Goal: Information Seeking & Learning: Find specific fact

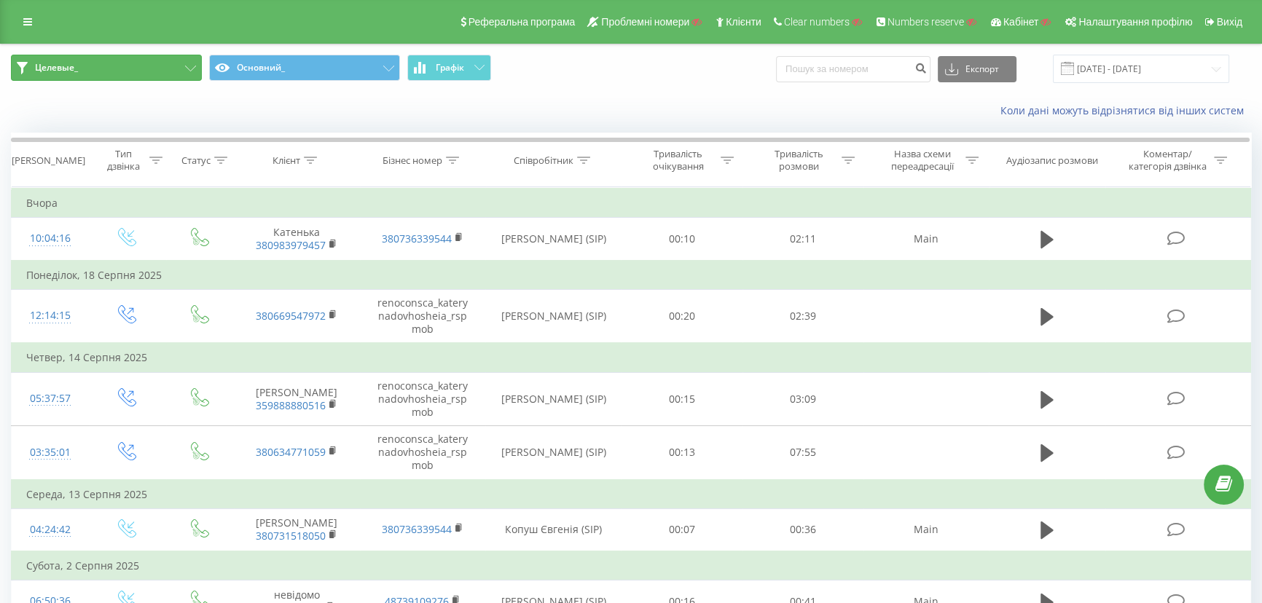
click at [125, 72] on button "Целевые_" at bounding box center [106, 68] width 191 height 26
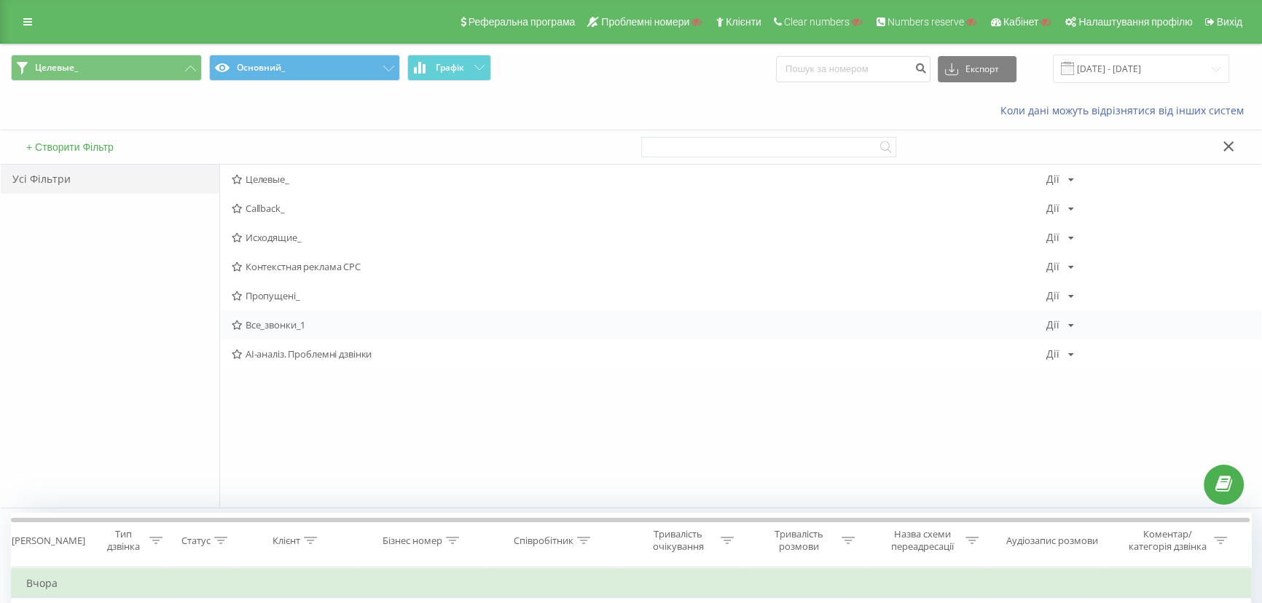
click at [274, 321] on span "Все_звонки_1" at bounding box center [639, 325] width 815 height 10
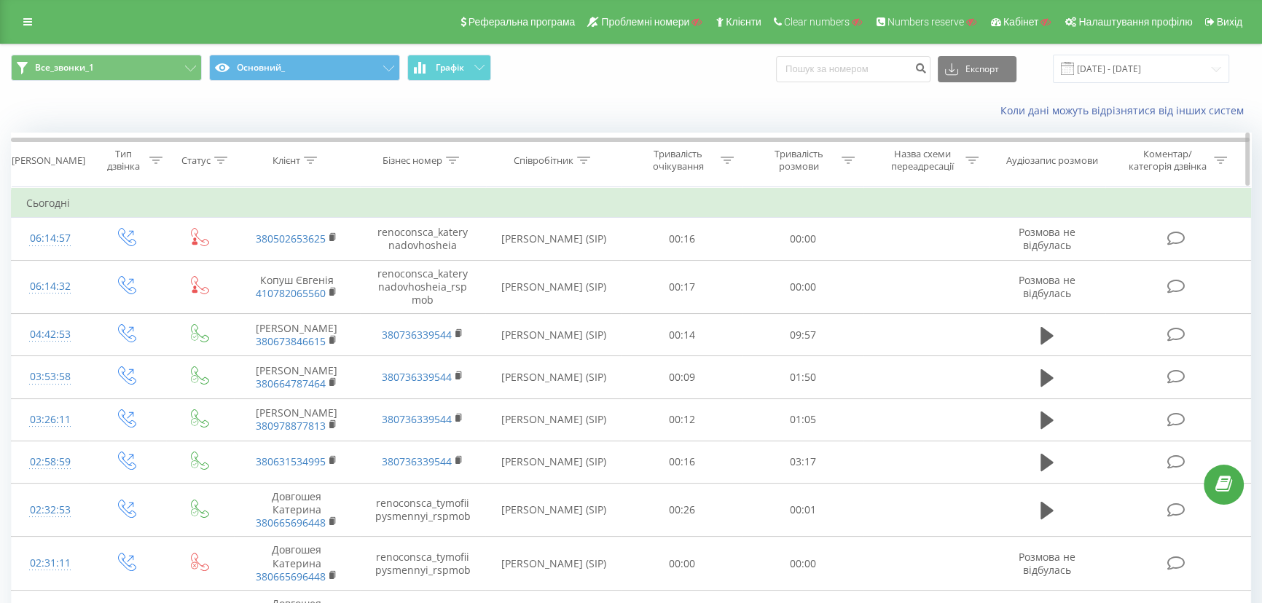
click at [311, 160] on icon at bounding box center [311, 160] width 13 height 7
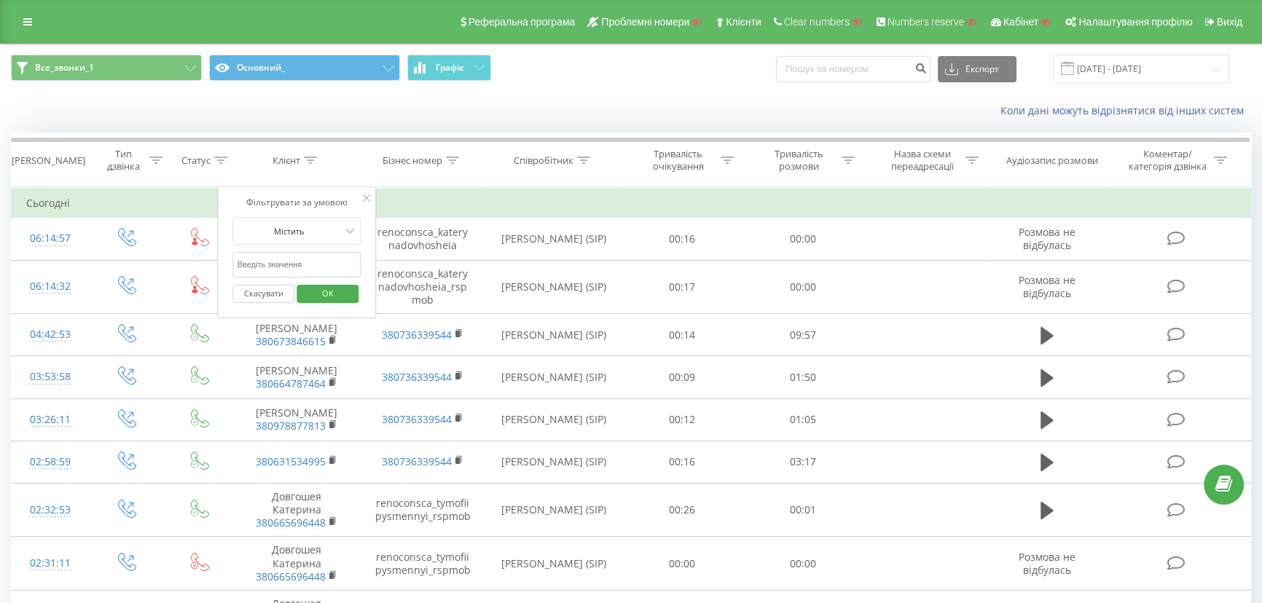
click at [269, 263] on input "text" at bounding box center [297, 265] width 128 height 26
click button "OK" at bounding box center [328, 294] width 62 height 18
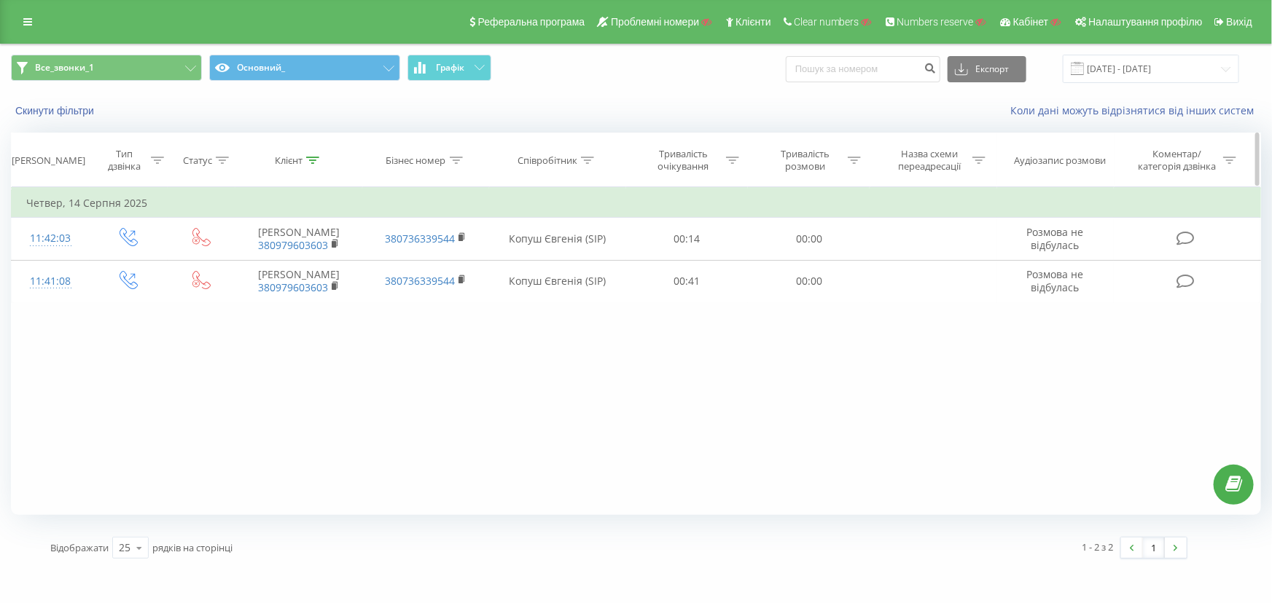
click at [313, 162] on icon at bounding box center [313, 160] width 13 height 7
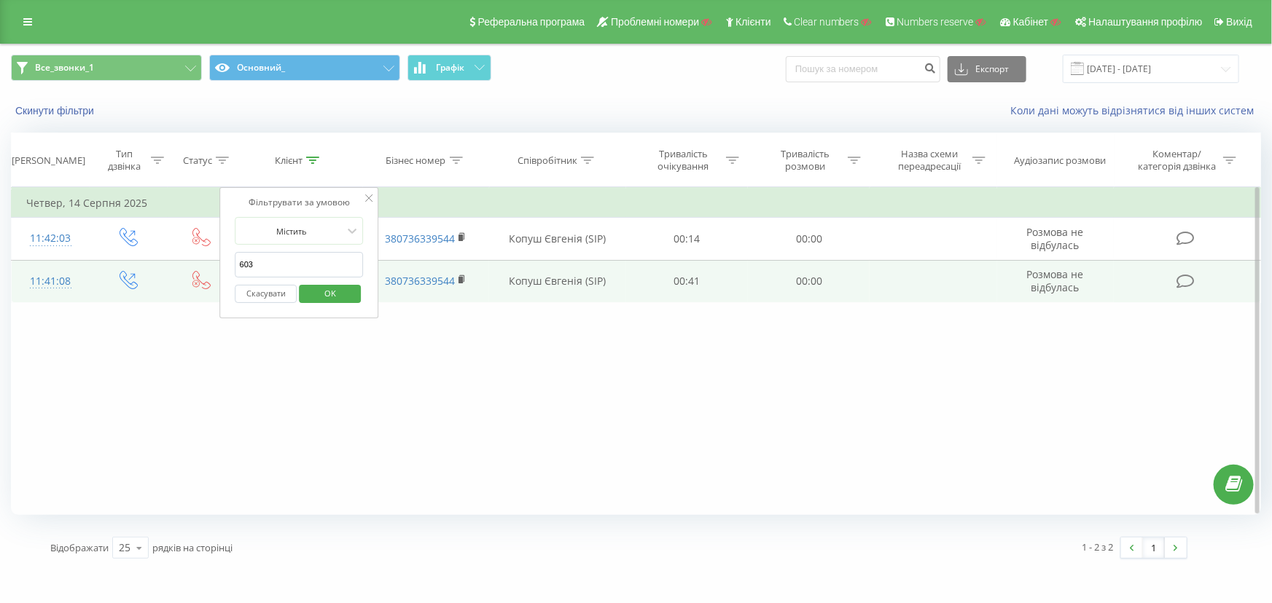
drag, startPoint x: 267, startPoint y: 270, endPoint x: 180, endPoint y: 265, distance: 86.9
click at [180, 265] on table "Фільтрувати за умовою Дорівнює Введіть значення Скасувати OK Фільтрувати за умо…" at bounding box center [636, 245] width 1250 height 116
type input "30603"
click button "OK" at bounding box center [330, 294] width 62 height 18
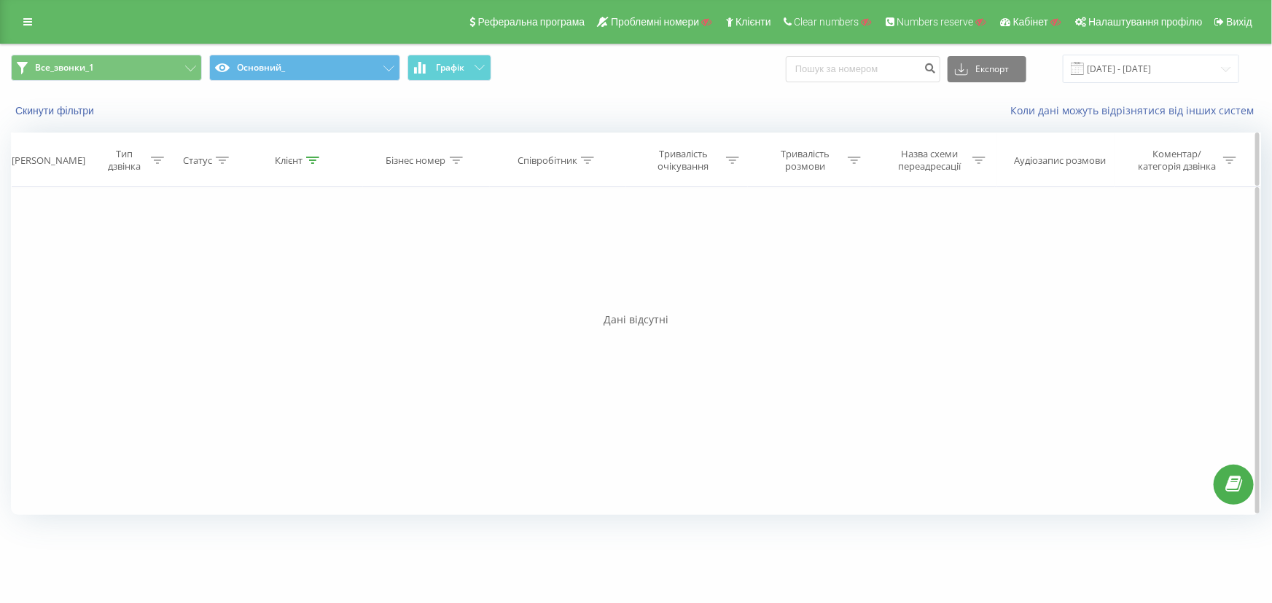
click at [313, 154] on div at bounding box center [312, 160] width 13 height 12
drag, startPoint x: 260, startPoint y: 302, endPoint x: 259, endPoint y: 291, distance: 10.3
click at [259, 301] on button "Скасувати" at bounding box center [266, 294] width 62 height 18
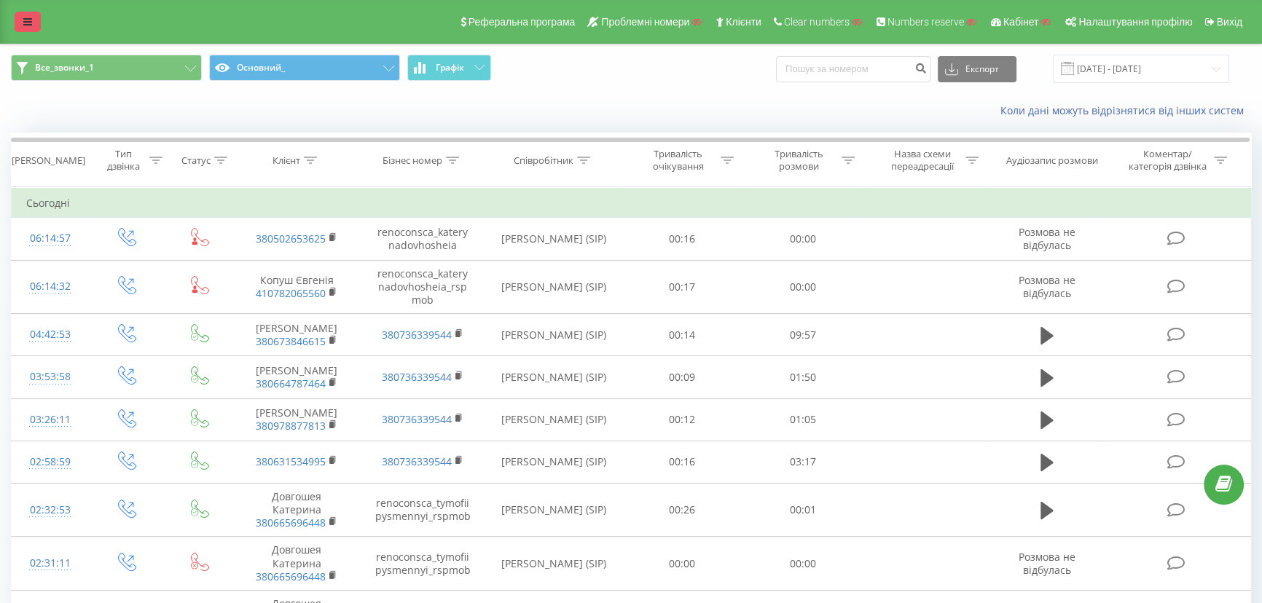
click at [26, 24] on icon at bounding box center [27, 22] width 9 height 10
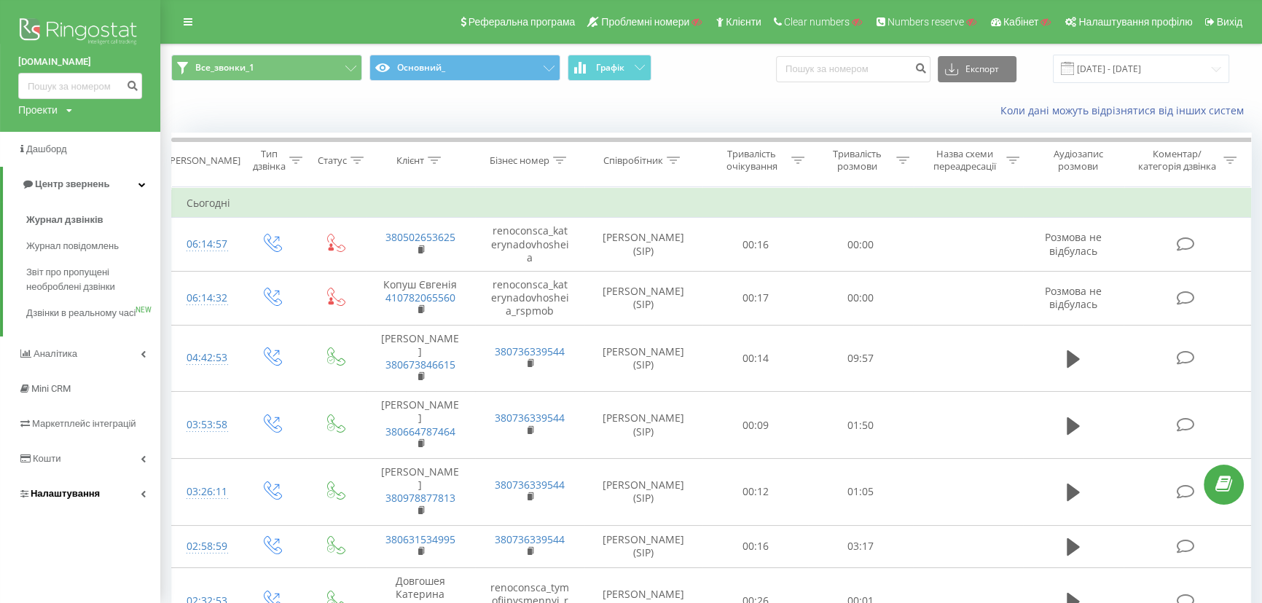
click at [55, 499] on span "Налаштування" at bounding box center [65, 493] width 69 height 11
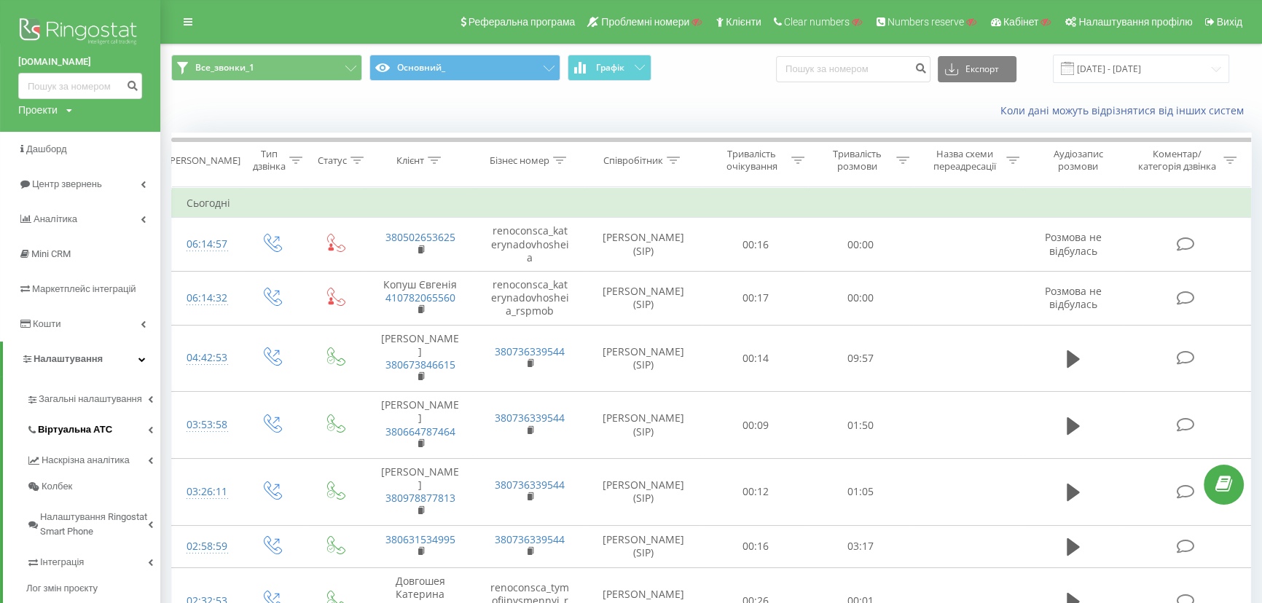
click at [52, 430] on span "Віртуальна АТС" at bounding box center [75, 430] width 74 height 15
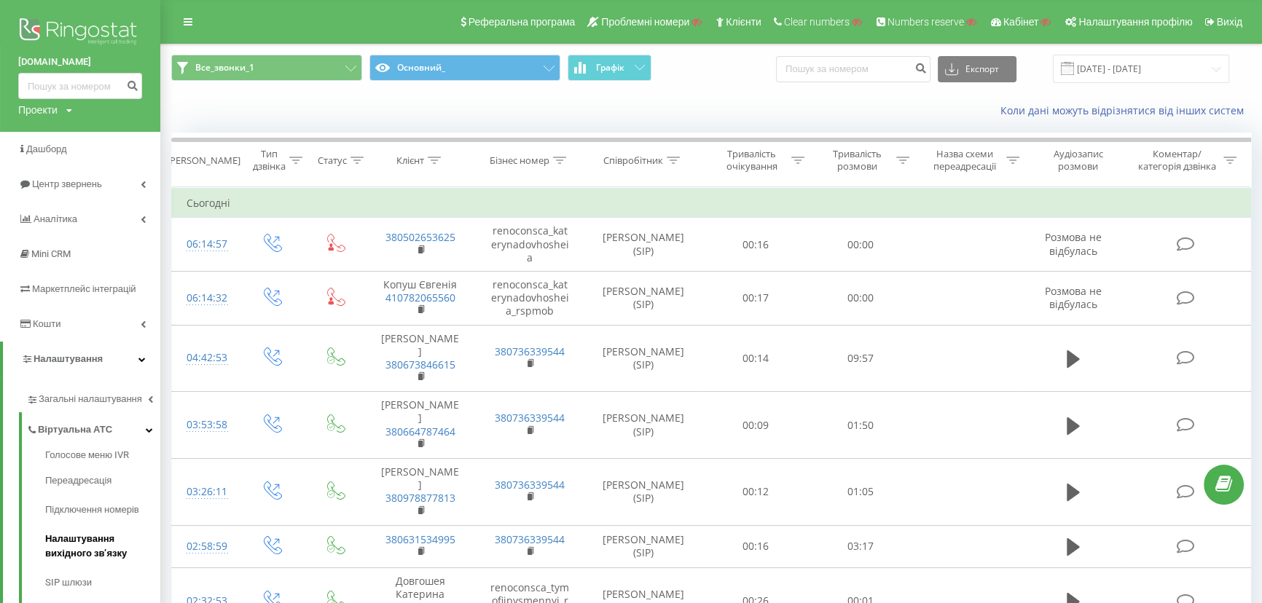
click at [45, 550] on span "Налаштування вихідного зв’язку" at bounding box center [99, 546] width 108 height 29
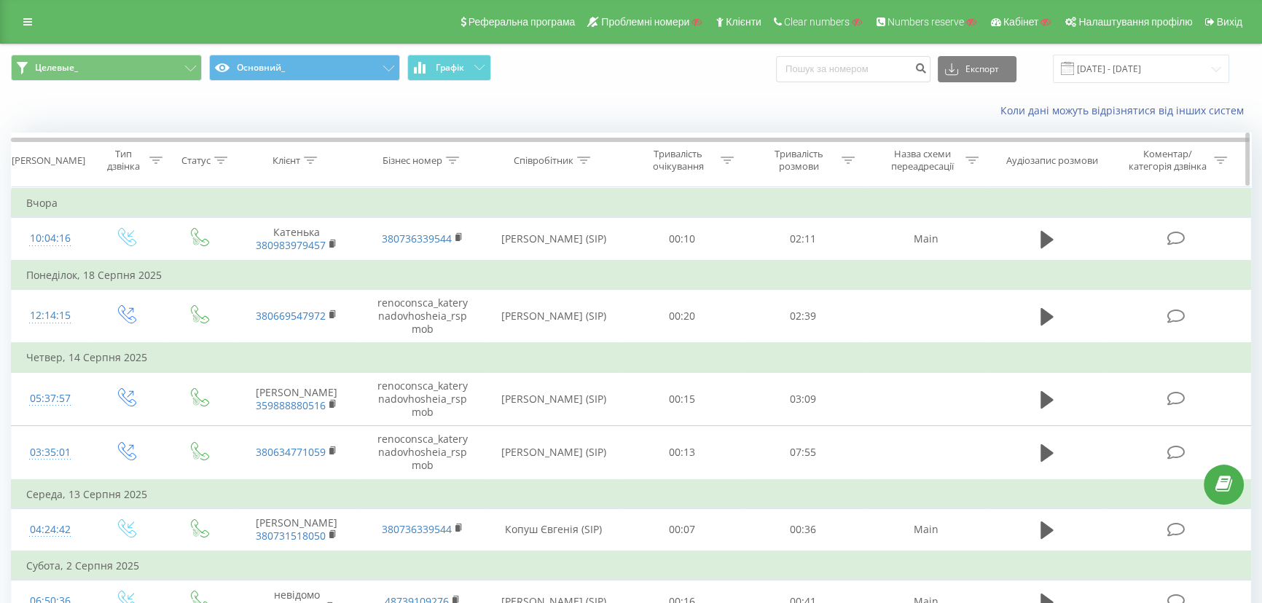
click at [452, 158] on icon at bounding box center [452, 160] width 13 height 7
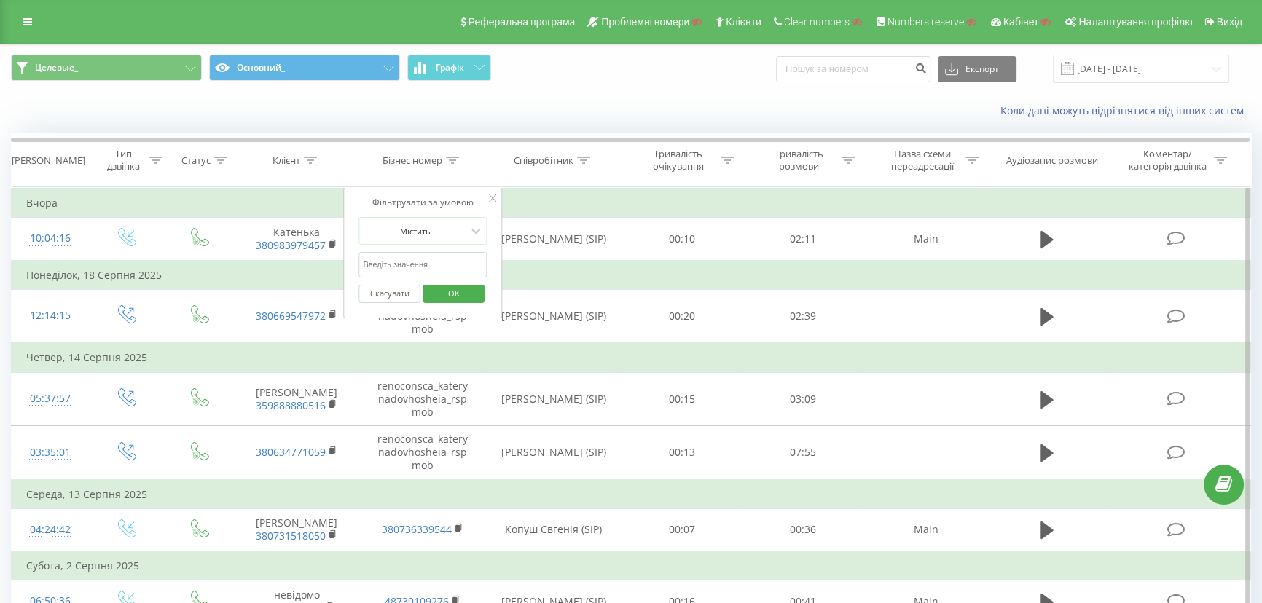
click at [409, 259] on input "text" at bounding box center [422, 265] width 128 height 26
type input "1"
click at [80, 65] on button "Целевые_" at bounding box center [106, 68] width 191 height 26
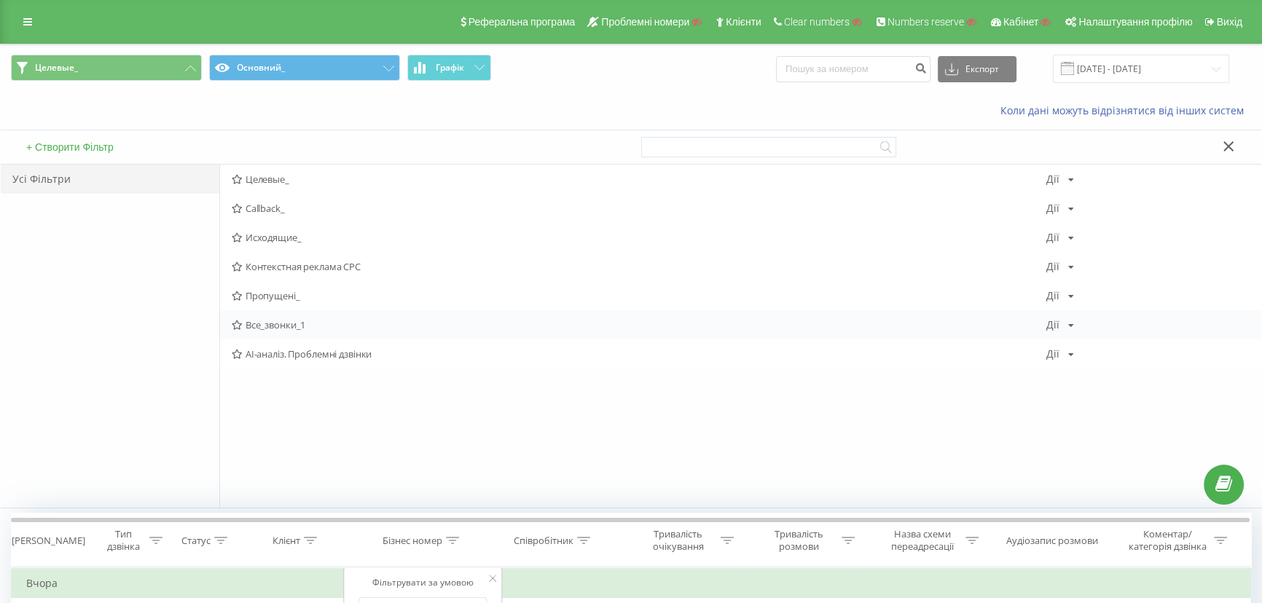
click at [258, 321] on span "Все_звонки_1" at bounding box center [639, 325] width 815 height 10
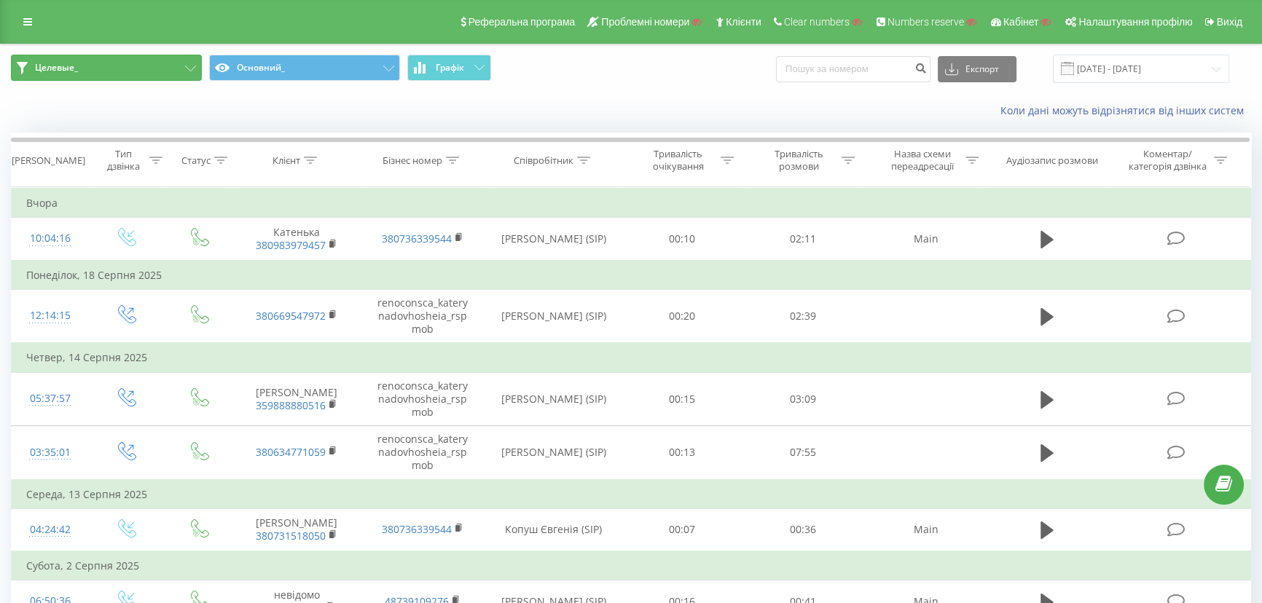
click at [93, 60] on button "Целевые_" at bounding box center [106, 68] width 191 height 26
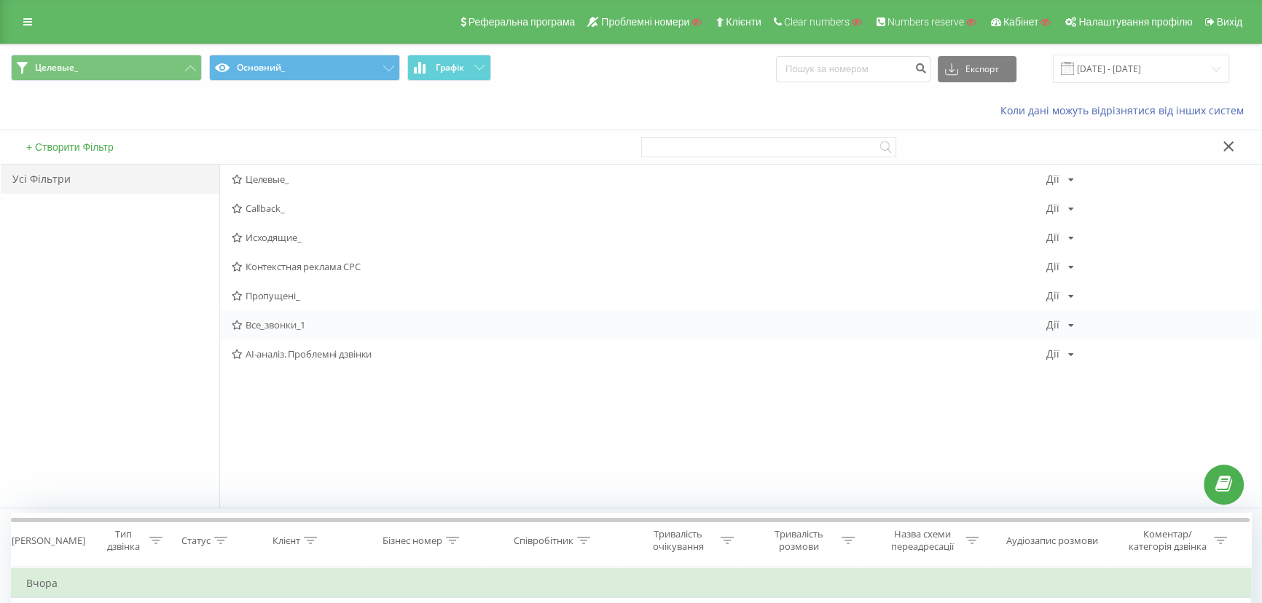
click at [279, 334] on div "Все_звонки_1 Дії Редагувати Копіювати Видалити За замовчуванням Поділитися" at bounding box center [740, 324] width 1041 height 29
click at [277, 325] on span "Все_звонки_1" at bounding box center [639, 325] width 815 height 10
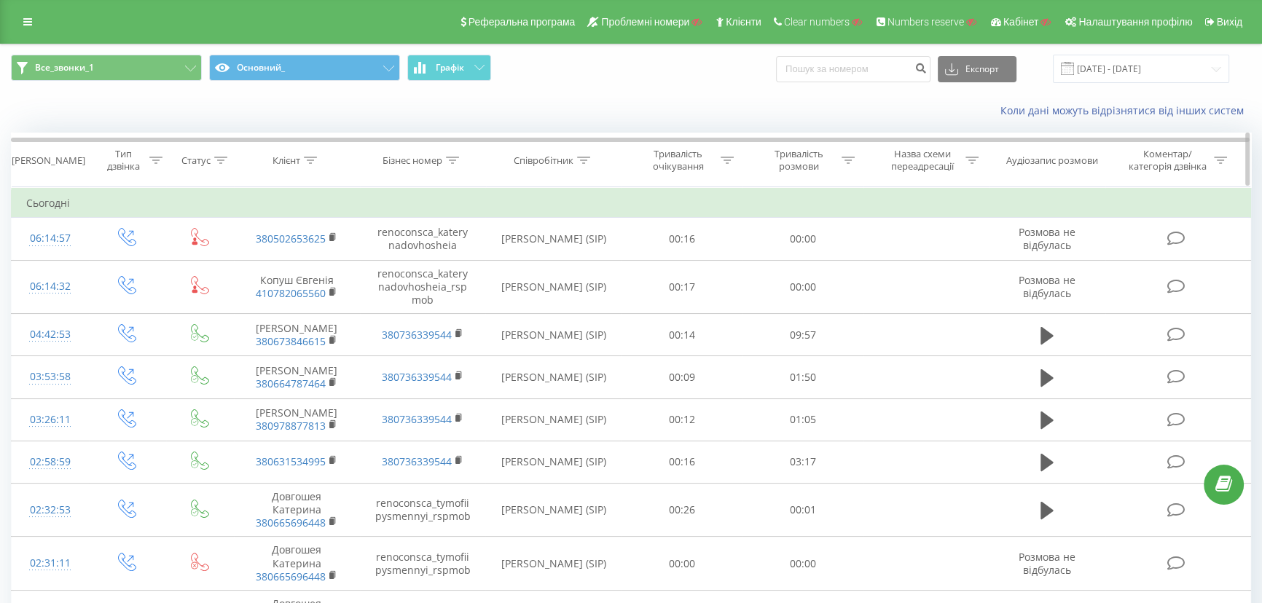
click at [453, 162] on icon at bounding box center [452, 160] width 13 height 7
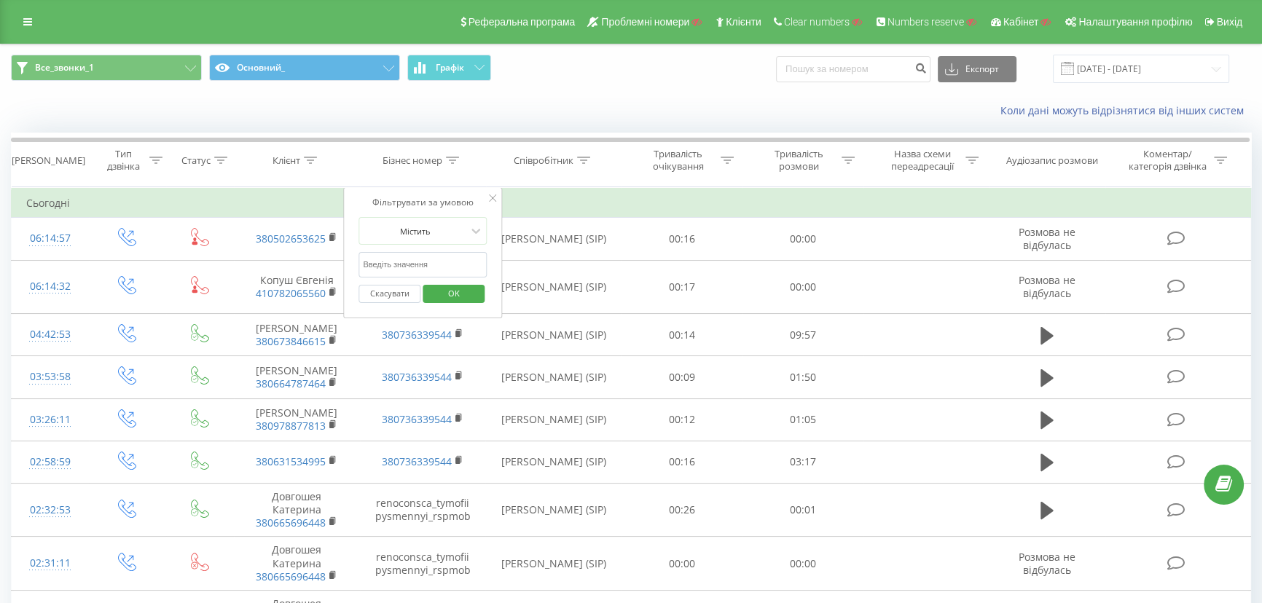
click at [406, 260] on input "text" at bounding box center [422, 265] width 128 height 26
type input "1435"
click button "OK" at bounding box center [454, 294] width 62 height 18
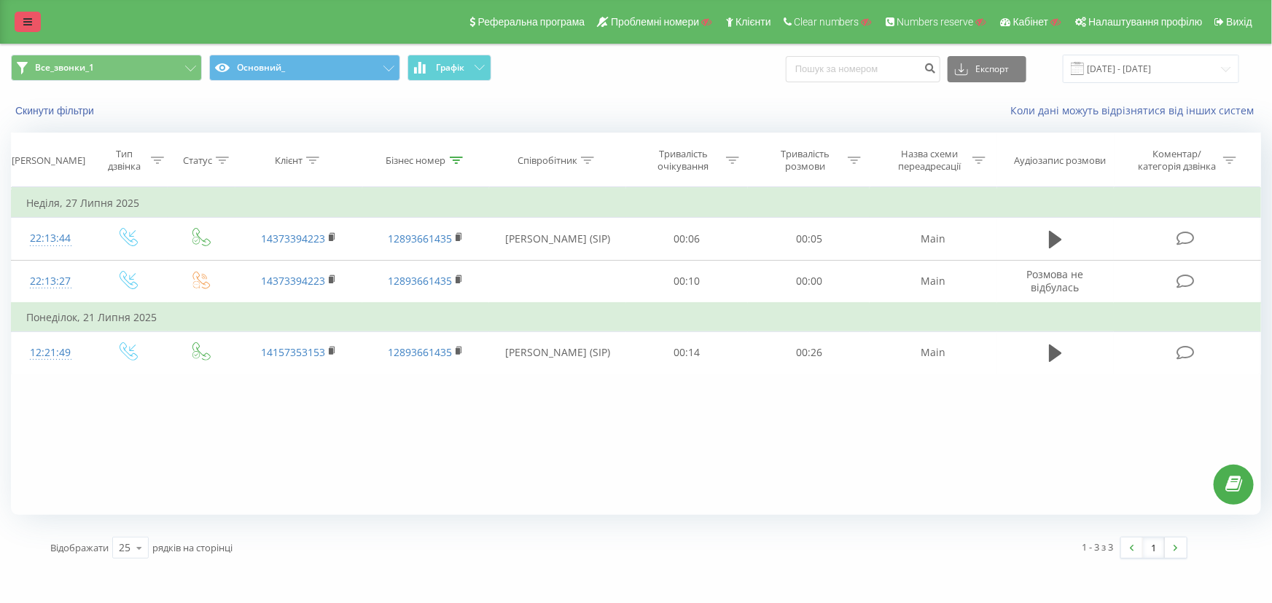
click at [26, 19] on icon at bounding box center [27, 22] width 9 height 10
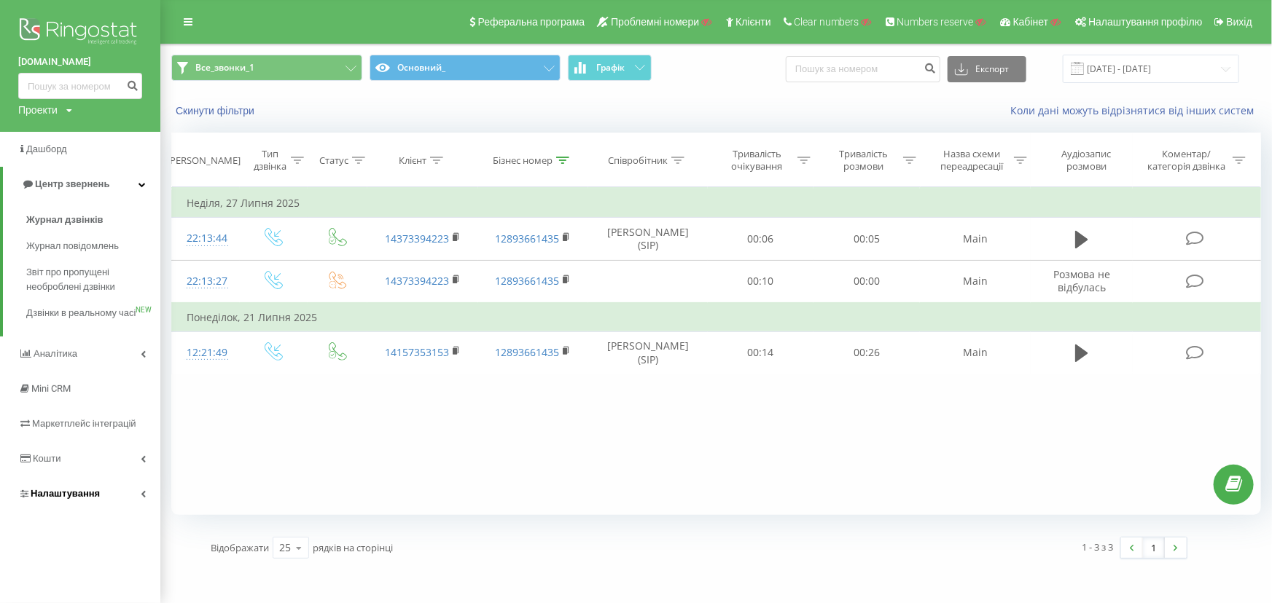
click at [42, 499] on span "Налаштування" at bounding box center [65, 493] width 69 height 11
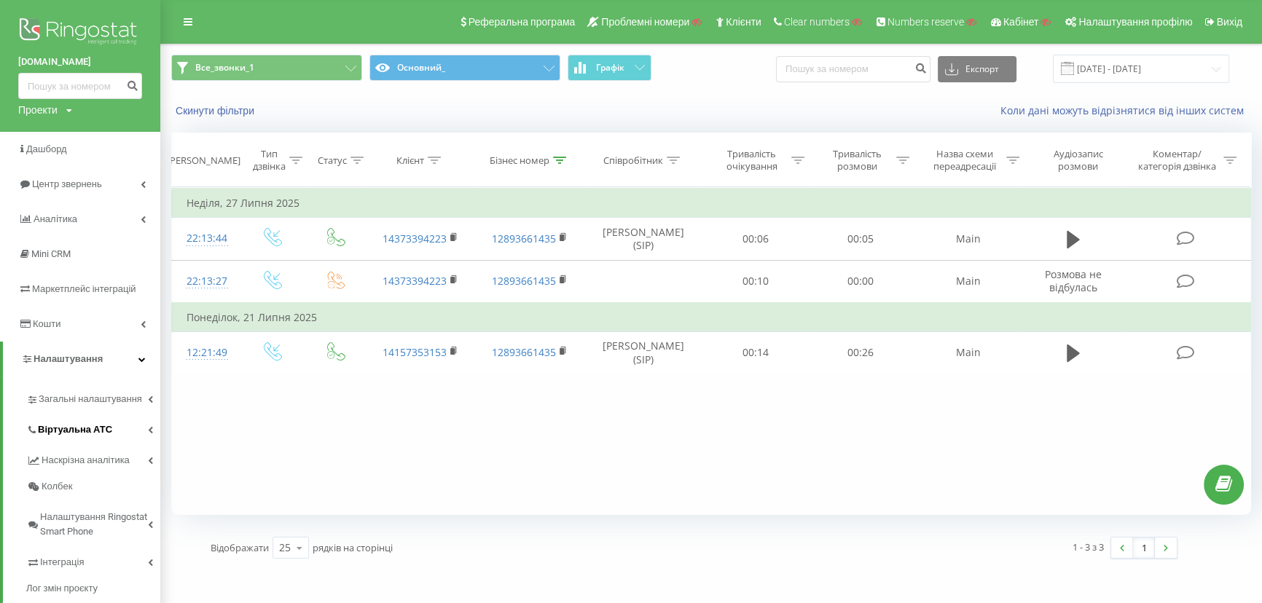
click at [52, 428] on span "Віртуальна АТС" at bounding box center [75, 430] width 74 height 15
click at [74, 509] on span "Підключення номерів" at bounding box center [96, 510] width 102 height 15
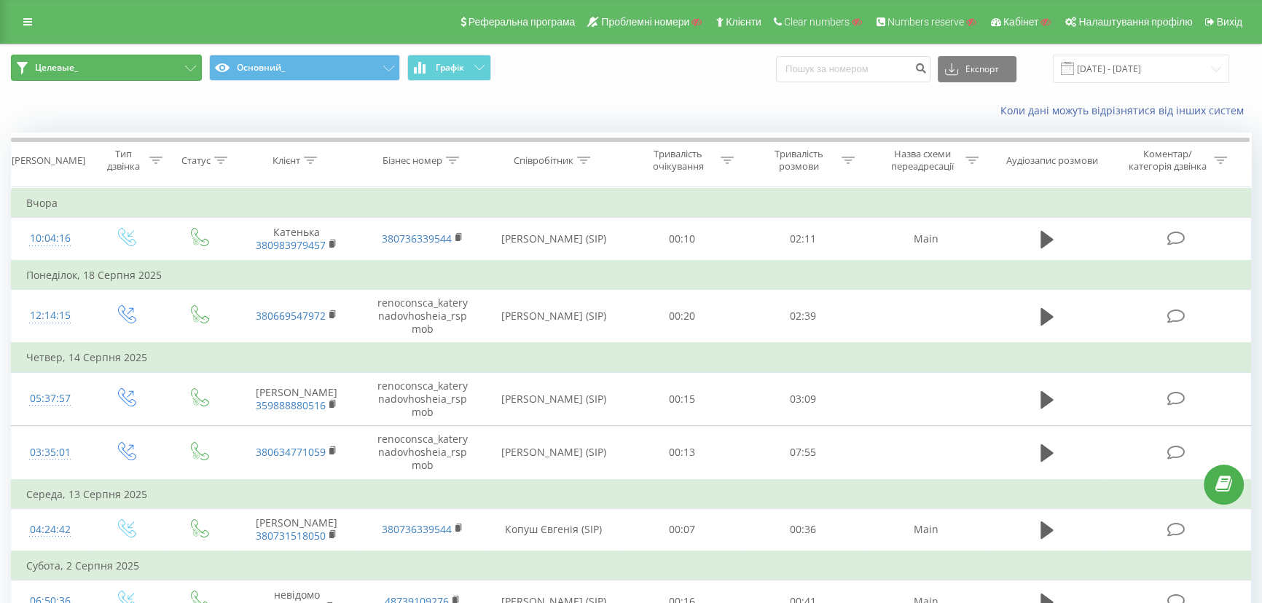
click at [98, 64] on button "Целевые_" at bounding box center [106, 68] width 191 height 26
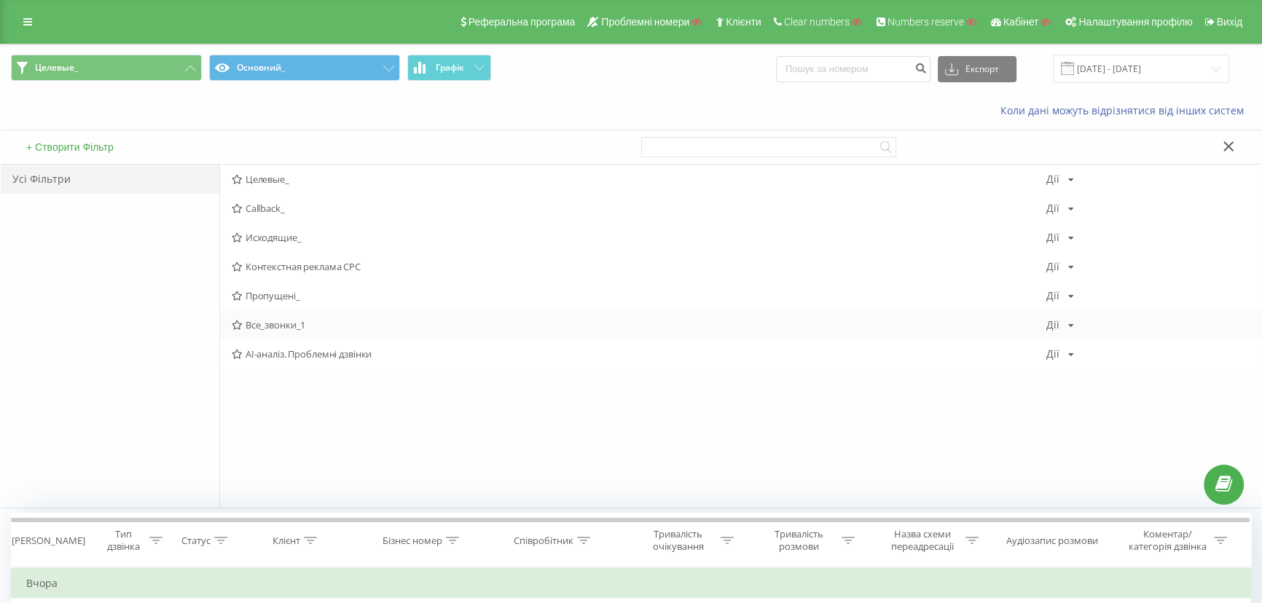
click at [256, 327] on span "Все_звонки_1" at bounding box center [639, 325] width 815 height 10
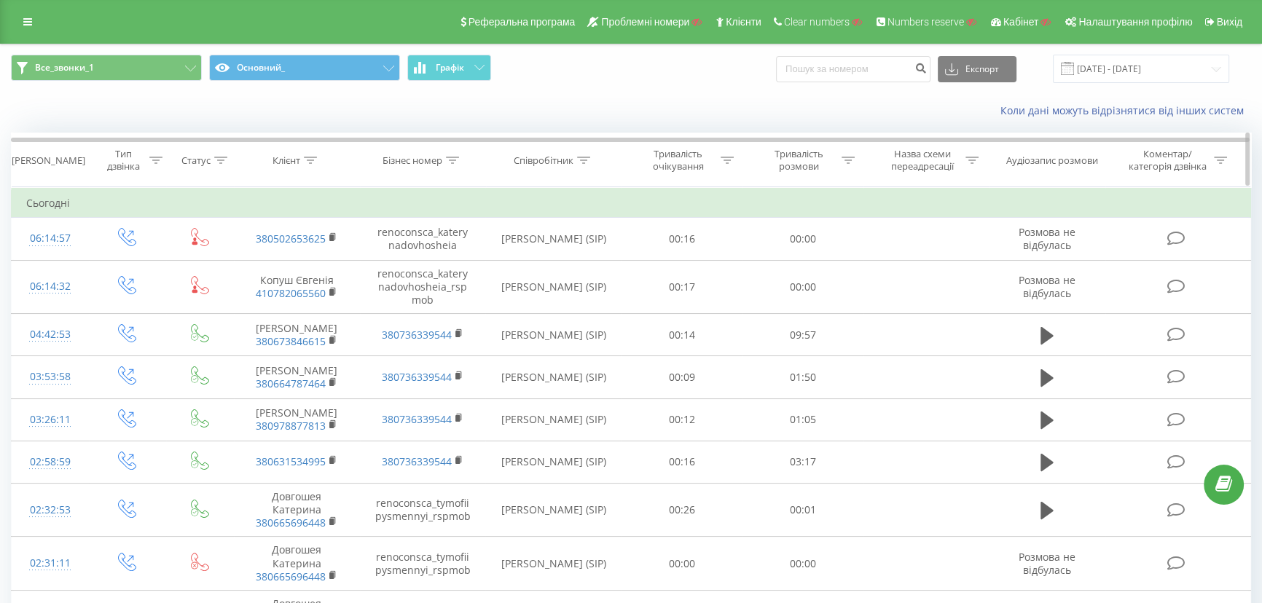
click at [313, 162] on icon at bounding box center [310, 160] width 13 height 7
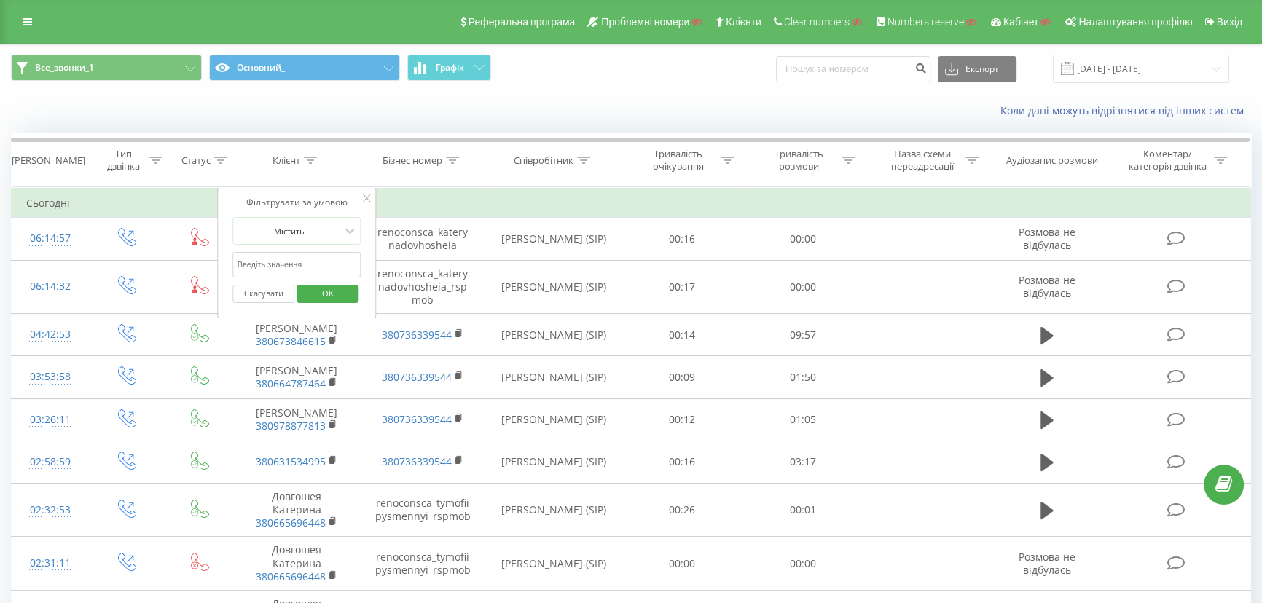
click at [258, 267] on input "text" at bounding box center [297, 265] width 128 height 26
type input "44"
click button "OK" at bounding box center [328, 294] width 62 height 18
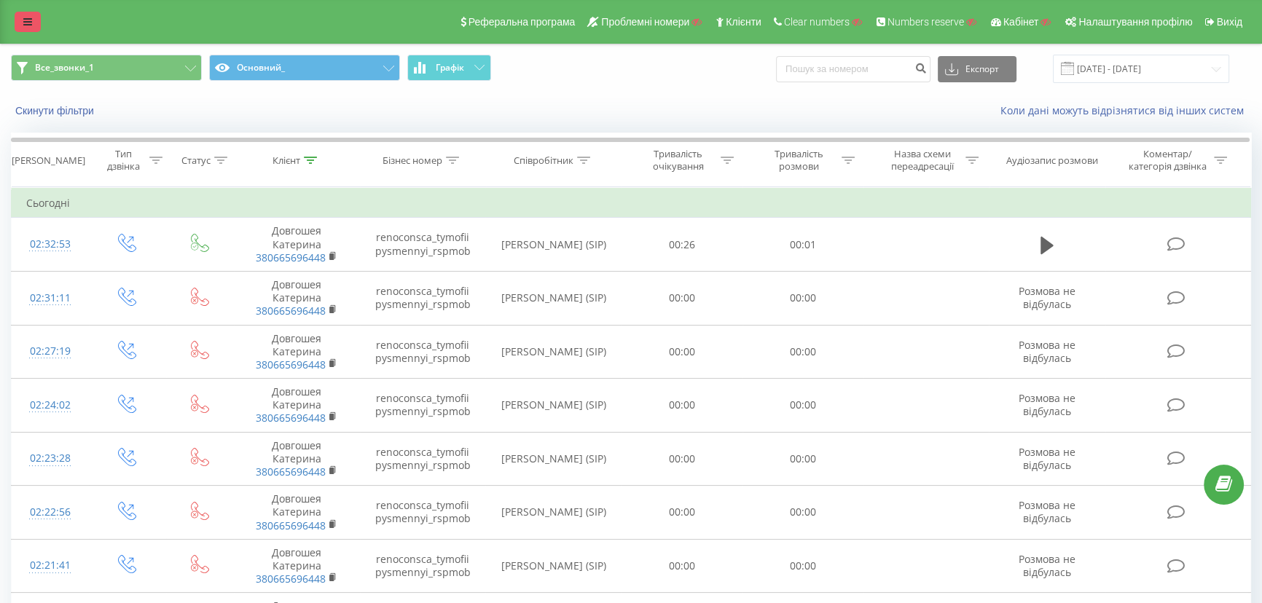
click at [27, 21] on icon at bounding box center [27, 22] width 9 height 10
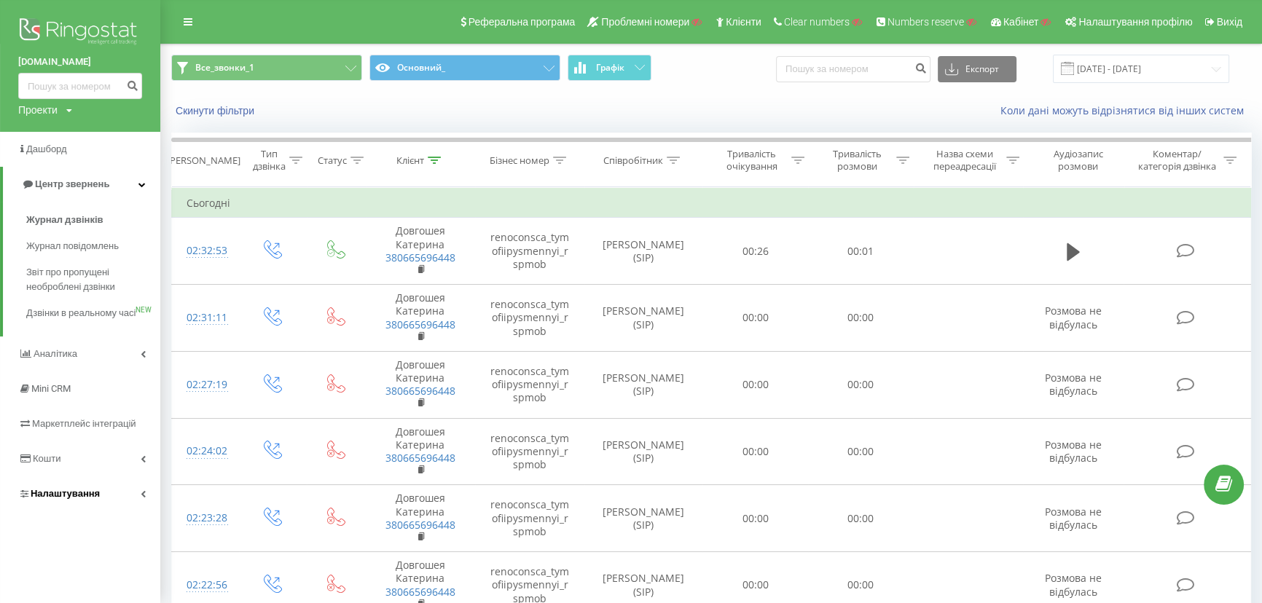
click at [62, 499] on span "Налаштування" at bounding box center [65, 493] width 69 height 11
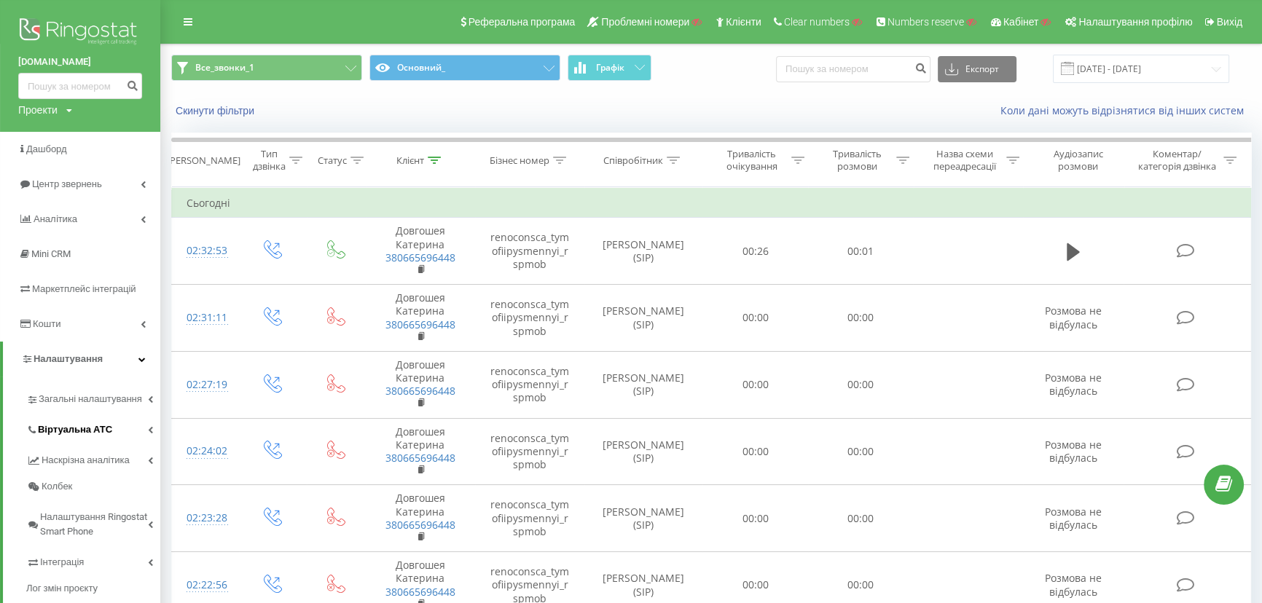
click at [60, 423] on span "Віртуальна АТС" at bounding box center [75, 430] width 74 height 15
click at [68, 506] on span "Підключення номерів" at bounding box center [96, 510] width 102 height 15
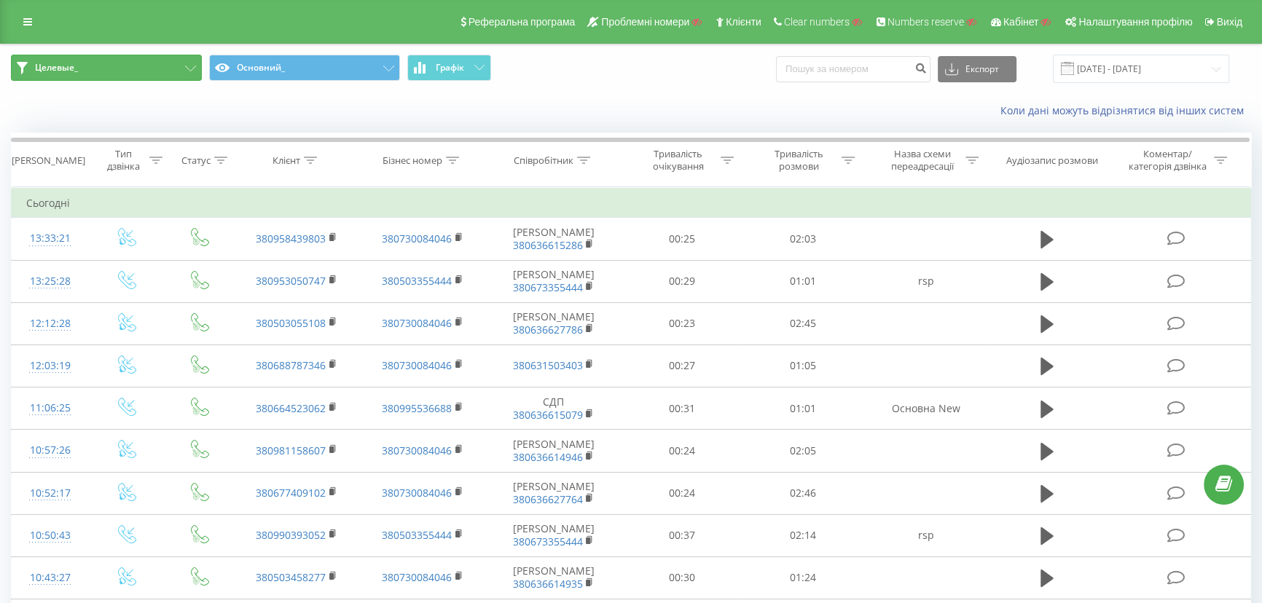
click at [119, 64] on button "Целевые_" at bounding box center [106, 68] width 191 height 26
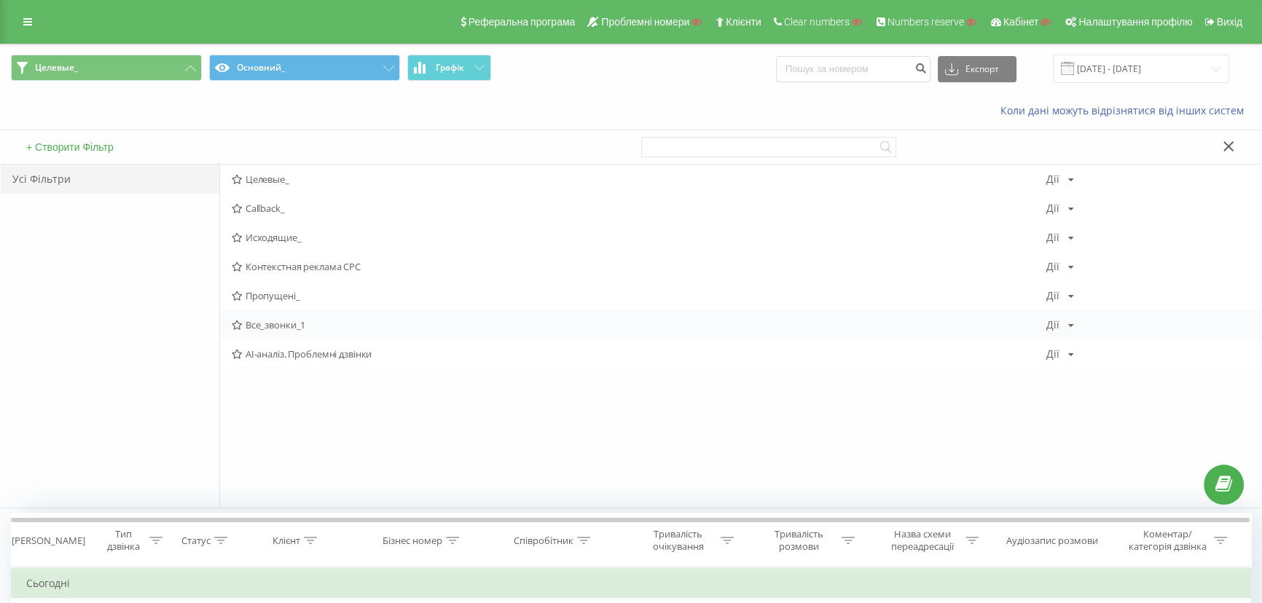
click at [253, 321] on span "Все_звонки_1" at bounding box center [639, 325] width 815 height 10
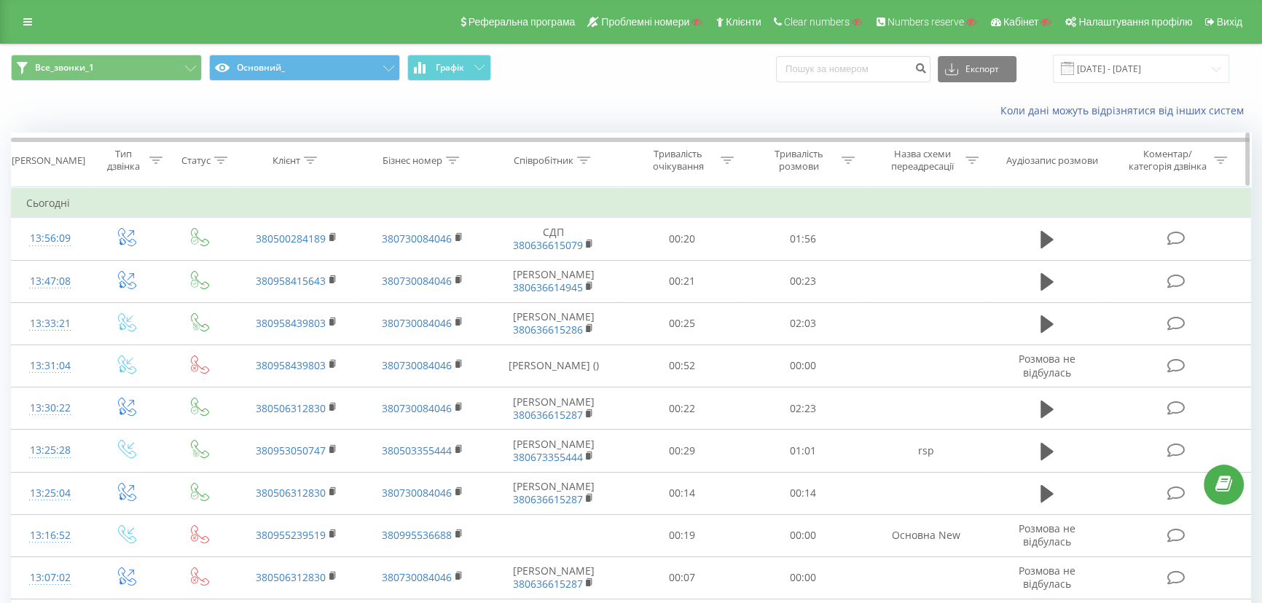
click at [313, 157] on icon at bounding box center [311, 160] width 13 height 7
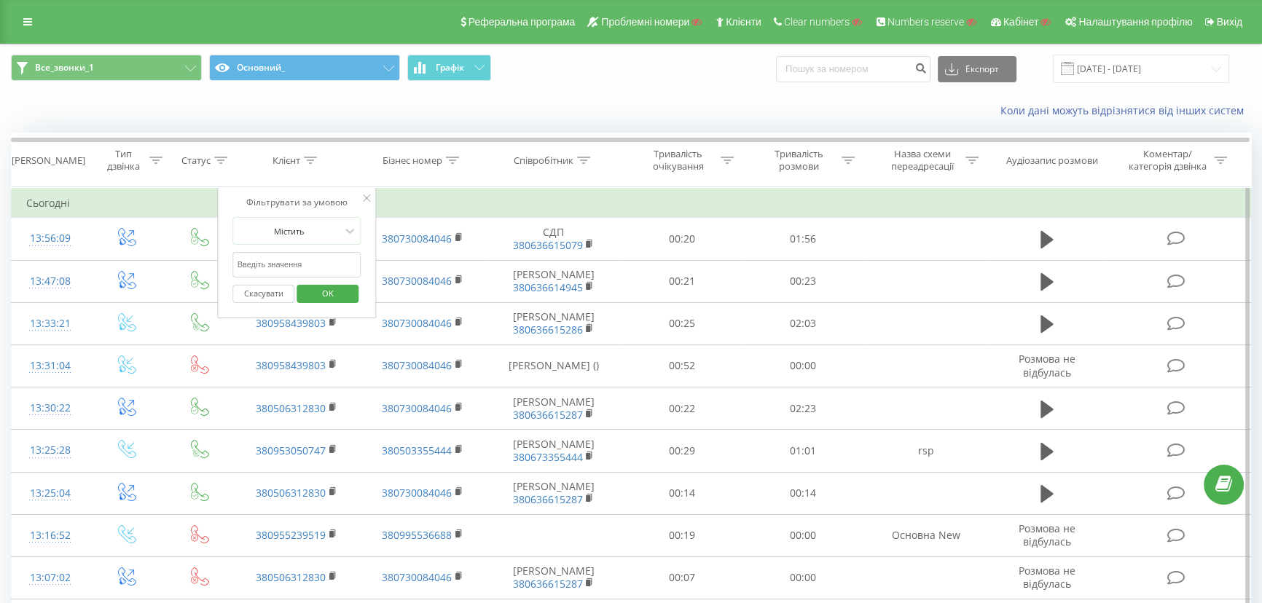
click at [264, 258] on input "text" at bounding box center [297, 265] width 128 height 26
type input "4189"
click button "OK" at bounding box center [328, 294] width 62 height 18
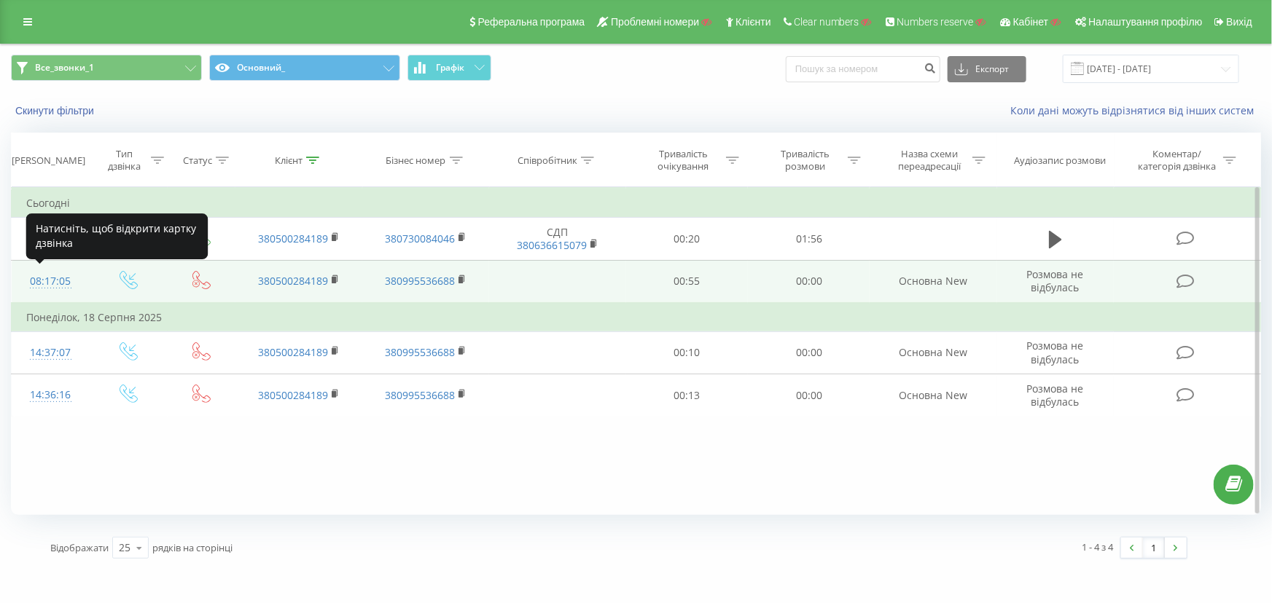
click at [49, 277] on div "08:17:05" at bounding box center [50, 281] width 49 height 28
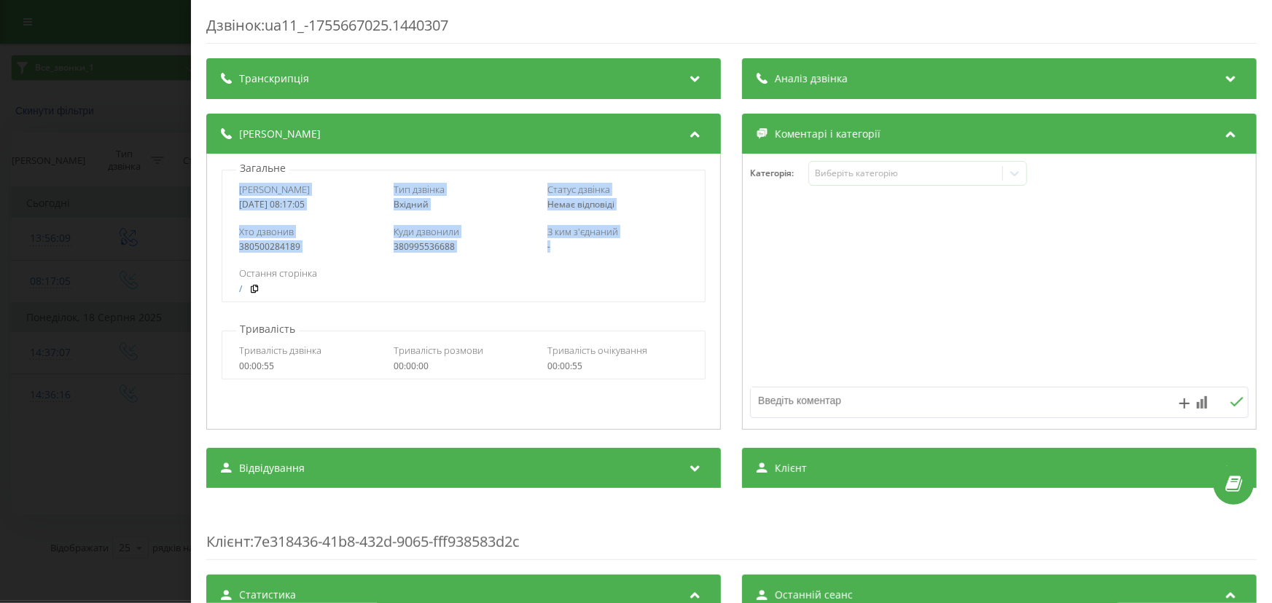
drag, startPoint x: 279, startPoint y: 195, endPoint x: 637, endPoint y: 255, distance: 362.7
click at [637, 255] on div "Дата дзвінка 2025-08-20 08:17:05 Тип дзвінка Вхідний Статус дзвінка Немає відпо…" at bounding box center [464, 236] width 484 height 133
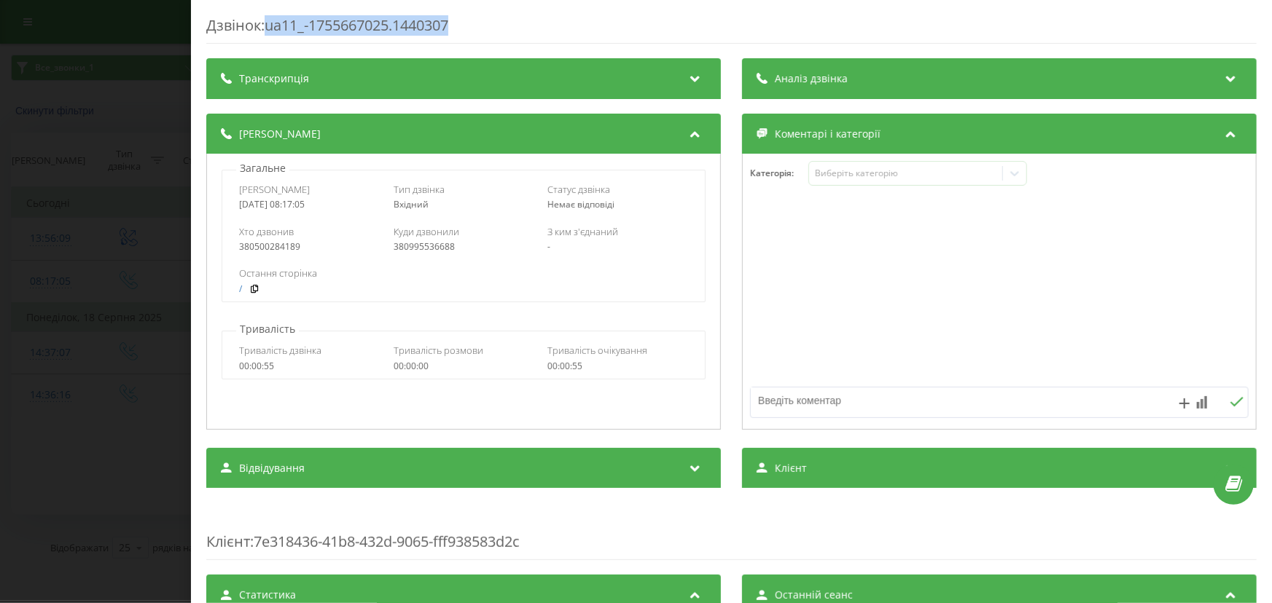
drag, startPoint x: 466, startPoint y: 23, endPoint x: 270, endPoint y: 29, distance: 196.1
click at [270, 29] on div "Дзвінок : ua11_-1755667025.1440307" at bounding box center [731, 29] width 1050 height 28
copy div "ua11_-1755667025.1440307"
click at [94, 362] on div "Дзвінок : ua11_-1755667025.1440307 Транскрипція Для AI-аналізу майбутніх дзвінк…" at bounding box center [636, 301] width 1272 height 603
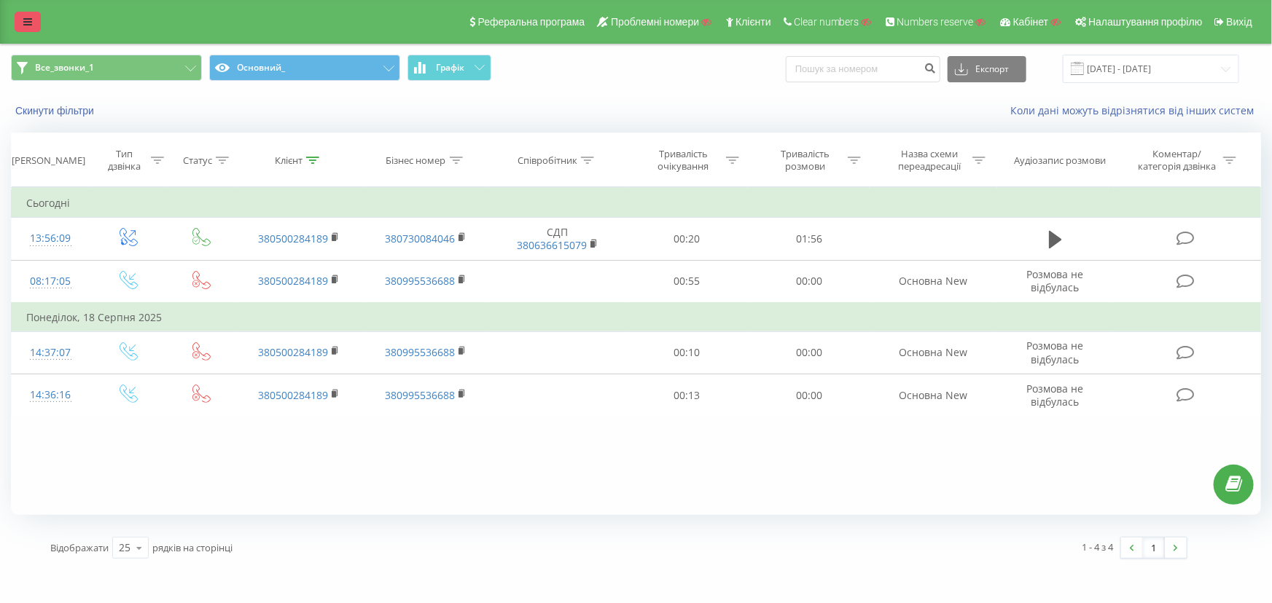
click at [27, 22] on icon at bounding box center [27, 22] width 9 height 10
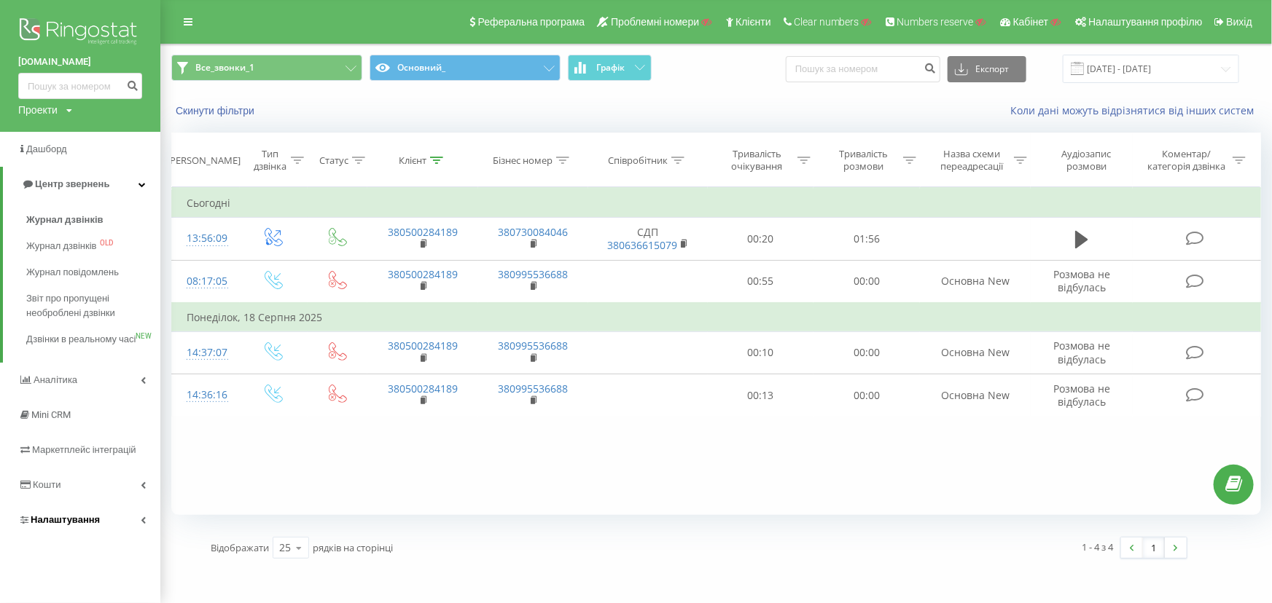
click at [39, 525] on span "Налаштування" at bounding box center [65, 519] width 69 height 11
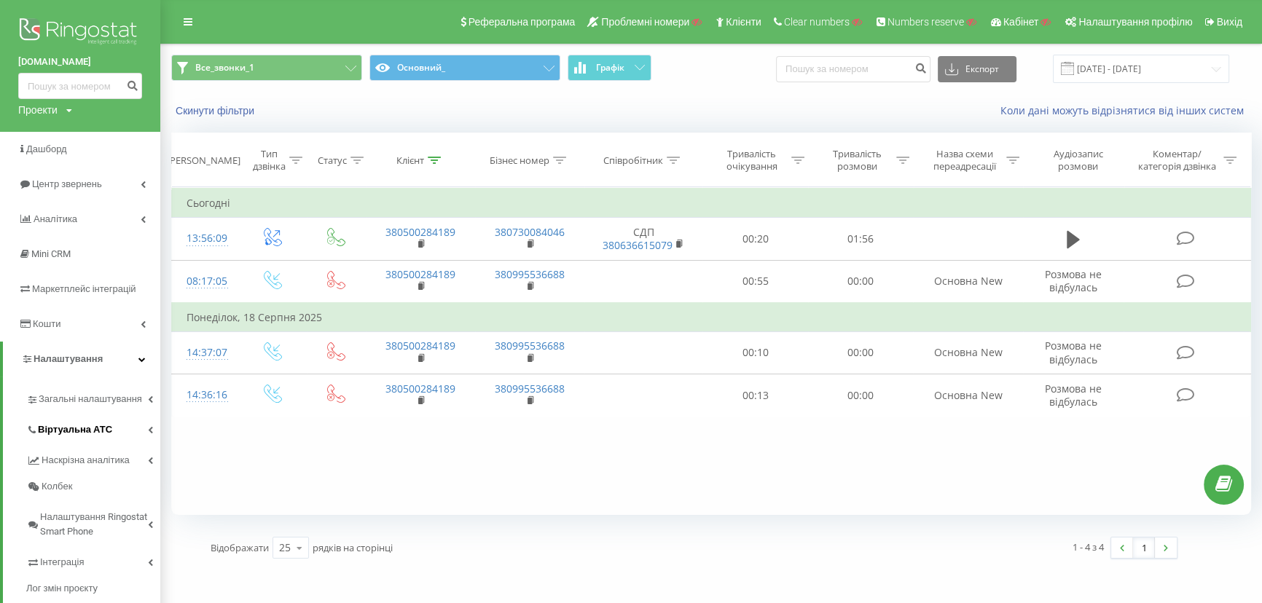
click at [53, 430] on span "Віртуальна АТС" at bounding box center [75, 430] width 74 height 15
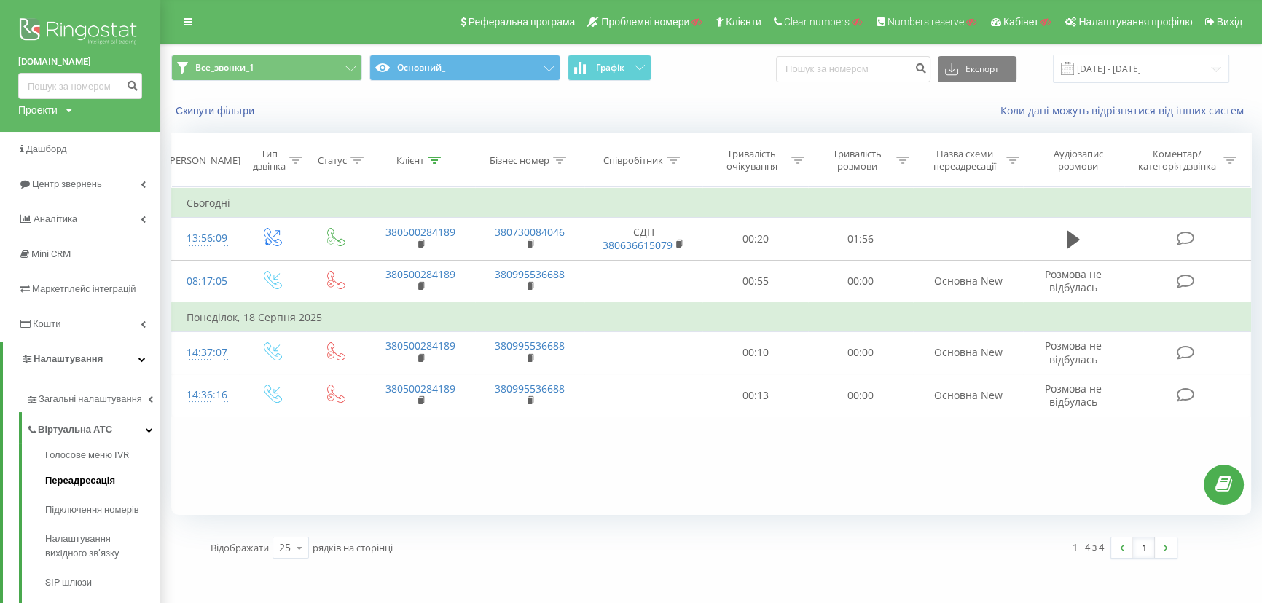
click at [65, 475] on span "Переадресація" at bounding box center [80, 481] width 70 height 15
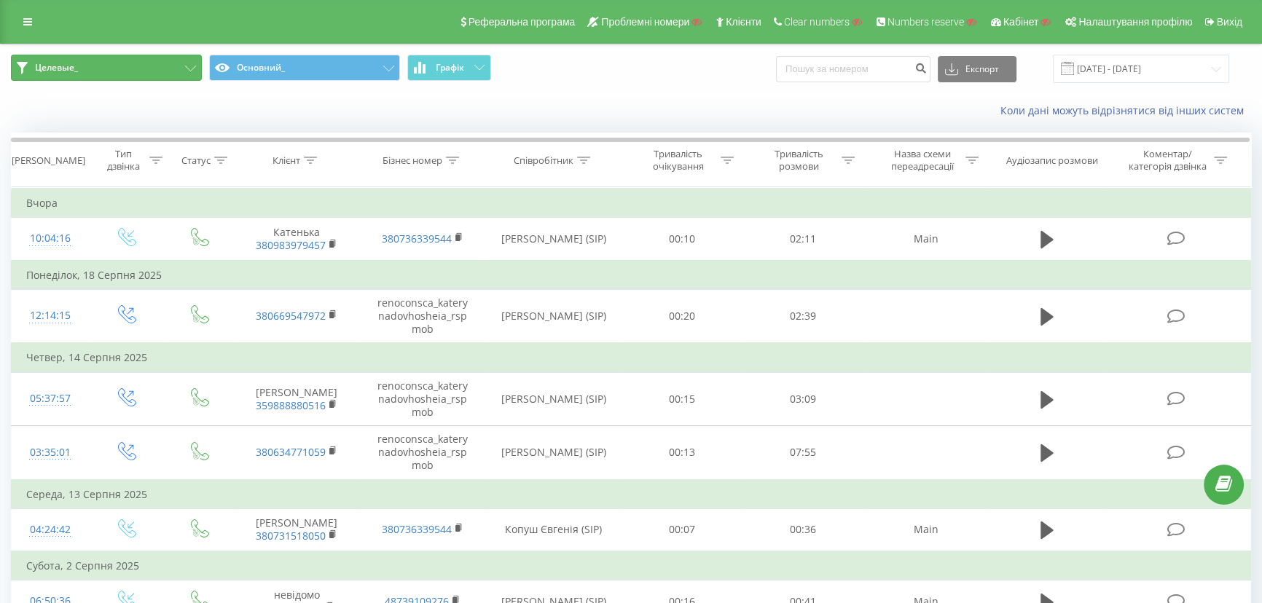
click at [87, 61] on button "Целевые_" at bounding box center [106, 68] width 191 height 26
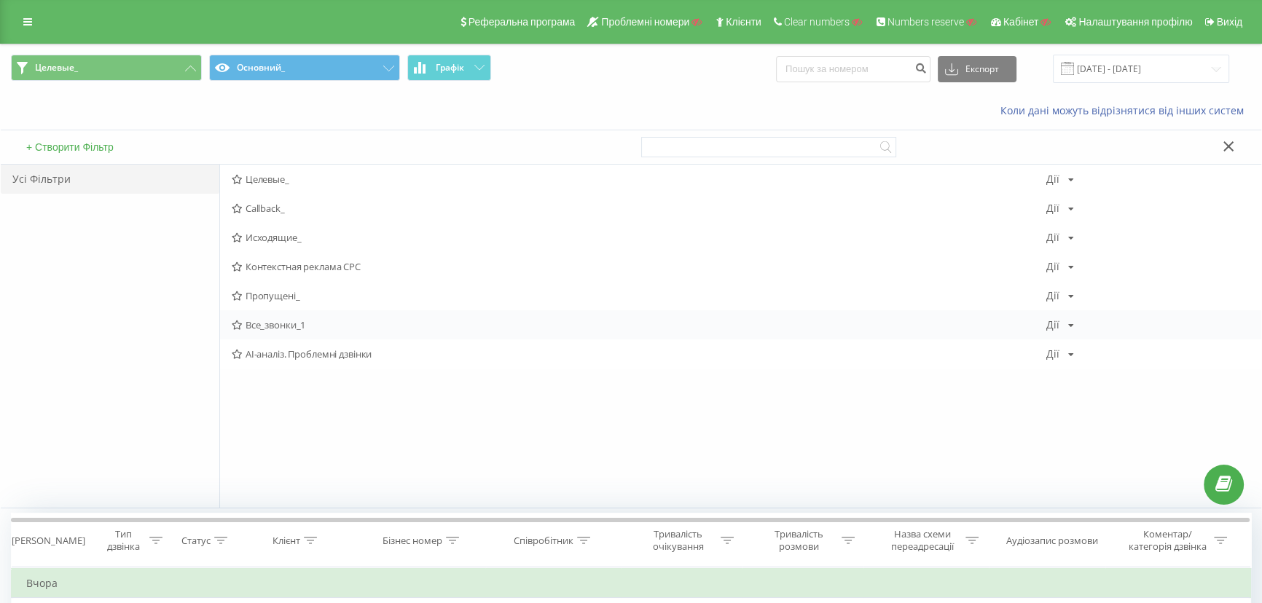
click at [273, 326] on span "Все_звонки_1" at bounding box center [639, 325] width 815 height 10
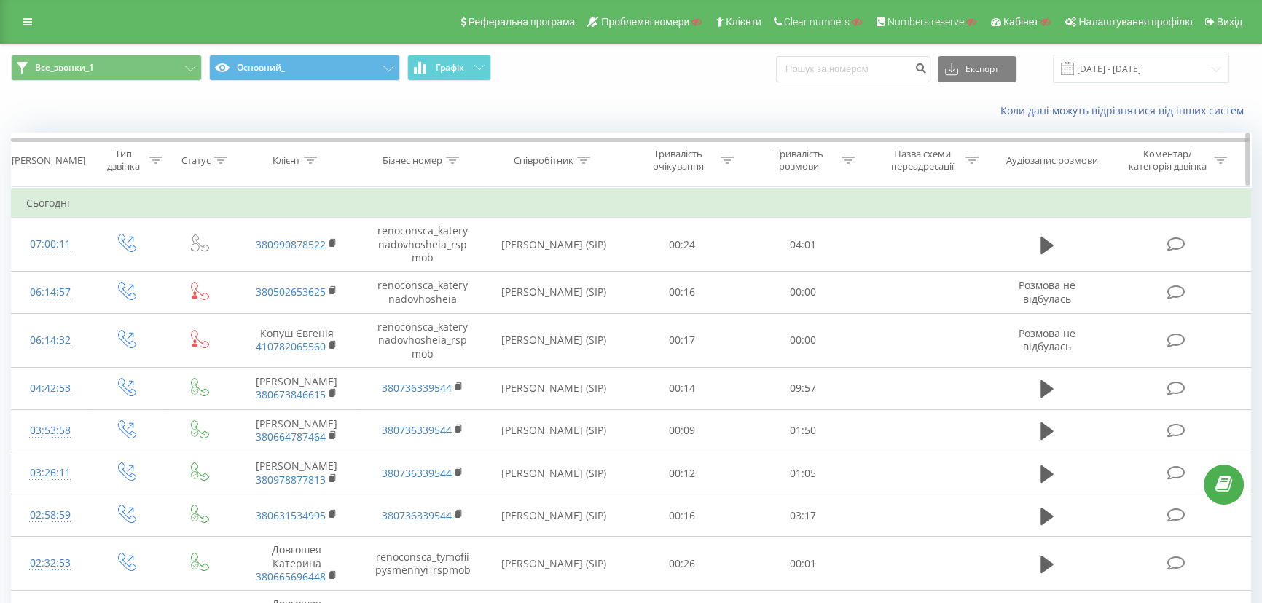
click at [310, 160] on icon at bounding box center [310, 160] width 13 height 7
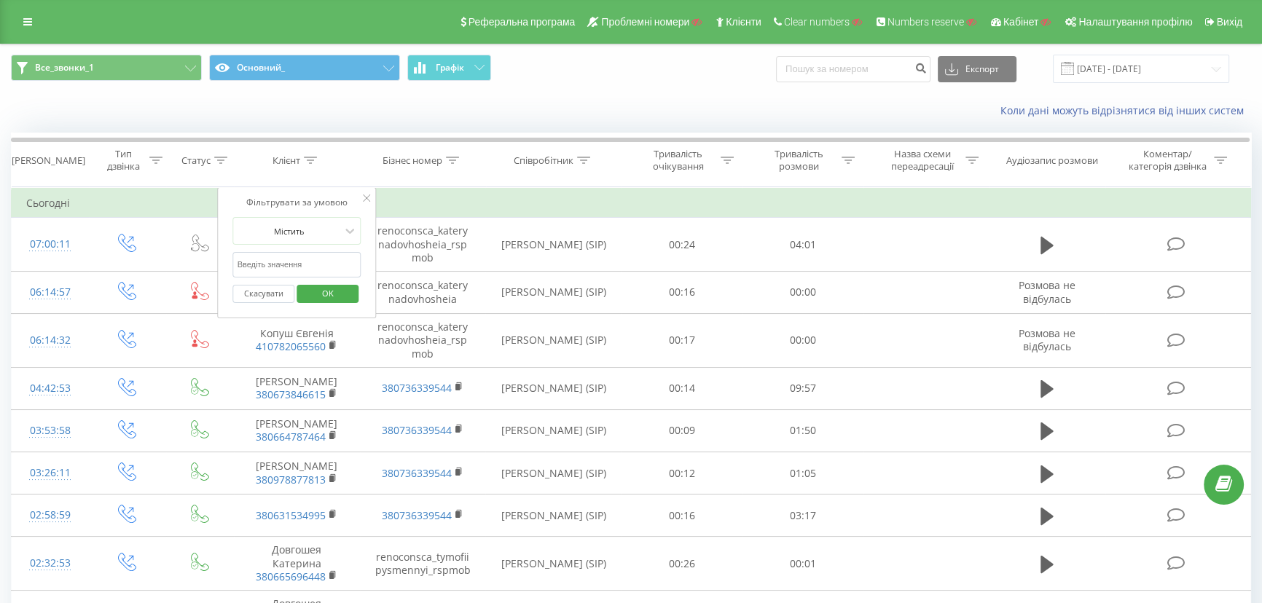
click at [273, 258] on input "text" at bounding box center [297, 265] width 128 height 26
type input "410782065560"
click button "OK" at bounding box center [328, 294] width 62 height 18
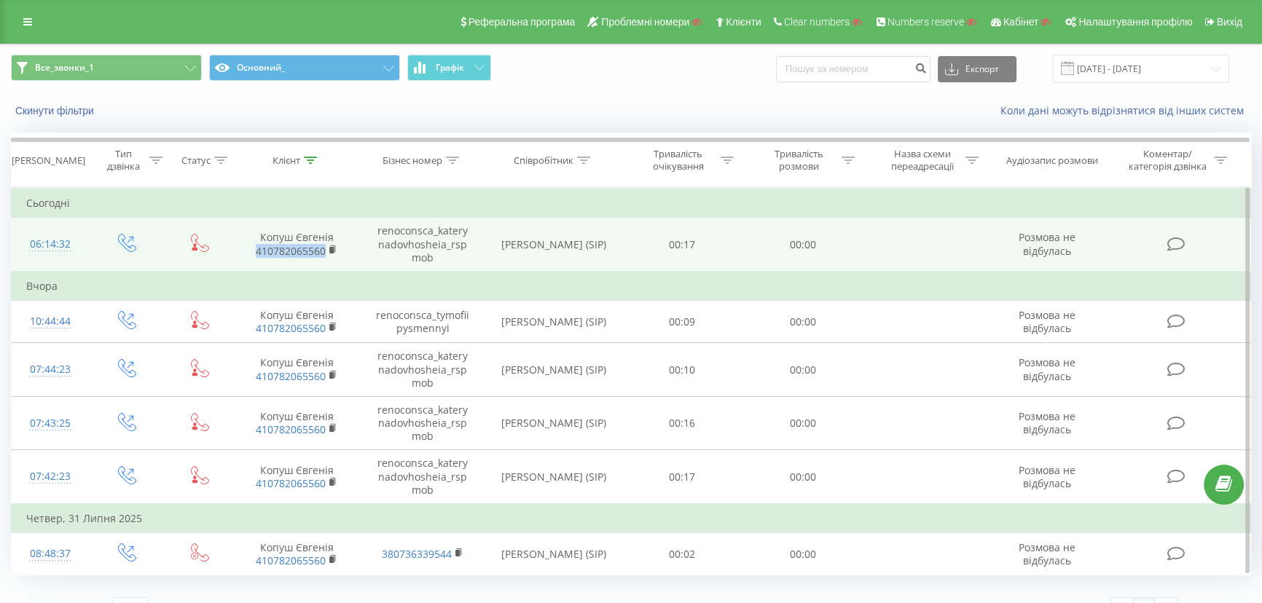
drag, startPoint x: 242, startPoint y: 255, endPoint x: 325, endPoint y: 255, distance: 83.1
click at [325, 255] on td "Копуш Євгенія 410782065560" at bounding box center [297, 245] width 126 height 54
copy link "410782065560"
click at [54, 243] on div "06:14:32" at bounding box center [50, 244] width 48 height 28
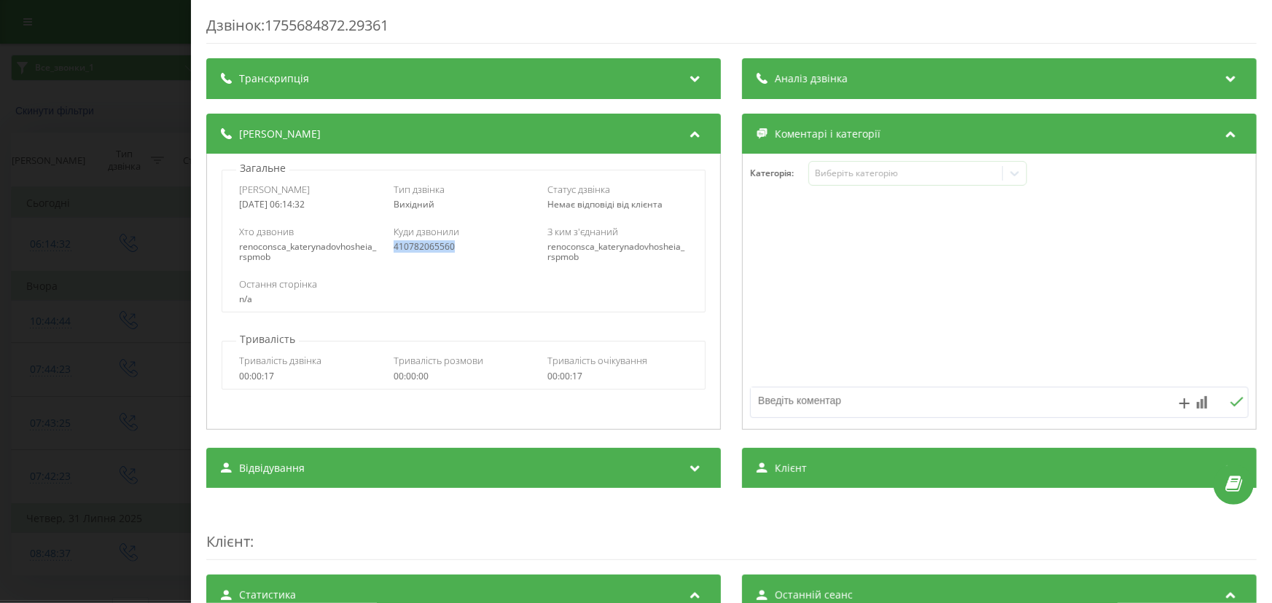
drag, startPoint x: 392, startPoint y: 248, endPoint x: 455, endPoint y: 252, distance: 62.8
click at [455, 252] on div "410782065560" at bounding box center [463, 247] width 141 height 10
copy div "410782065560"
click at [111, 291] on div "Дзвінок : 1755684872.29361 Транскрипція Для AI-аналізу майбутніх дзвінків налаш…" at bounding box center [636, 301] width 1272 height 603
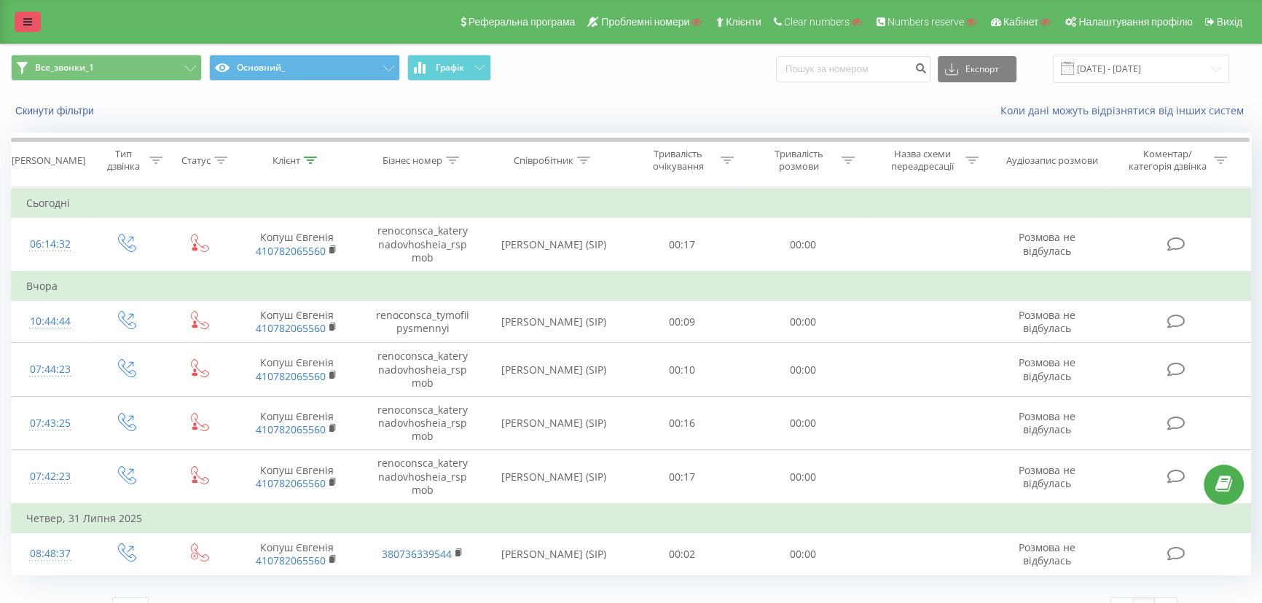
click at [26, 20] on icon at bounding box center [27, 22] width 9 height 10
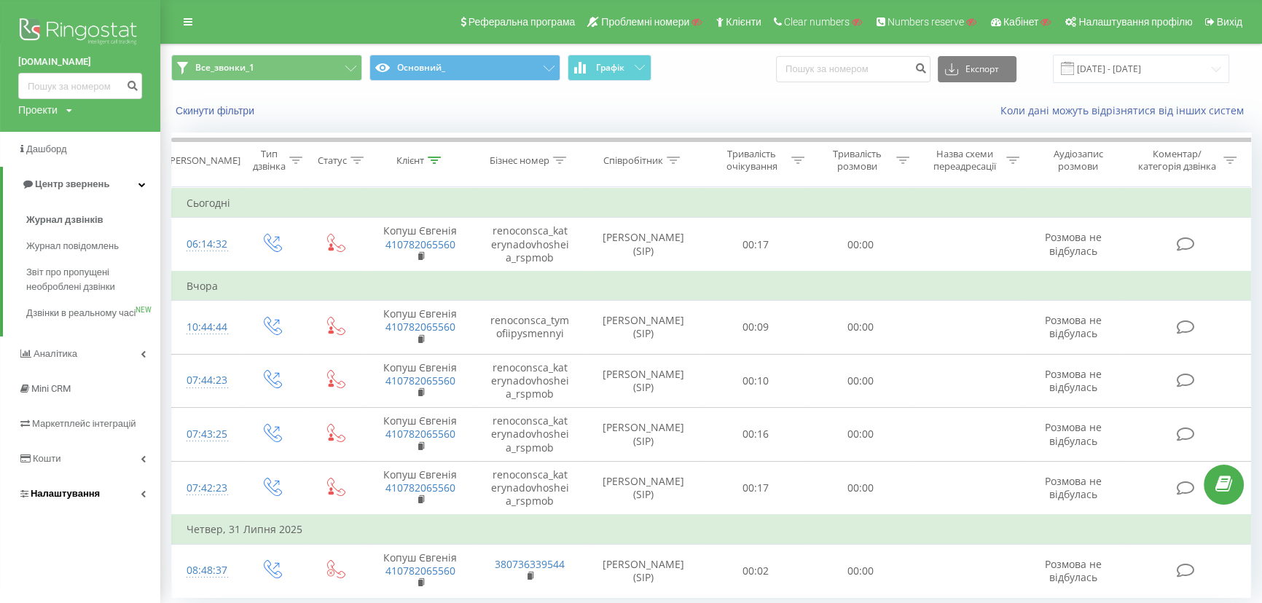
click at [36, 499] on span "Налаштування" at bounding box center [65, 493] width 69 height 11
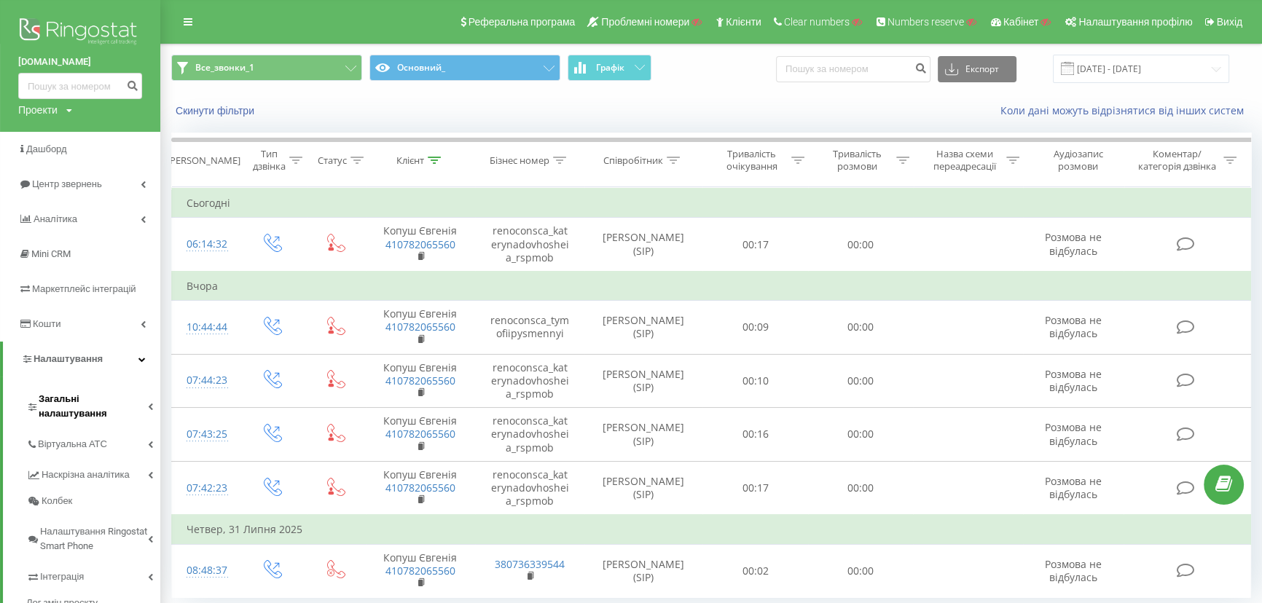
click at [61, 398] on span "Загальні налаштування" at bounding box center [93, 406] width 109 height 29
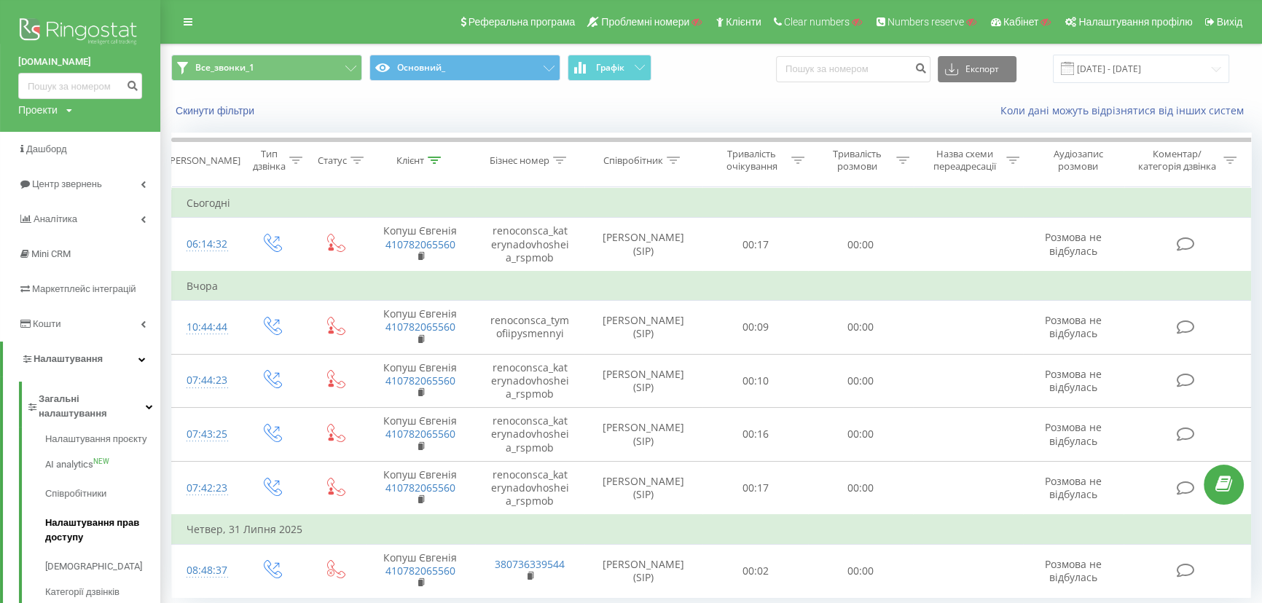
click at [66, 516] on span "Налаштування прав доступу" at bounding box center [99, 530] width 108 height 29
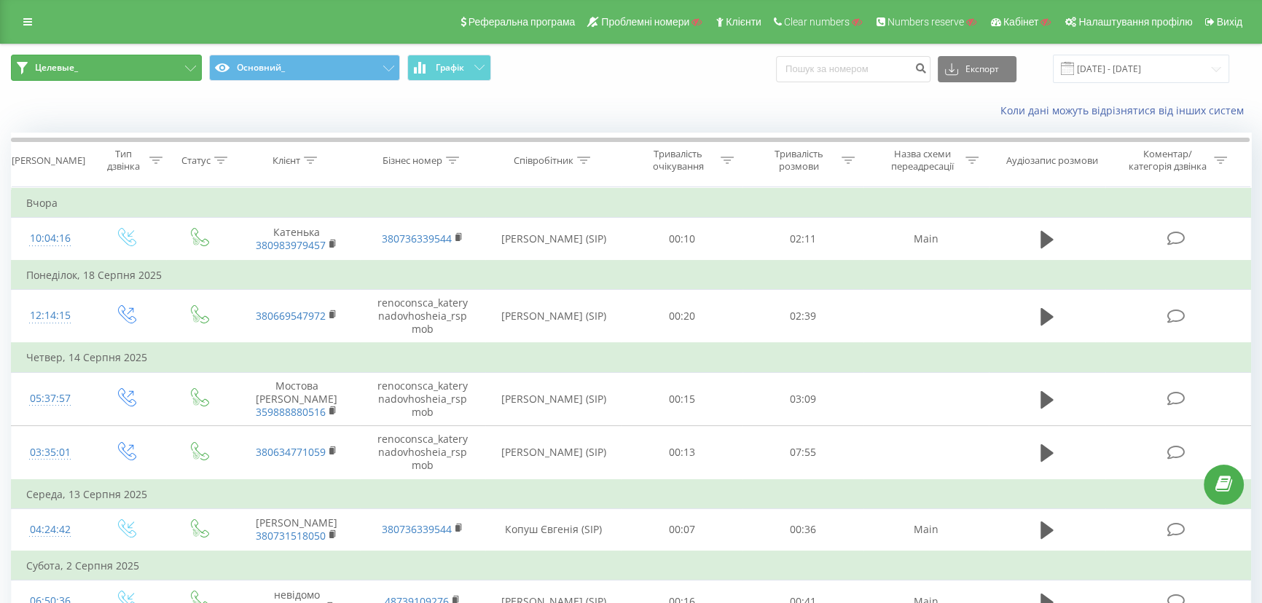
click at [144, 71] on button "Целевые_" at bounding box center [106, 68] width 191 height 26
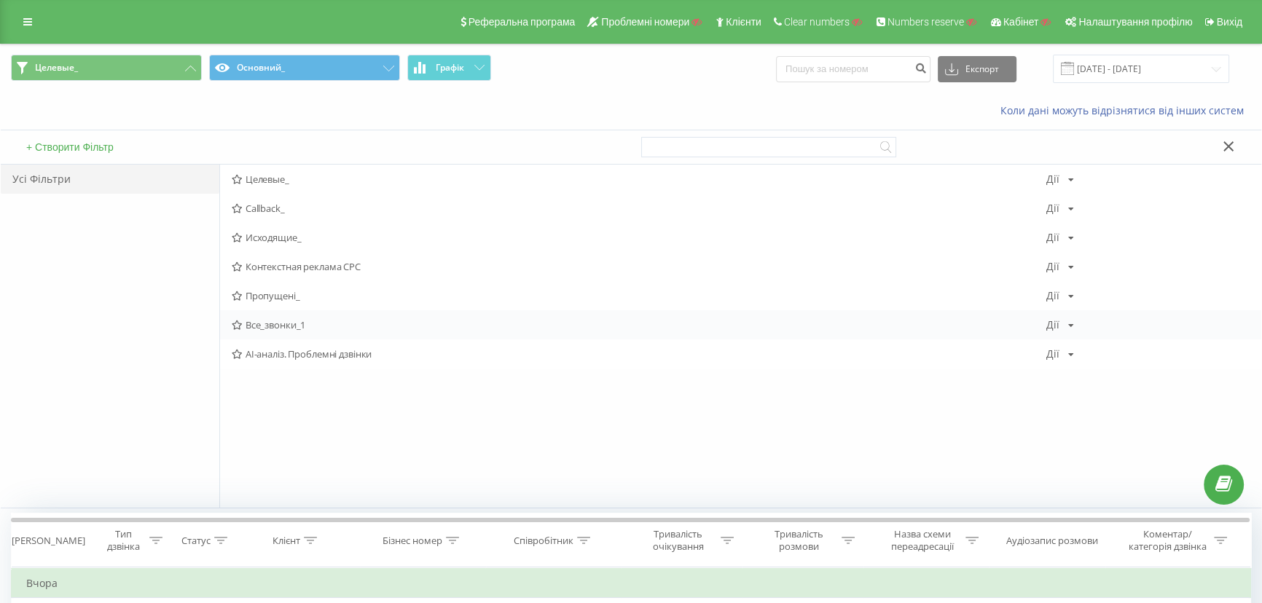
click at [270, 324] on span "Все_звонки_1" at bounding box center [639, 325] width 815 height 10
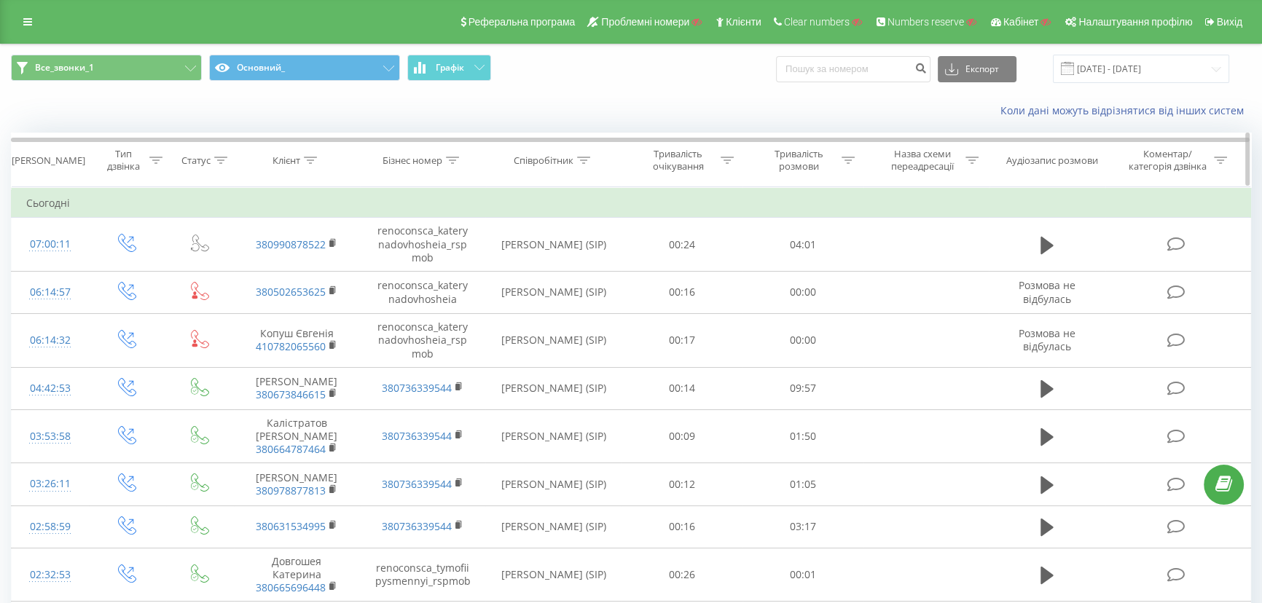
click at [307, 160] on icon at bounding box center [310, 160] width 13 height 7
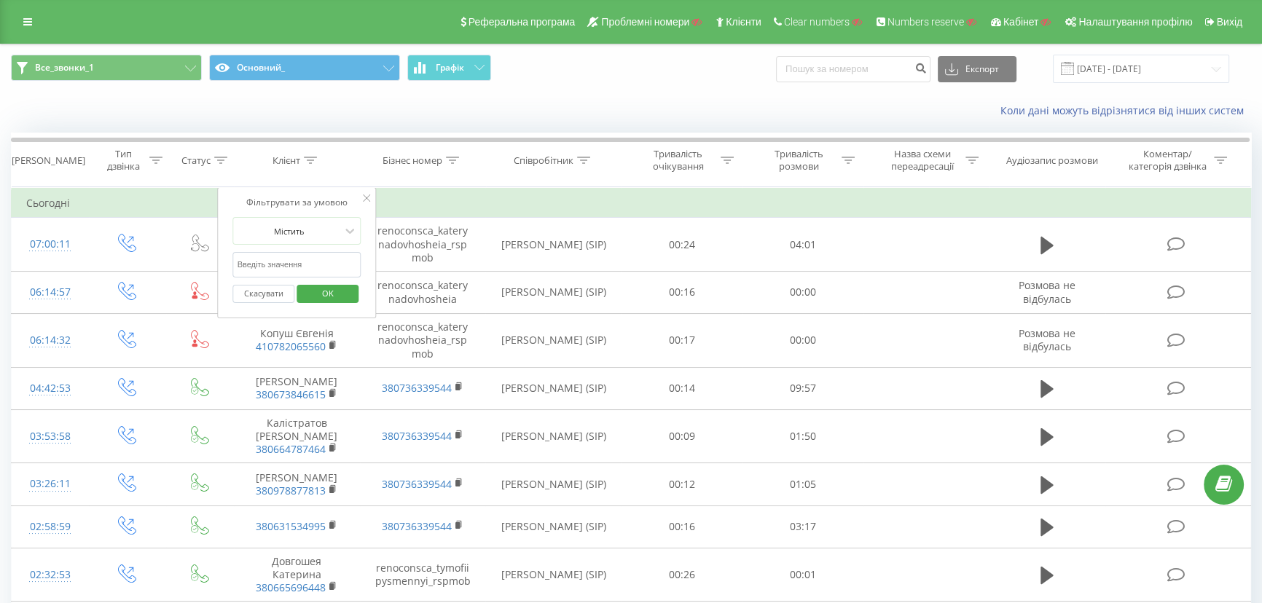
click at [256, 270] on input "text" at bounding box center [297, 265] width 128 height 26
paste input "410782065560"
type input "410782065560"
click button "OK" at bounding box center [328, 294] width 62 height 18
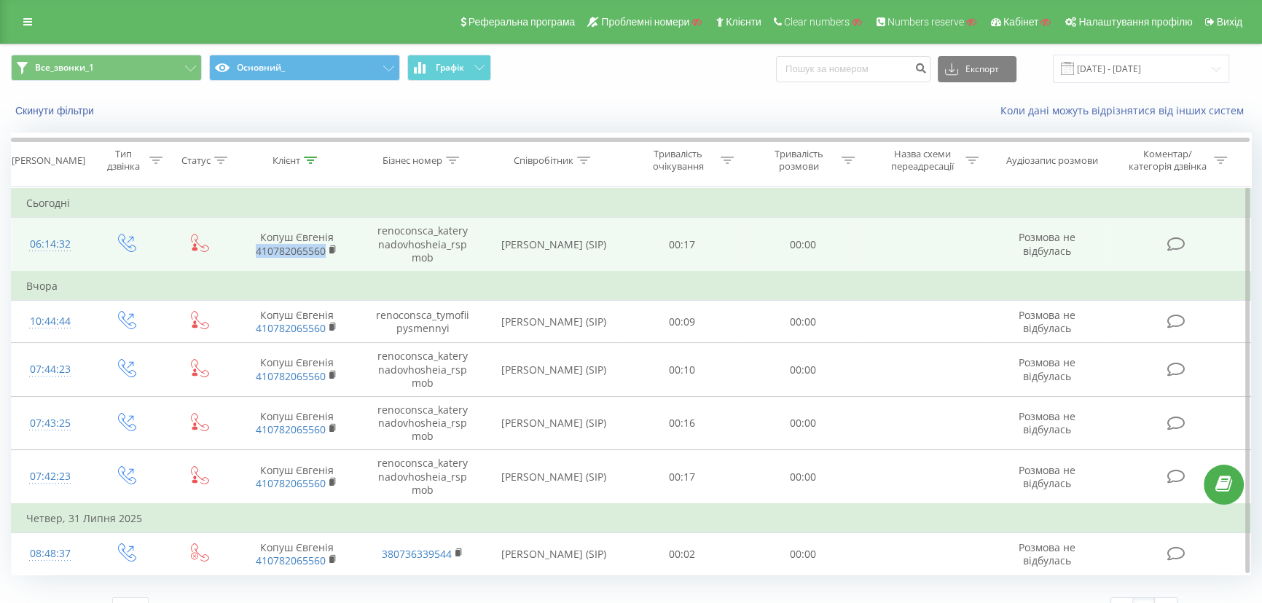
drag, startPoint x: 256, startPoint y: 252, endPoint x: 324, endPoint y: 252, distance: 67.0
click at [324, 252] on span "410782065560" at bounding box center [296, 251] width 97 height 13
drag, startPoint x: 368, startPoint y: 229, endPoint x: 451, endPoint y: 254, distance: 86.7
click at [451, 254] on td "renoconsca_katerynadovhosheia_rspmob" at bounding box center [423, 245] width 126 height 54
copy td "renoconsca_katerynadovhosheia_rspmob"
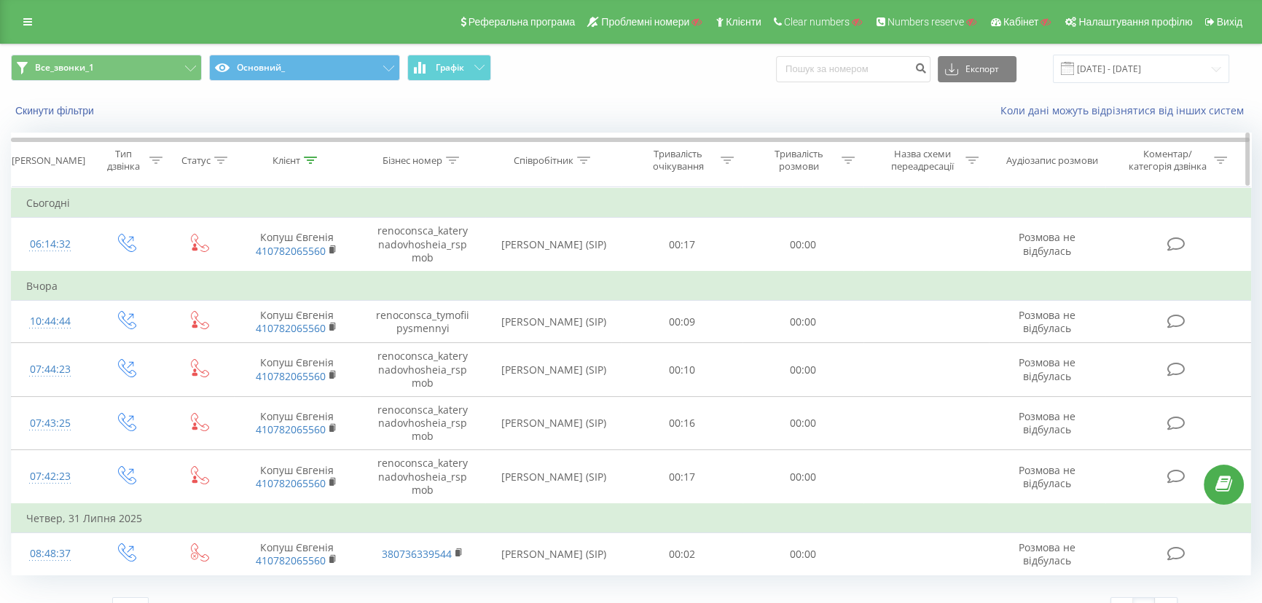
click at [294, 164] on div "Клієнт" at bounding box center [287, 160] width 28 height 12
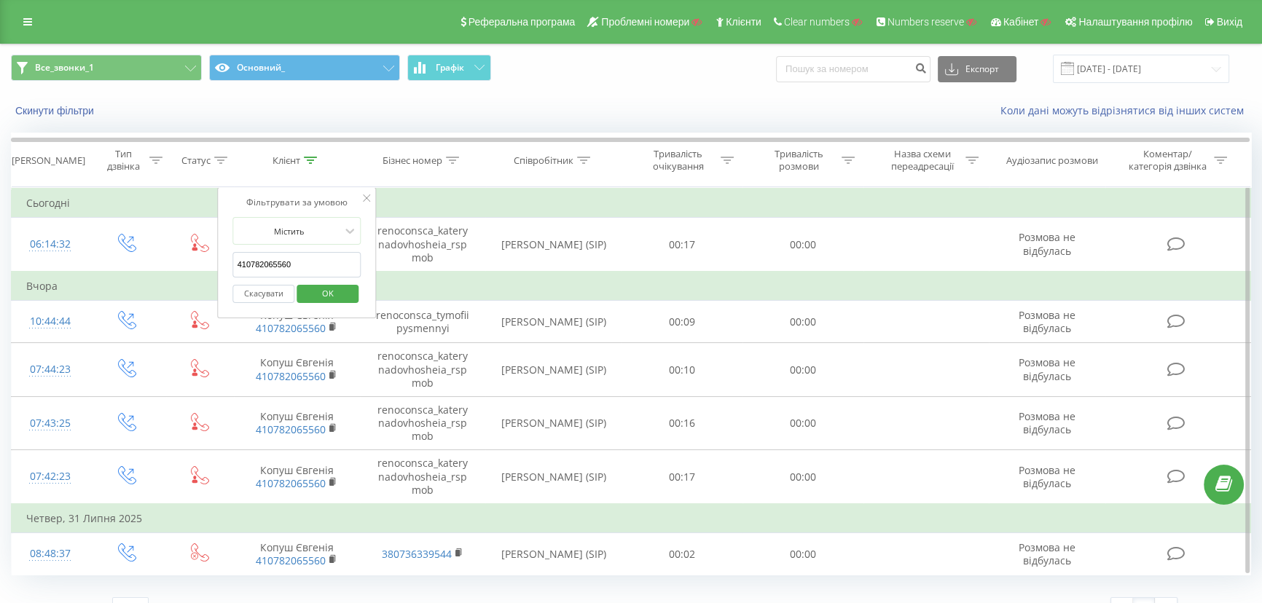
click at [267, 289] on button "Скасувати" at bounding box center [264, 294] width 62 height 18
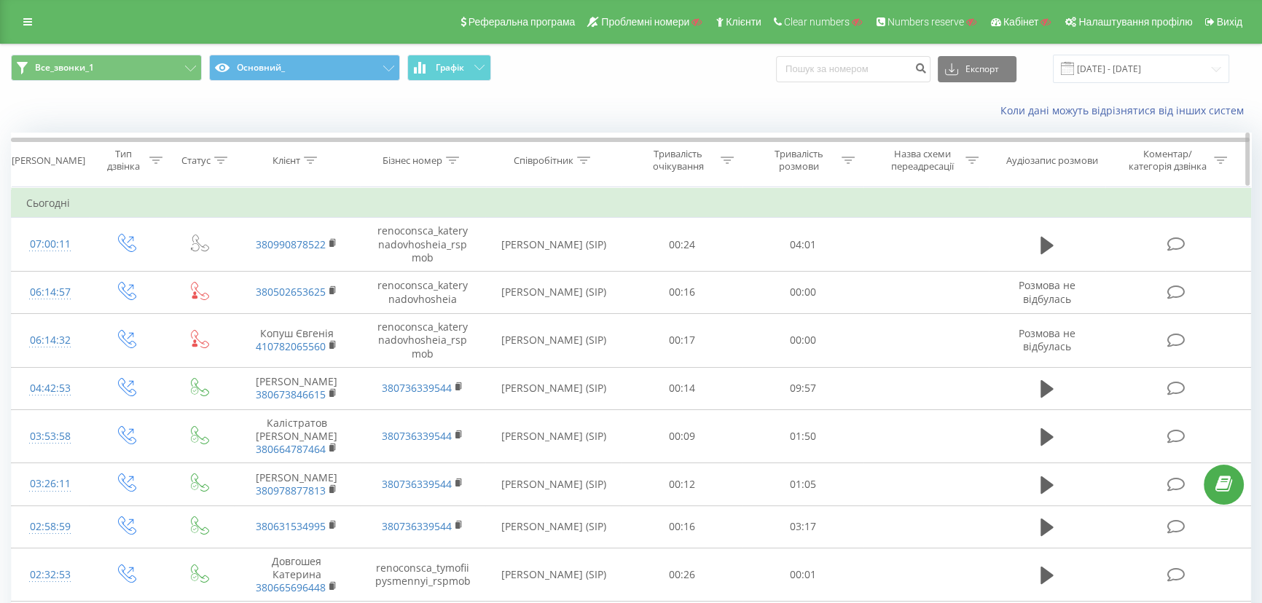
click at [303, 160] on div "Клієнт" at bounding box center [295, 160] width 44 height 12
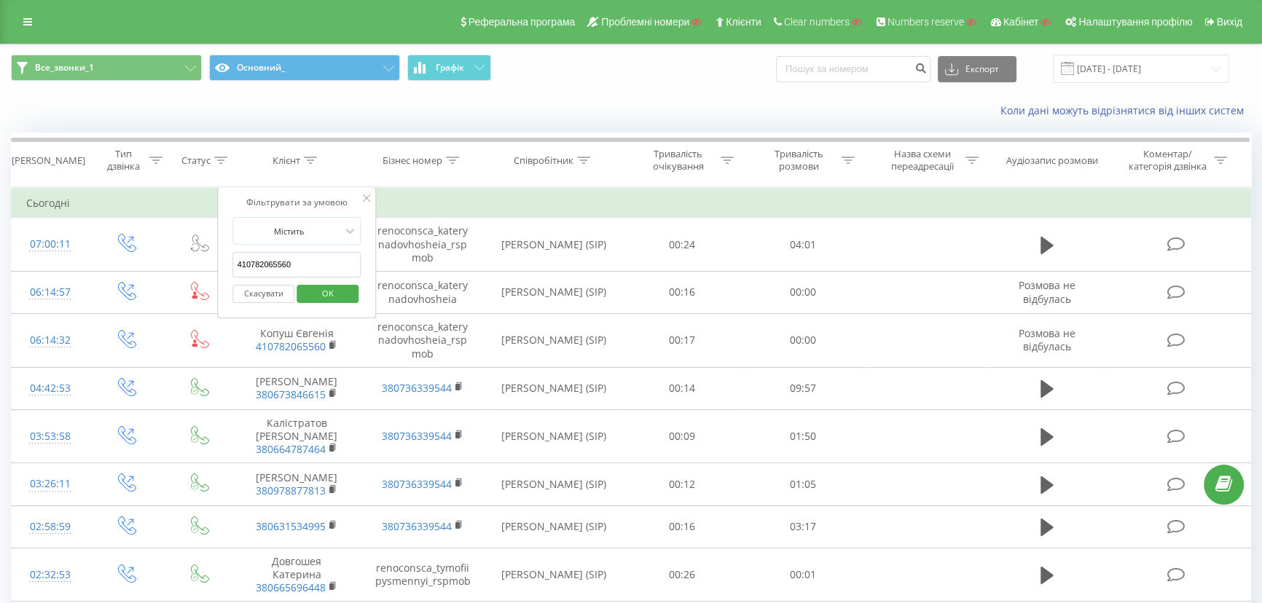
click at [273, 267] on input "410782065560" at bounding box center [297, 265] width 128 height 26
click button "OK" at bounding box center [328, 294] width 62 height 18
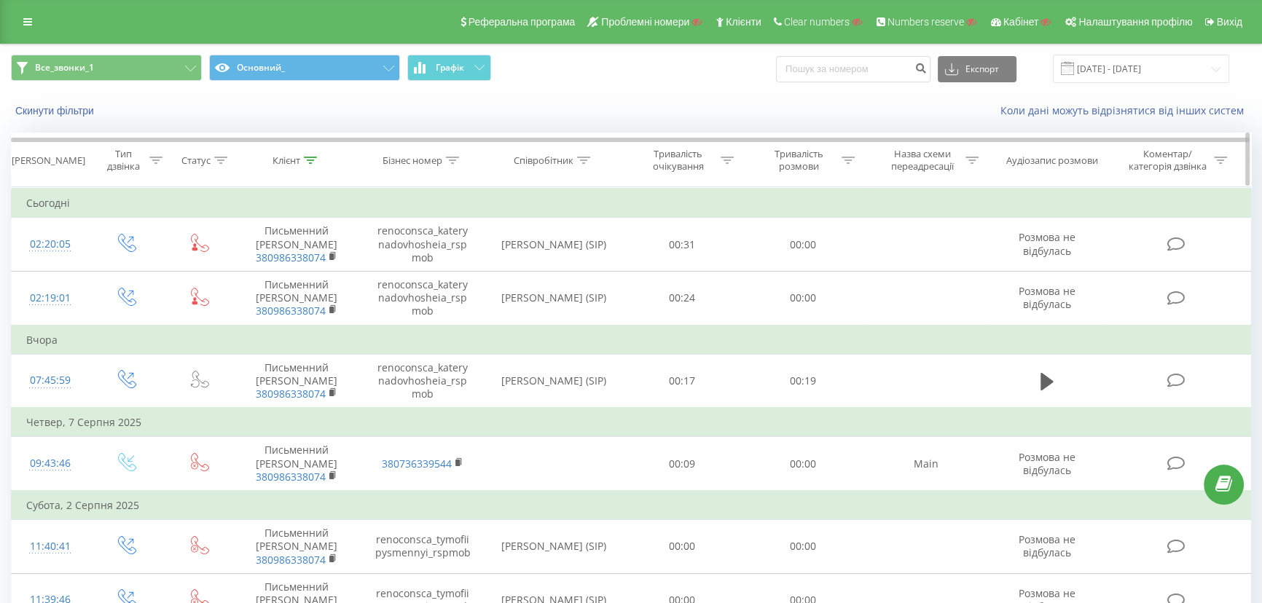
click at [316, 160] on icon at bounding box center [310, 160] width 13 height 7
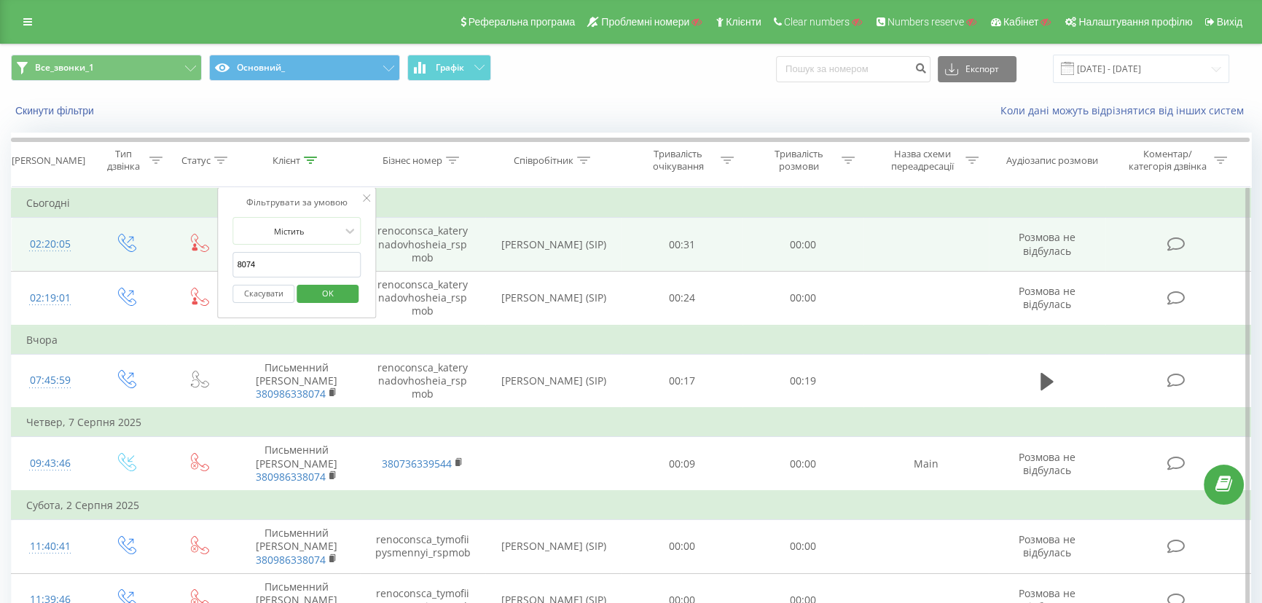
drag, startPoint x: 262, startPoint y: 265, endPoint x: 116, endPoint y: 256, distance: 146.7
type input "5560"
click button "OK" at bounding box center [328, 294] width 62 height 18
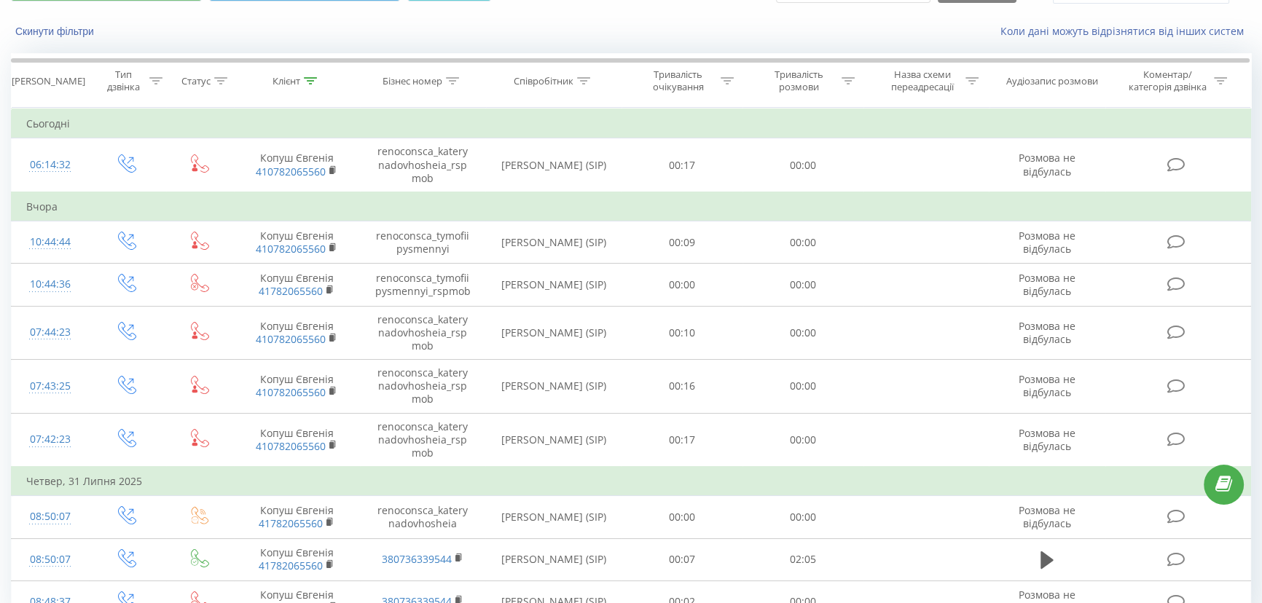
scroll to position [153, 0]
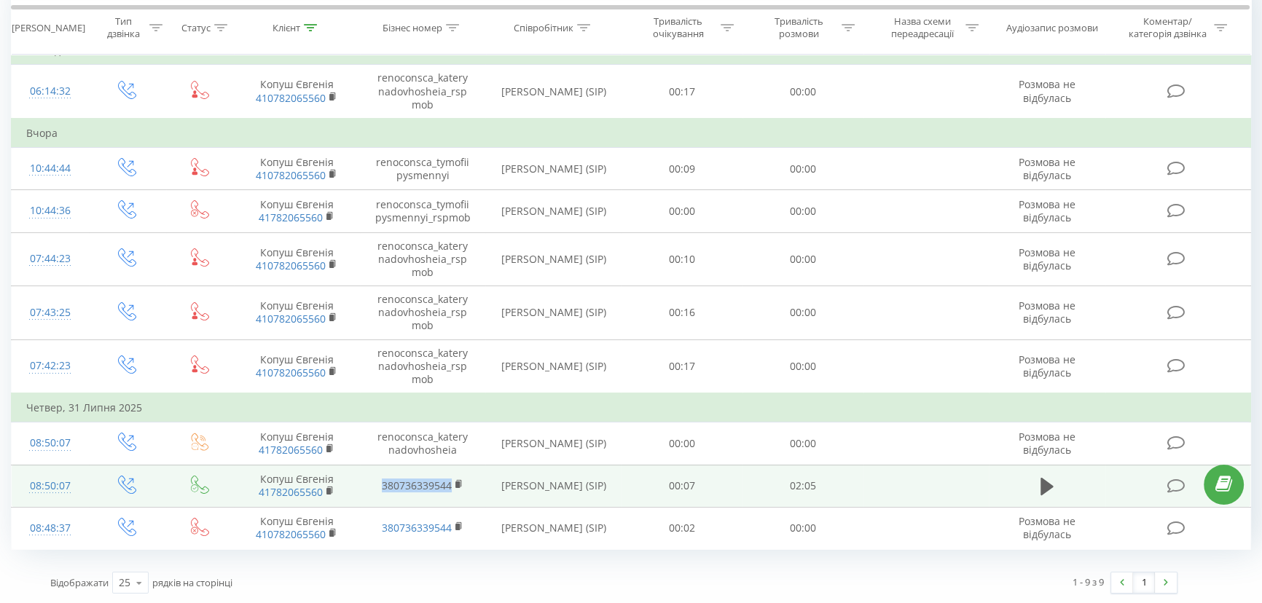
drag, startPoint x: 385, startPoint y: 482, endPoint x: 451, endPoint y: 488, distance: 66.6
click at [451, 488] on td "380736339544" at bounding box center [423, 486] width 126 height 42
copy link "380736339544"
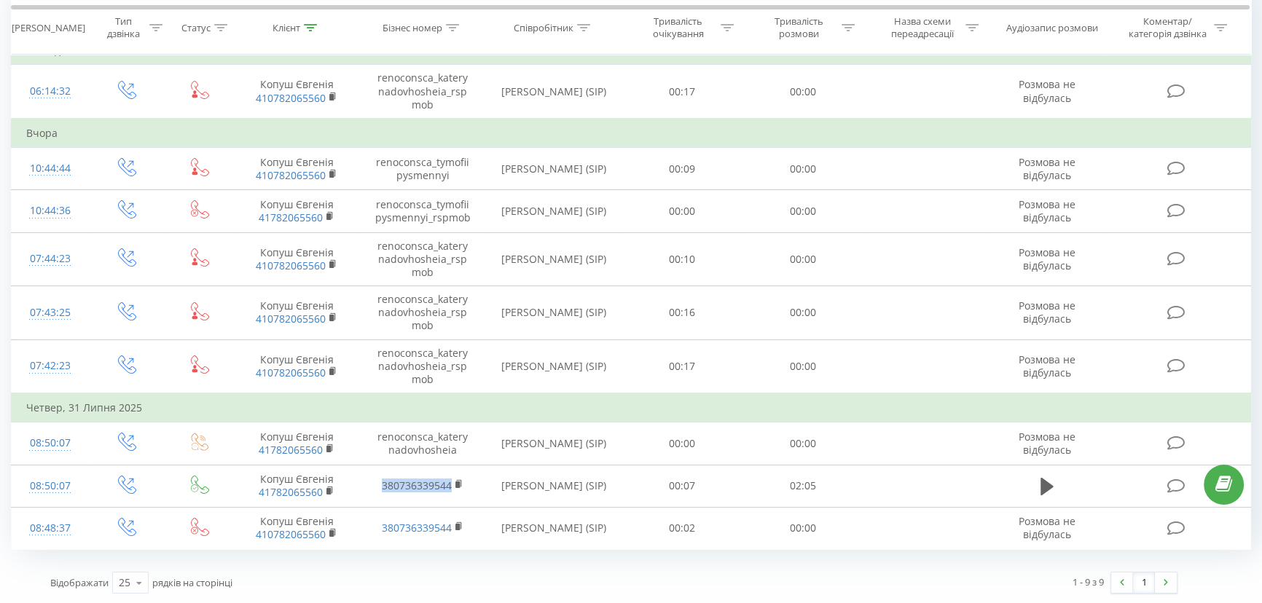
scroll to position [0, 0]
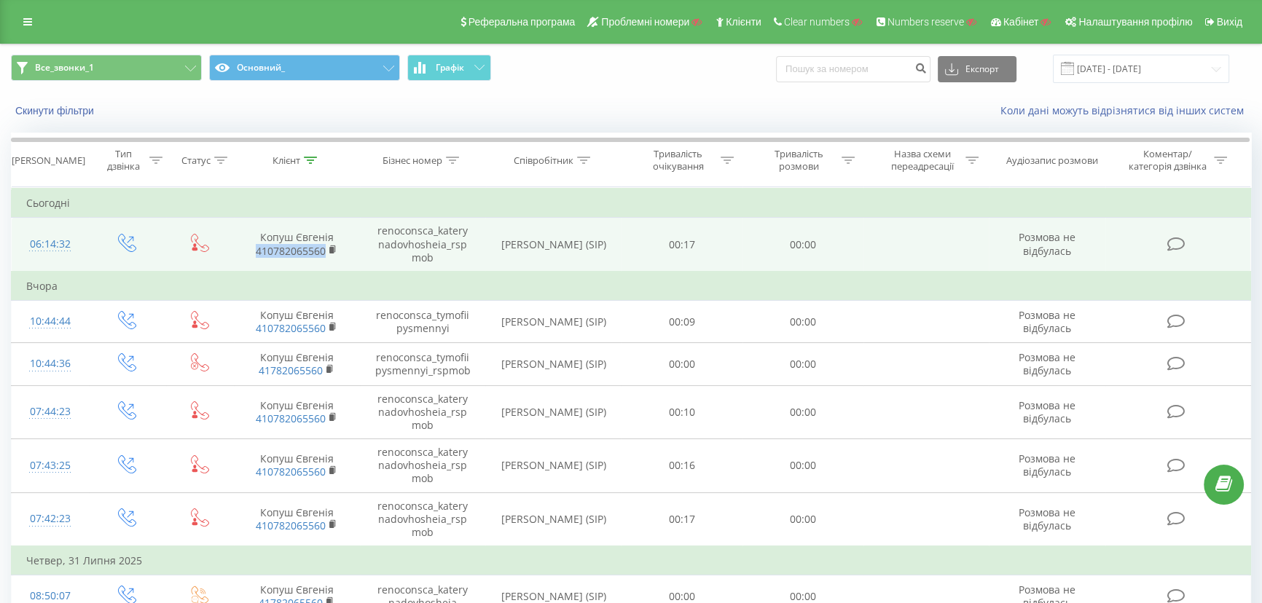
drag, startPoint x: 254, startPoint y: 250, endPoint x: 345, endPoint y: 261, distance: 92.5
click at [345, 261] on td "Копуш Євгенія 410782065560" at bounding box center [297, 245] width 126 height 54
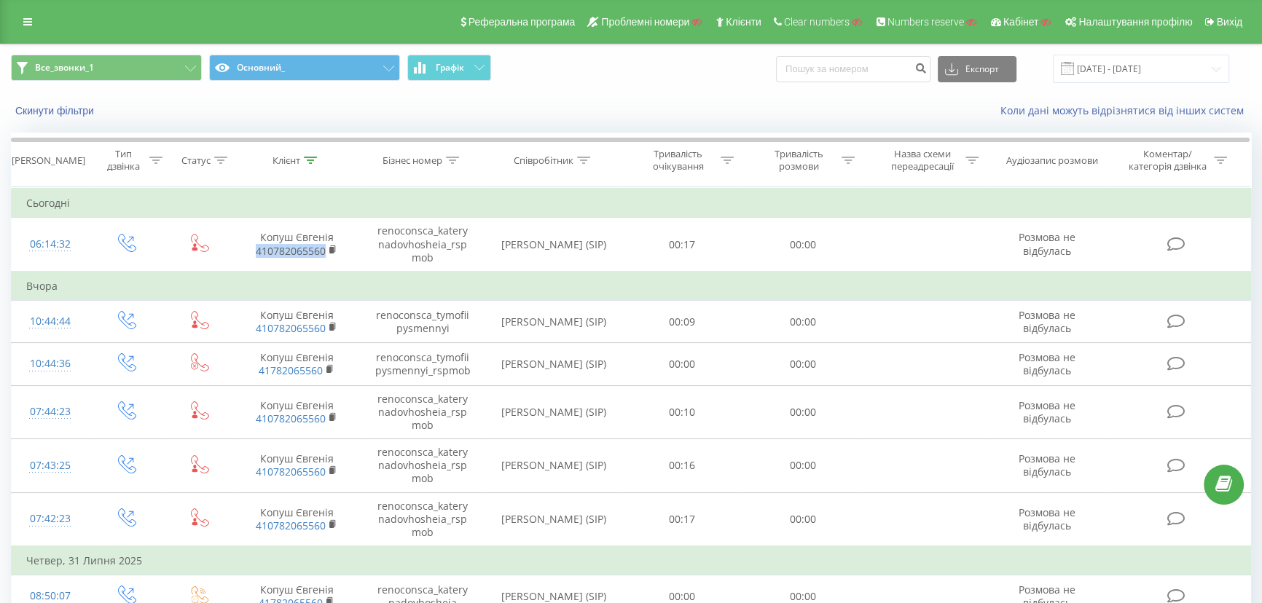
copy link "410782065560"
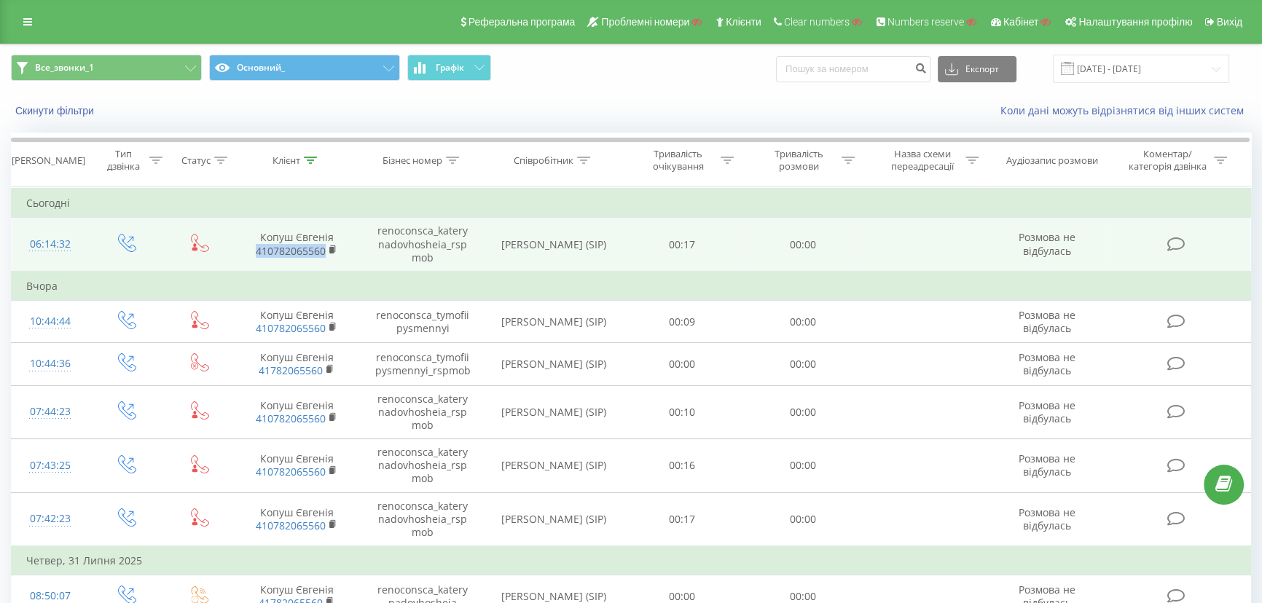
copy link "410782065560"
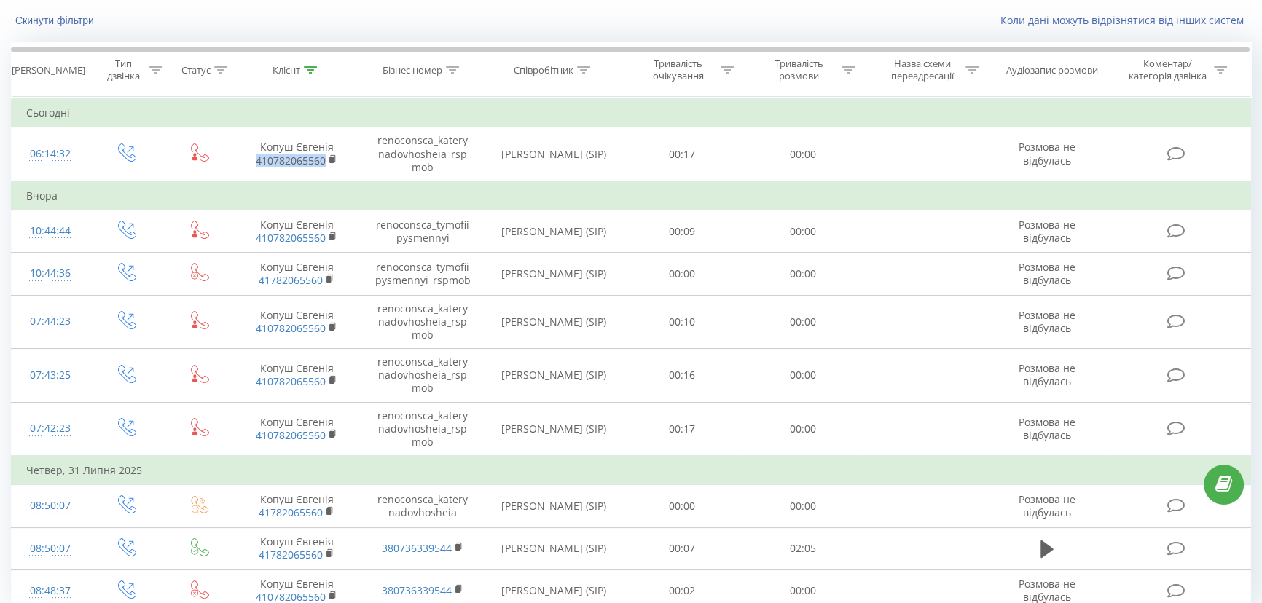
scroll to position [153, 0]
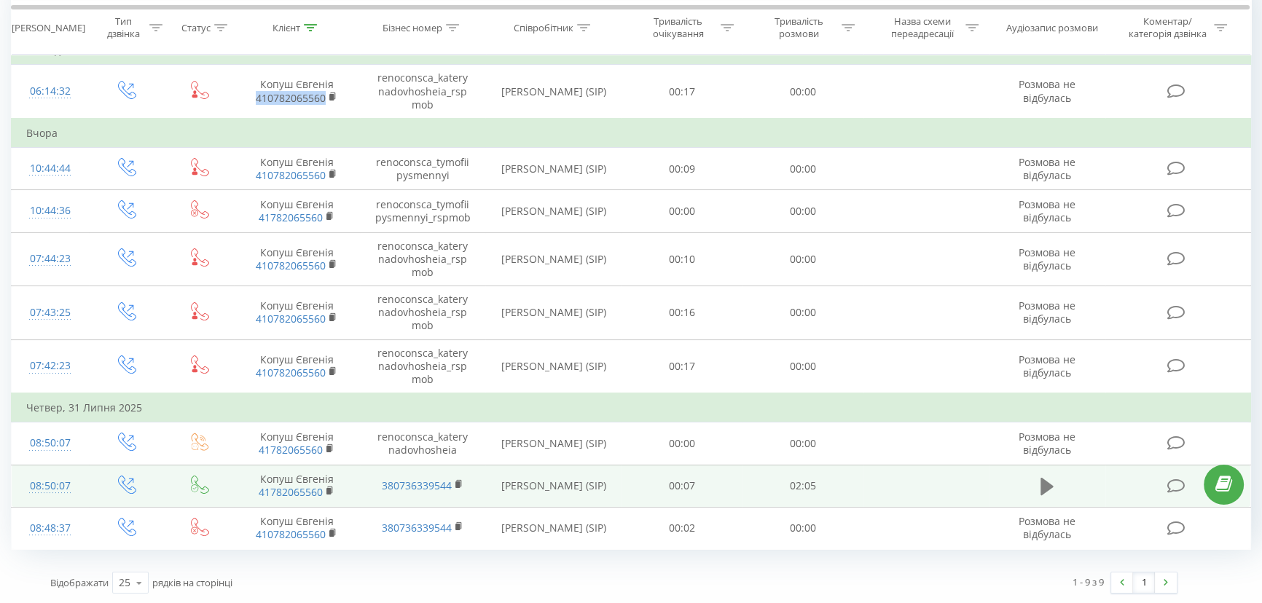
click at [1045, 485] on icon at bounding box center [1047, 486] width 13 height 17
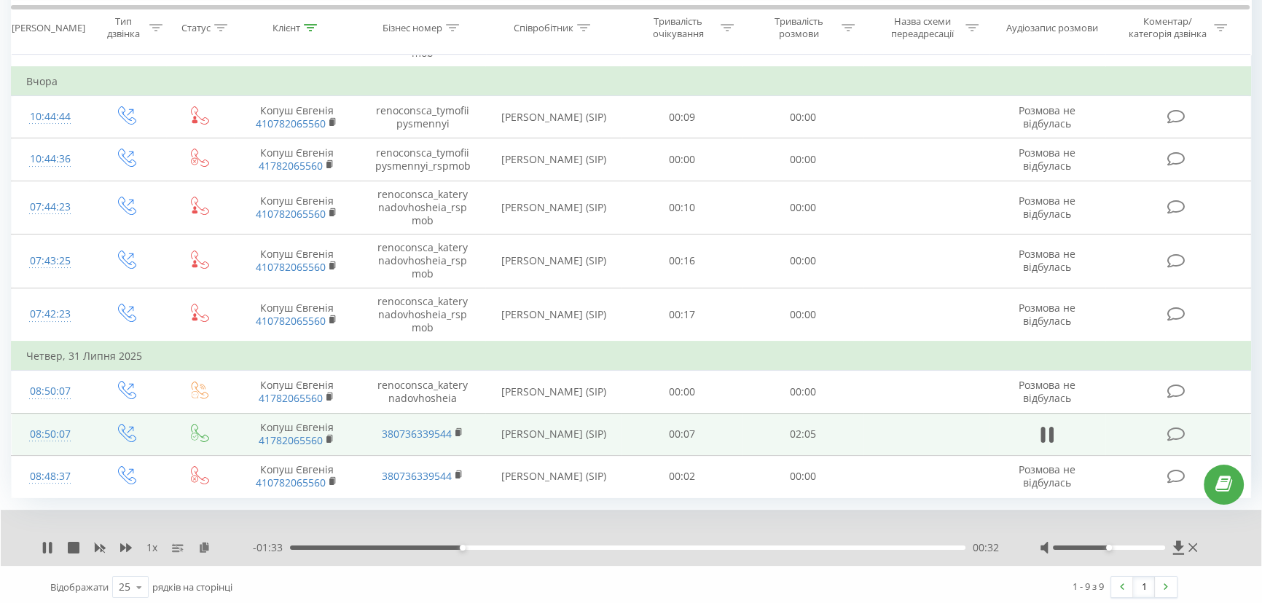
scroll to position [209, 0]
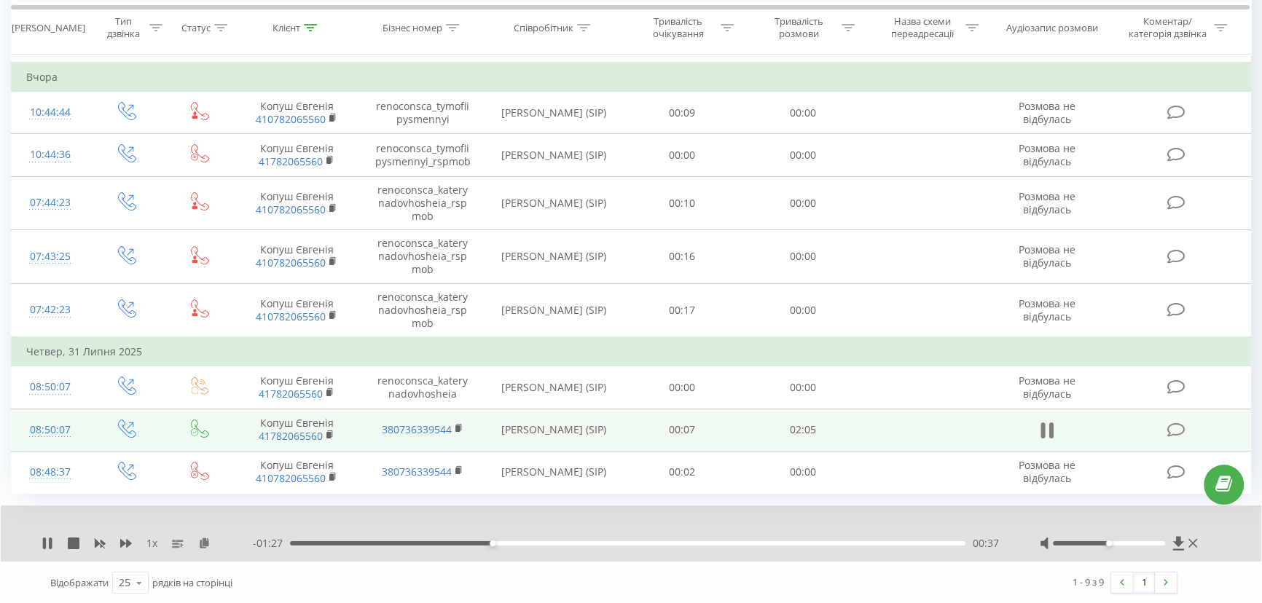
click at [1044, 424] on icon at bounding box center [1043, 431] width 4 height 16
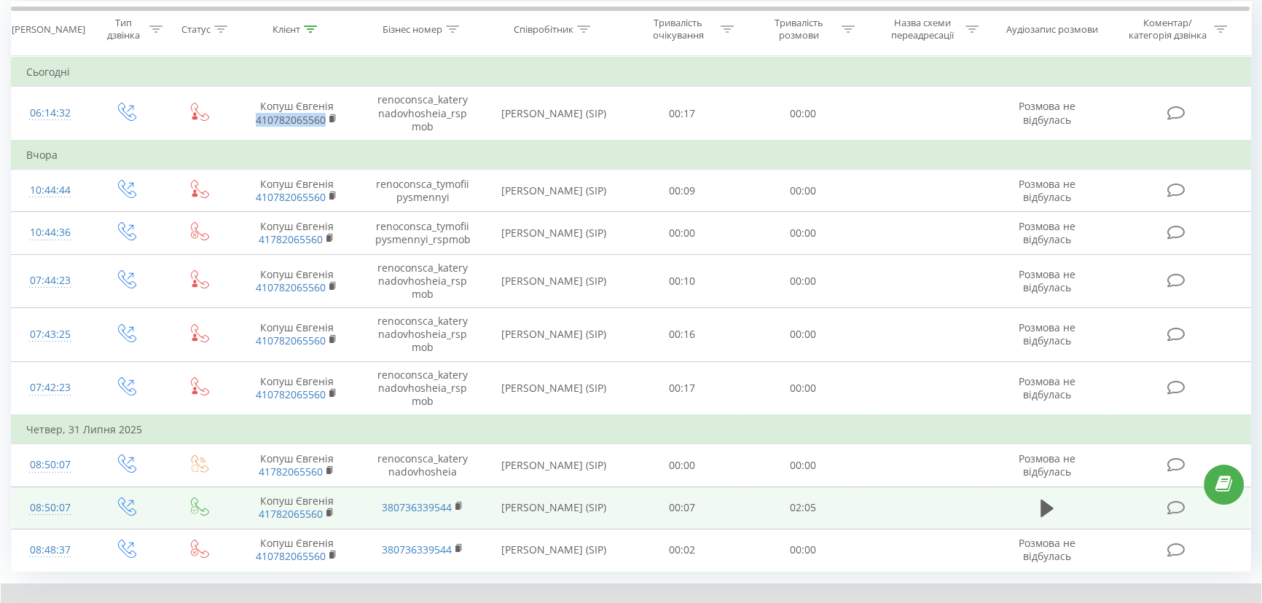
scroll to position [0, 0]
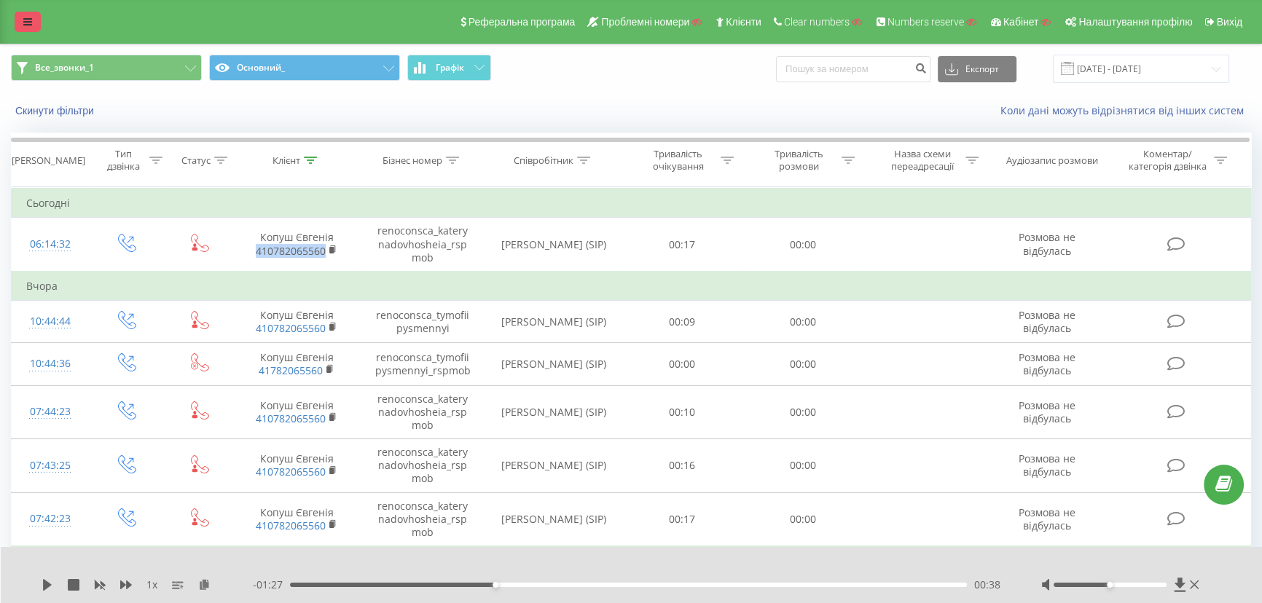
click at [33, 17] on link at bounding box center [28, 22] width 26 height 20
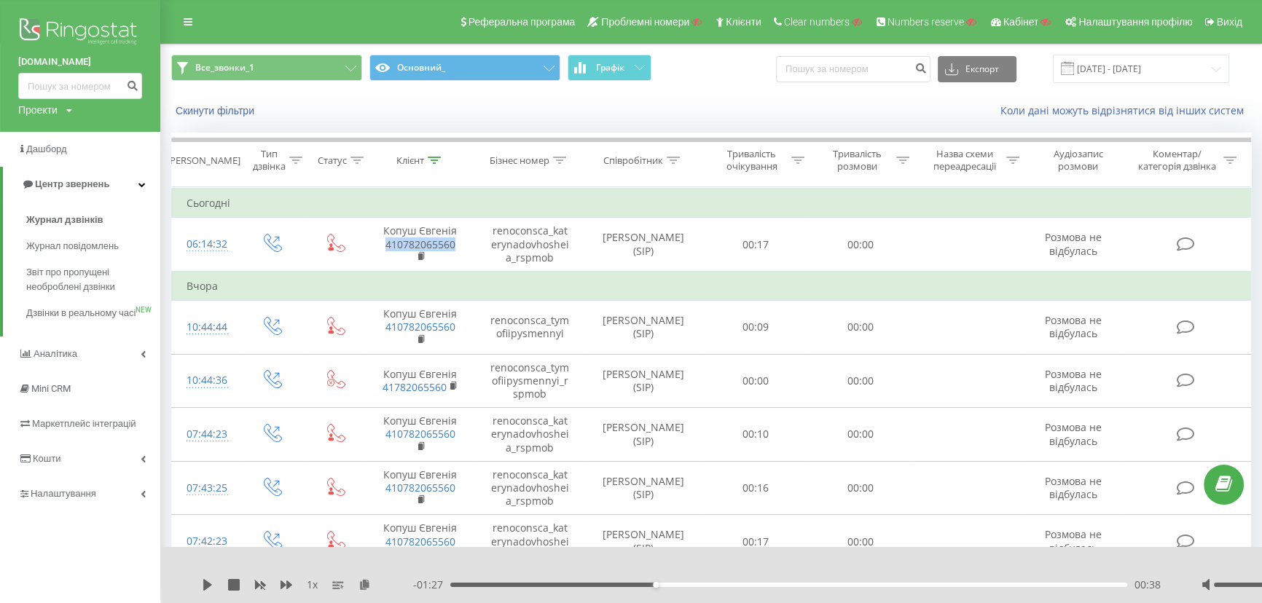
click at [84, 36] on img at bounding box center [80, 33] width 124 height 36
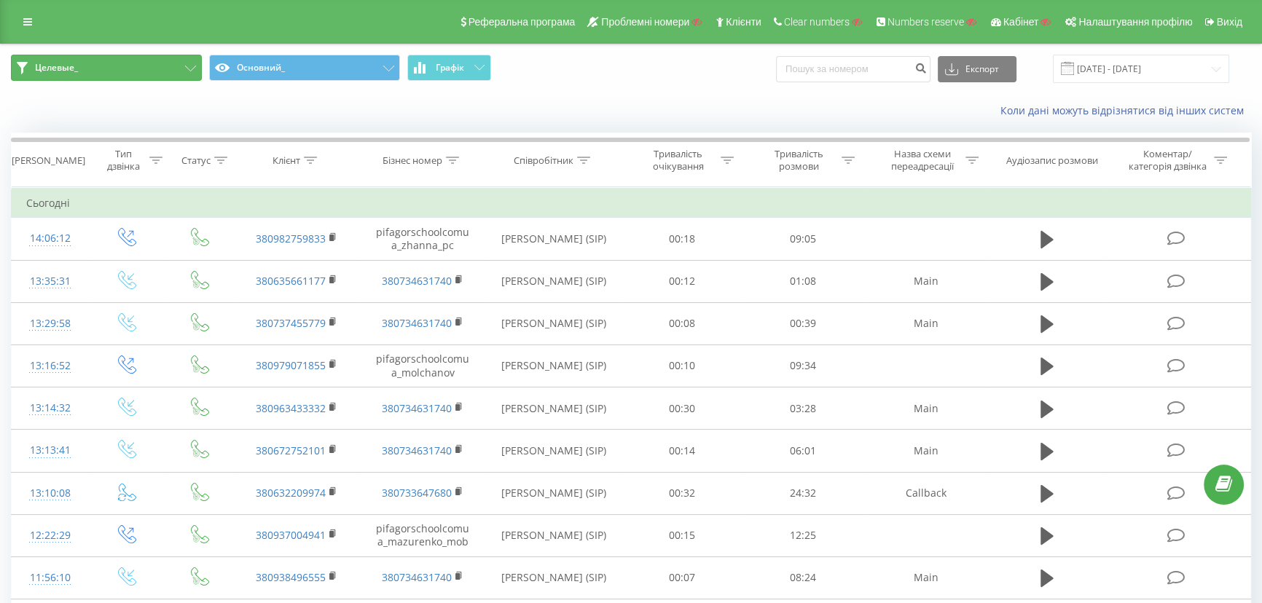
click at [120, 72] on button "Целевые_" at bounding box center [106, 68] width 191 height 26
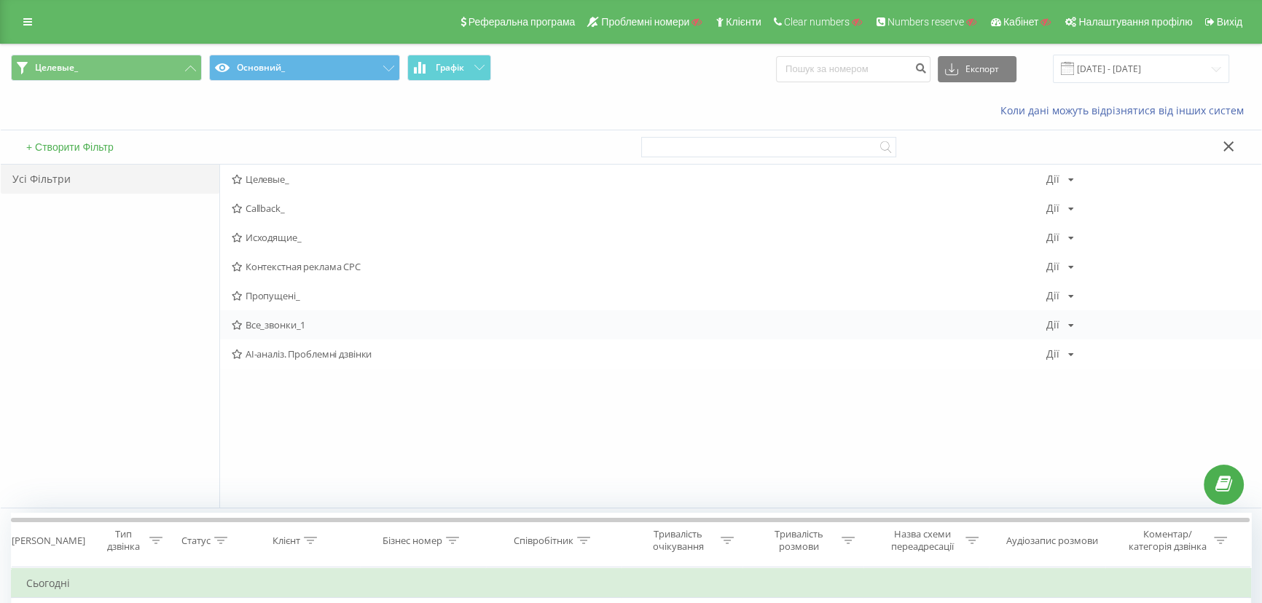
click at [266, 323] on span "Все_звонки_1" at bounding box center [639, 325] width 815 height 10
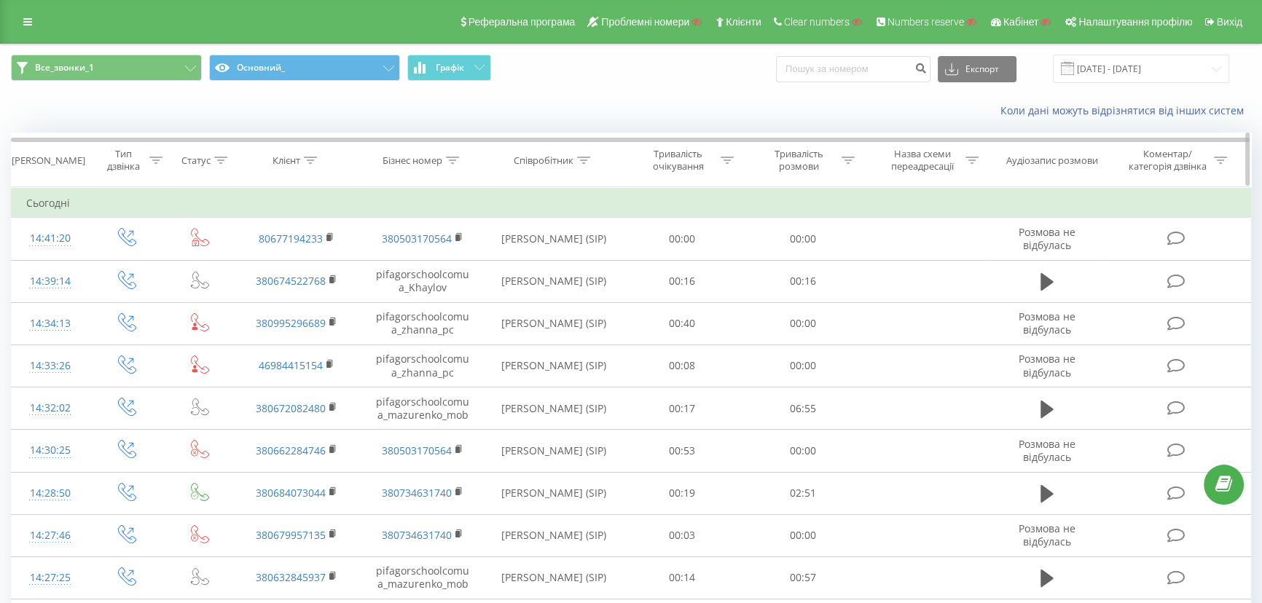
click at [309, 158] on icon at bounding box center [310, 160] width 13 height 7
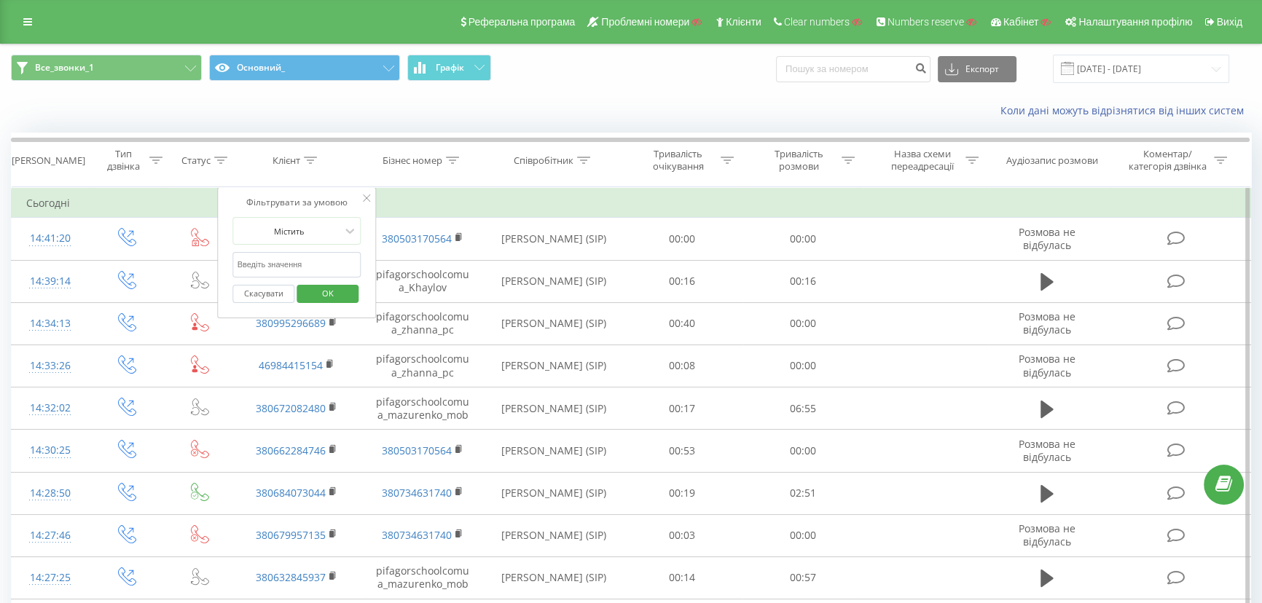
click at [269, 264] on input "text" at bounding box center [297, 265] width 128 height 26
paste input "380972205018"
click at [326, 293] on span "OK" at bounding box center [327, 293] width 41 height 23
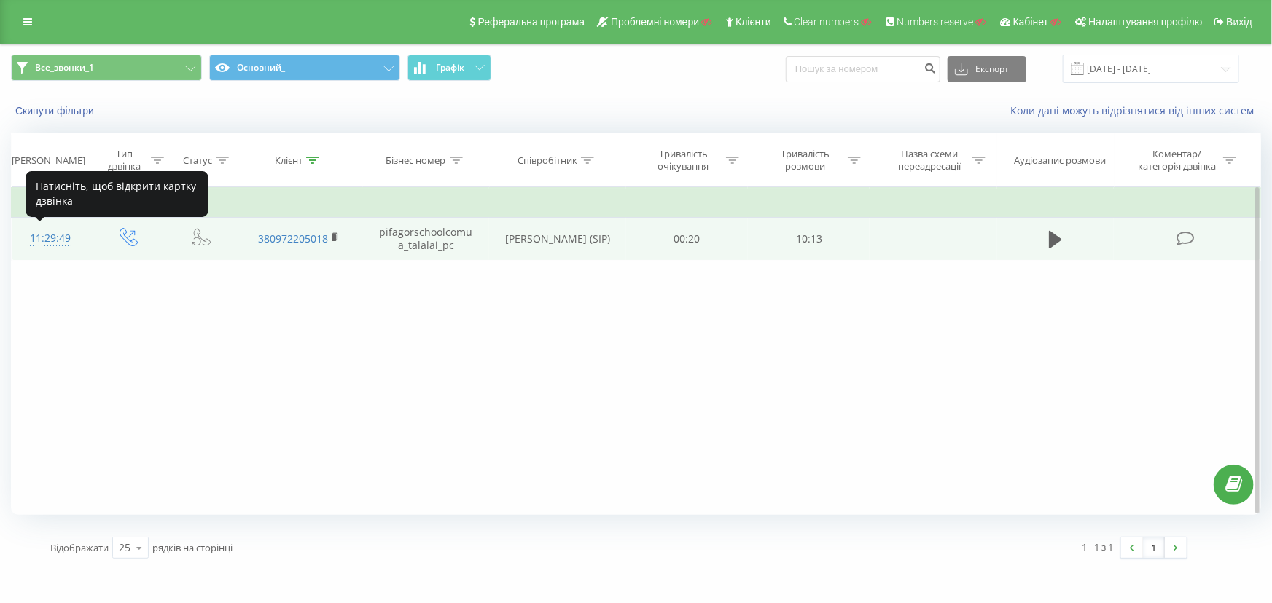
click at [42, 232] on div "11:29:49" at bounding box center [50, 238] width 49 height 28
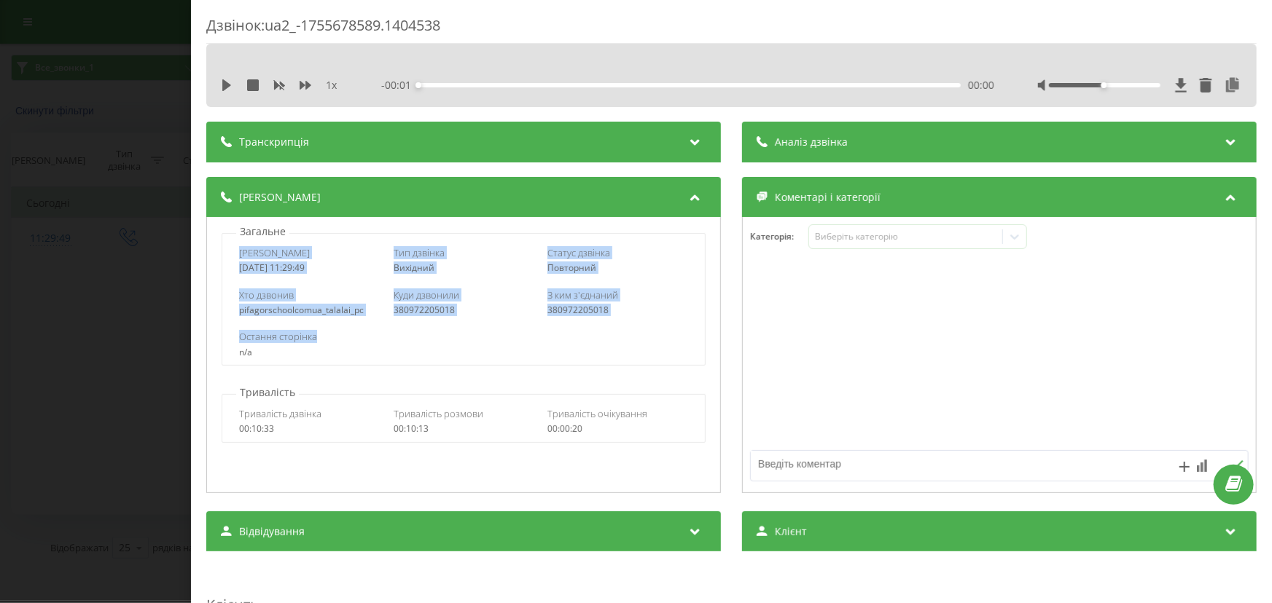
drag, startPoint x: 238, startPoint y: 253, endPoint x: 652, endPoint y: 324, distance: 420.0
click at [652, 324] on div "Дата дзвінка [DATE] 11:29:49 Тип дзвінка Вихідний Статус дзвінка Повторний Хто …" at bounding box center [464, 299] width 484 height 133
copy div "Дата дзвінка [DATE] 11:29:49 Тип дзвінка Вихідний Статус дзвінка Повторний Хто …"
click at [111, 179] on div "Дзвінок : ua2_-1755678589.1404538 1 x - 10:10 00:00 00:00 Транскрипція Для AI-а…" at bounding box center [636, 301] width 1272 height 603
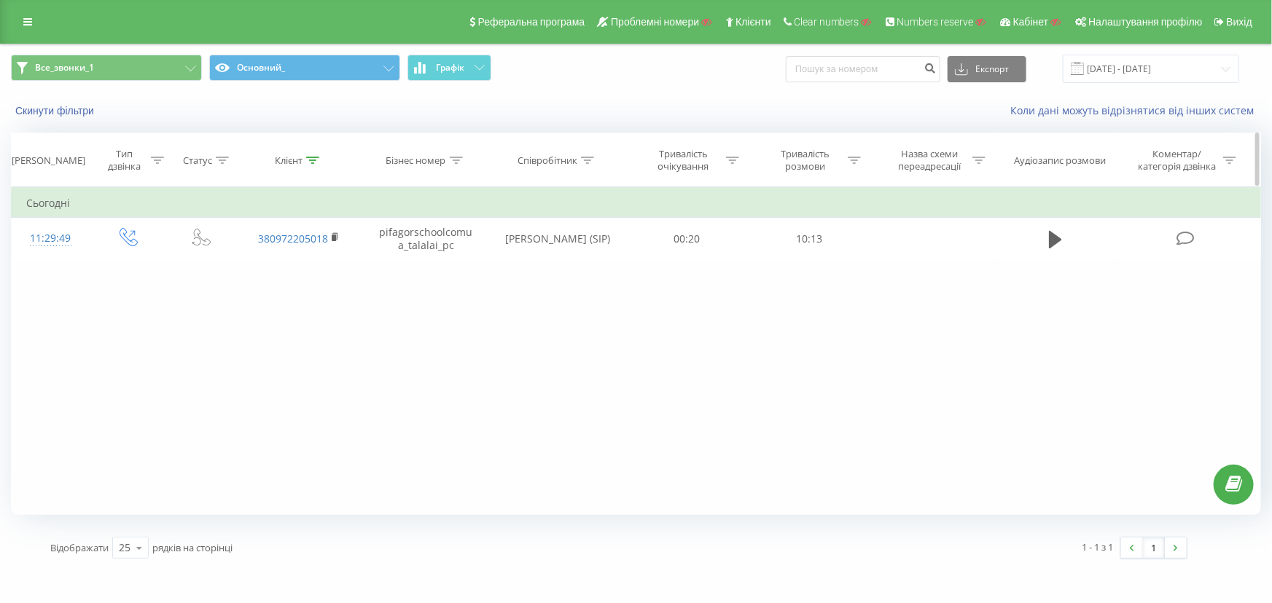
click at [310, 154] on div at bounding box center [312, 160] width 13 height 12
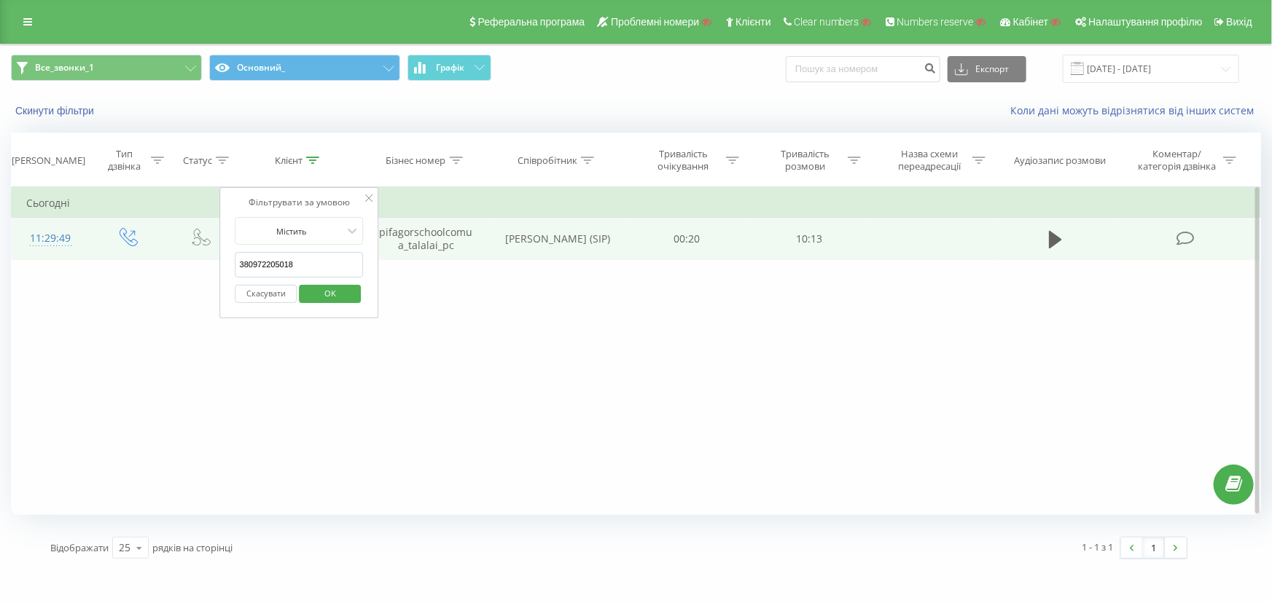
drag, startPoint x: 239, startPoint y: 258, endPoint x: 87, endPoint y: 250, distance: 152.5
click at [87, 250] on table "Фільтрувати за умовою Дорівнює Введіть значення Скасувати OK Фільтрувати за умо…" at bounding box center [636, 223] width 1250 height 73
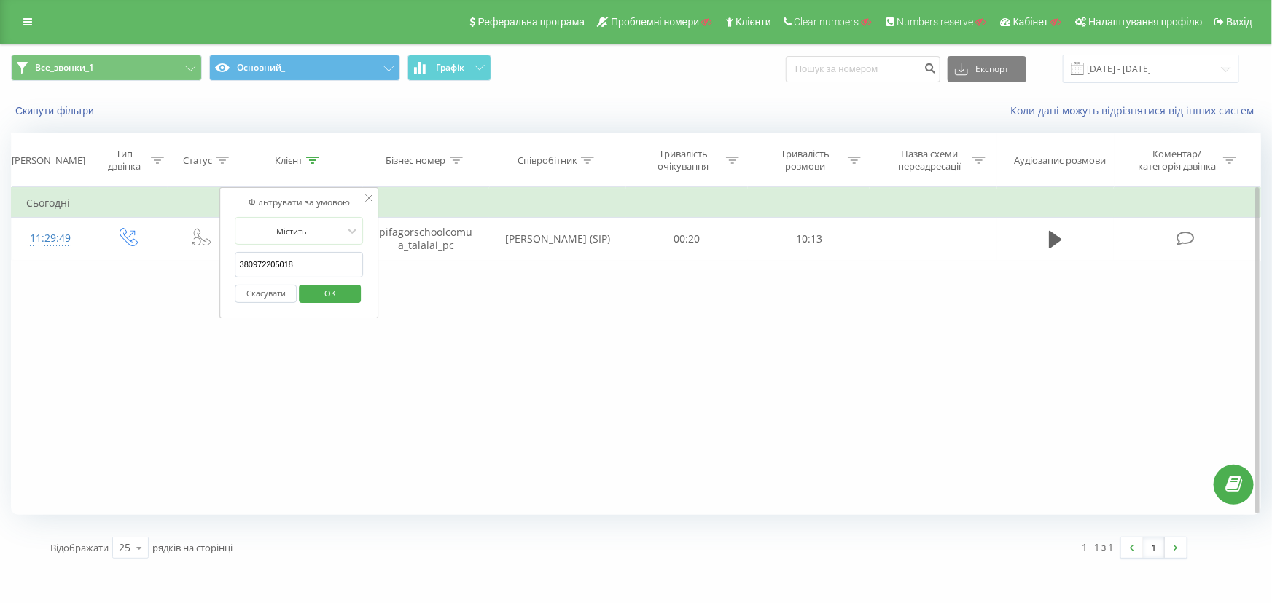
paste input "67489363"
click at [326, 285] on span "OK" at bounding box center [330, 293] width 41 height 23
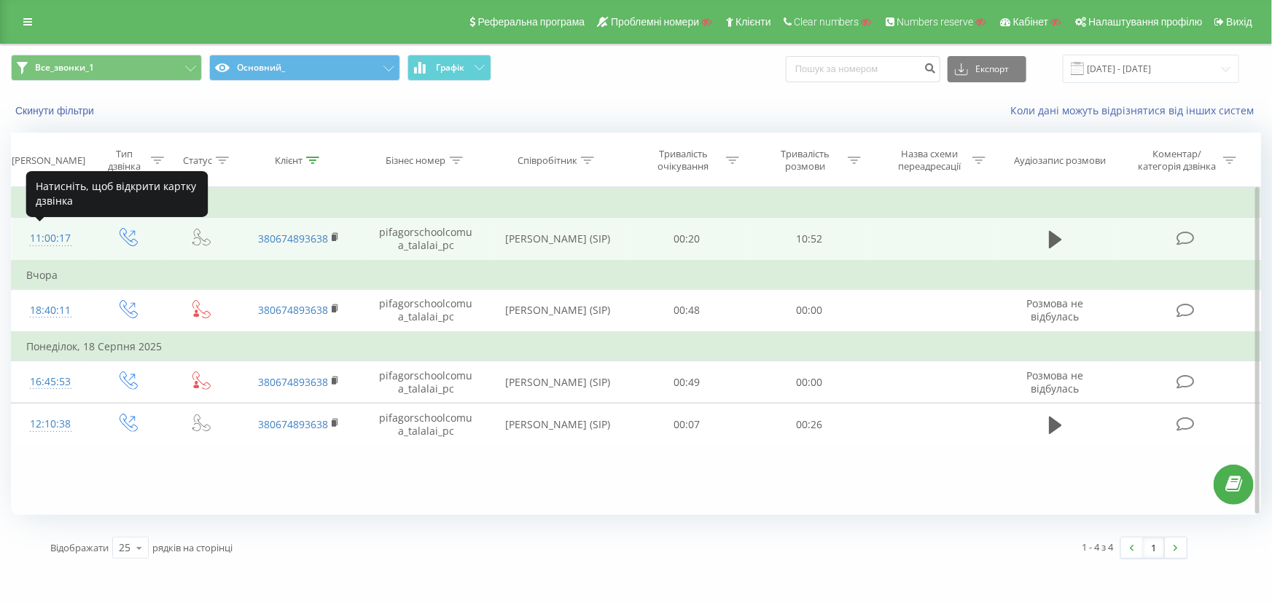
click at [51, 230] on div "11:00:17" at bounding box center [50, 238] width 49 height 28
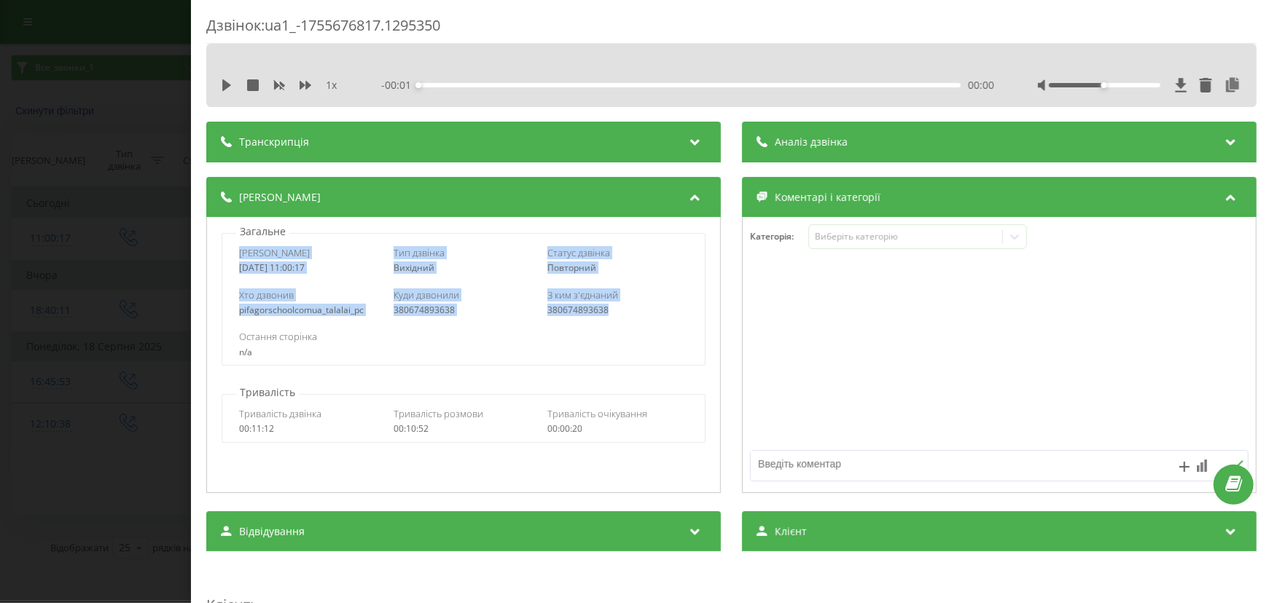
drag, startPoint x: 232, startPoint y: 247, endPoint x: 627, endPoint y: 316, distance: 401.5
click at [627, 316] on div "Дата дзвінка [DATE] 11:00:17 Тип дзвінка Вихідний Статус дзвінка Повторний Хто …" at bounding box center [464, 299] width 484 height 133
copy div "Дата дзвінка [DATE] 11:00:17 Тип дзвінка Вихідний Статус дзвінка Повторний Хто …"
click at [101, 318] on div "Дзвінок : ua1_-1755676817.1295350 1 x - 10:39 00:00 00:00 Транскрипція Для AI-а…" at bounding box center [636, 301] width 1272 height 603
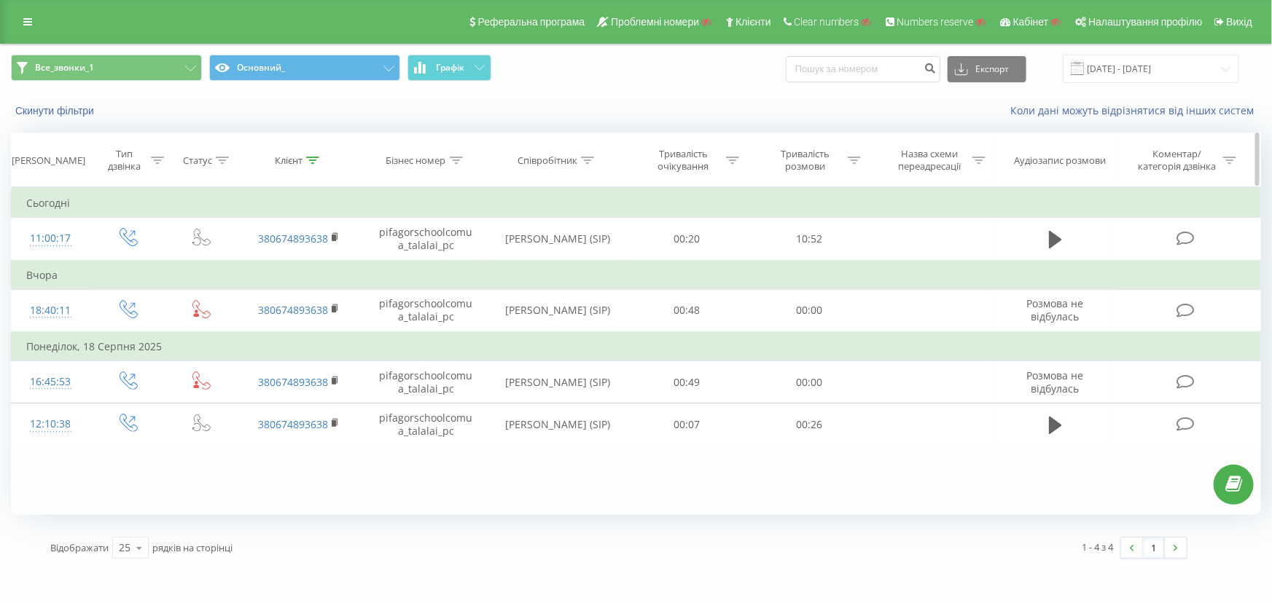
click at [312, 157] on icon at bounding box center [312, 160] width 13 height 7
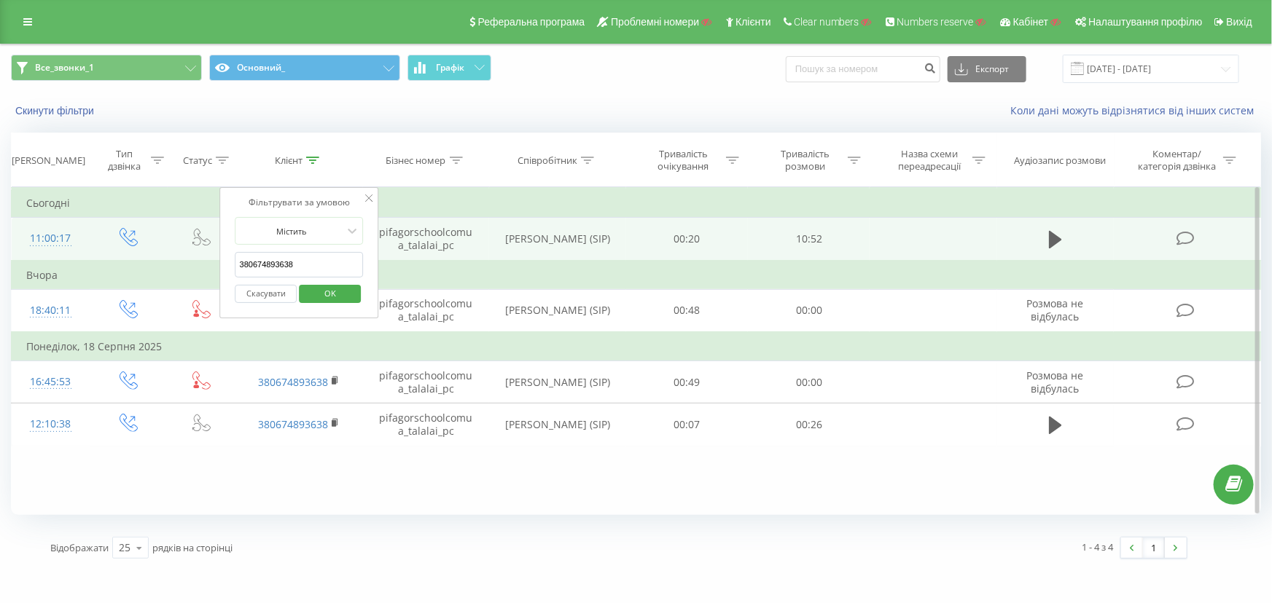
drag, startPoint x: 306, startPoint y: 267, endPoint x: 79, endPoint y: 256, distance: 226.8
click at [79, 256] on table "Фільтрувати за умовою Дорівнює Введіть значення Скасувати OK Фільтрувати за умо…" at bounding box center [636, 316] width 1250 height 259
paste input "2752101"
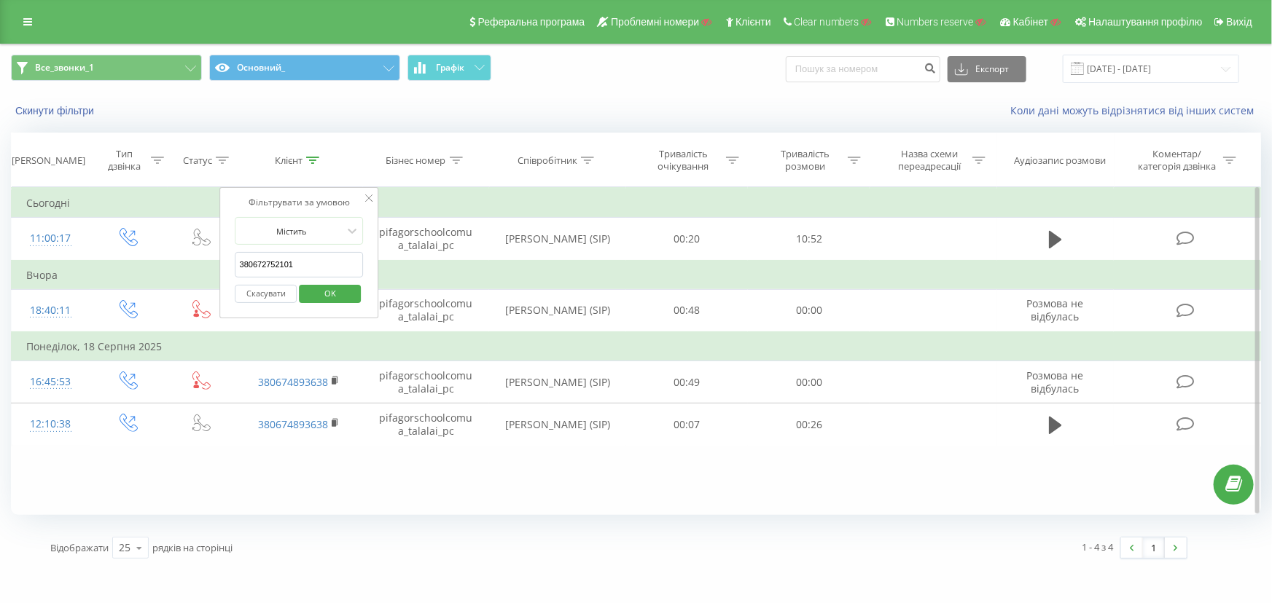
click at [319, 291] on span "OK" at bounding box center [330, 293] width 41 height 23
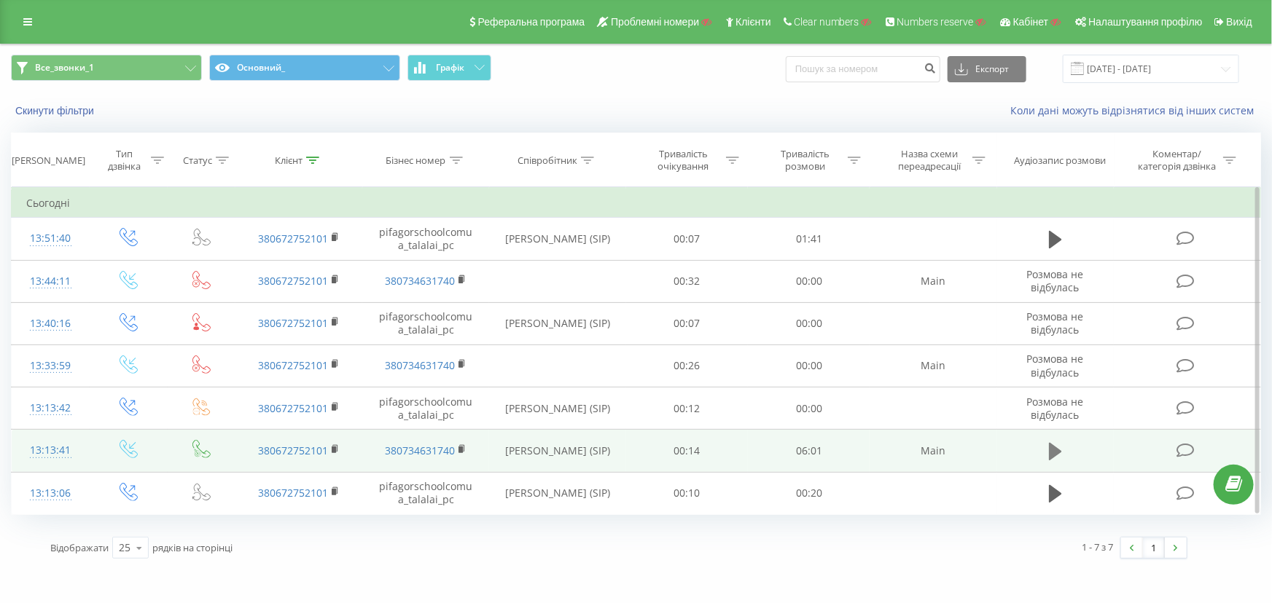
click at [1046, 451] on button at bounding box center [1055, 452] width 22 height 22
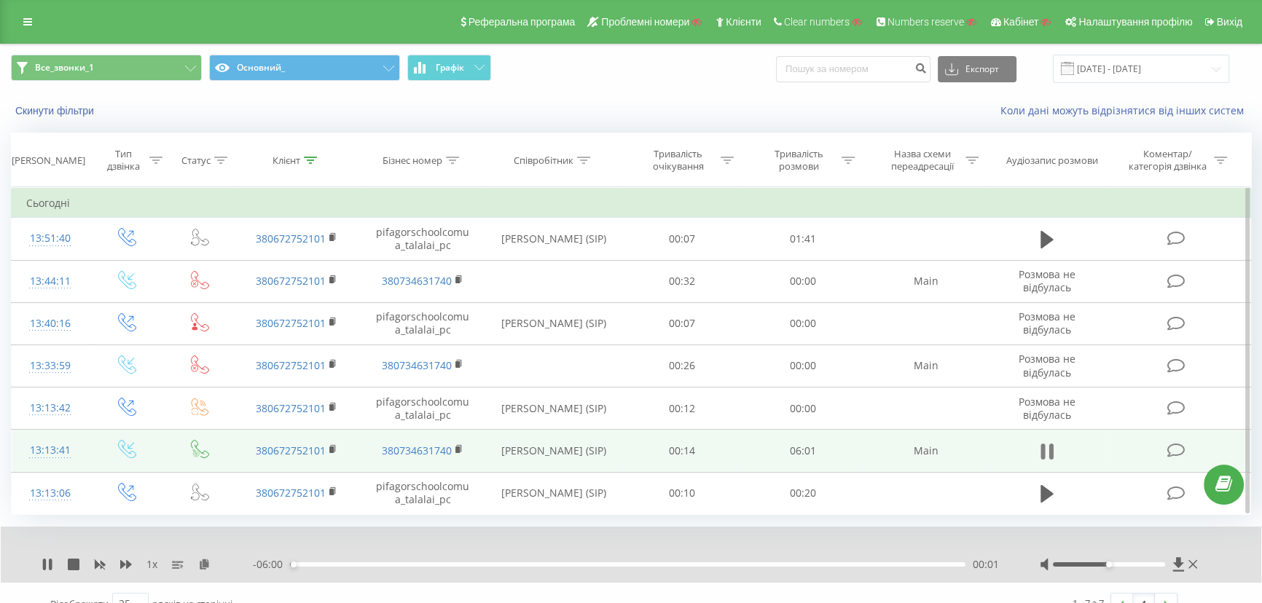
click at [1051, 444] on icon at bounding box center [1051, 452] width 4 height 16
click at [63, 448] on div "13:13:41" at bounding box center [50, 450] width 48 height 28
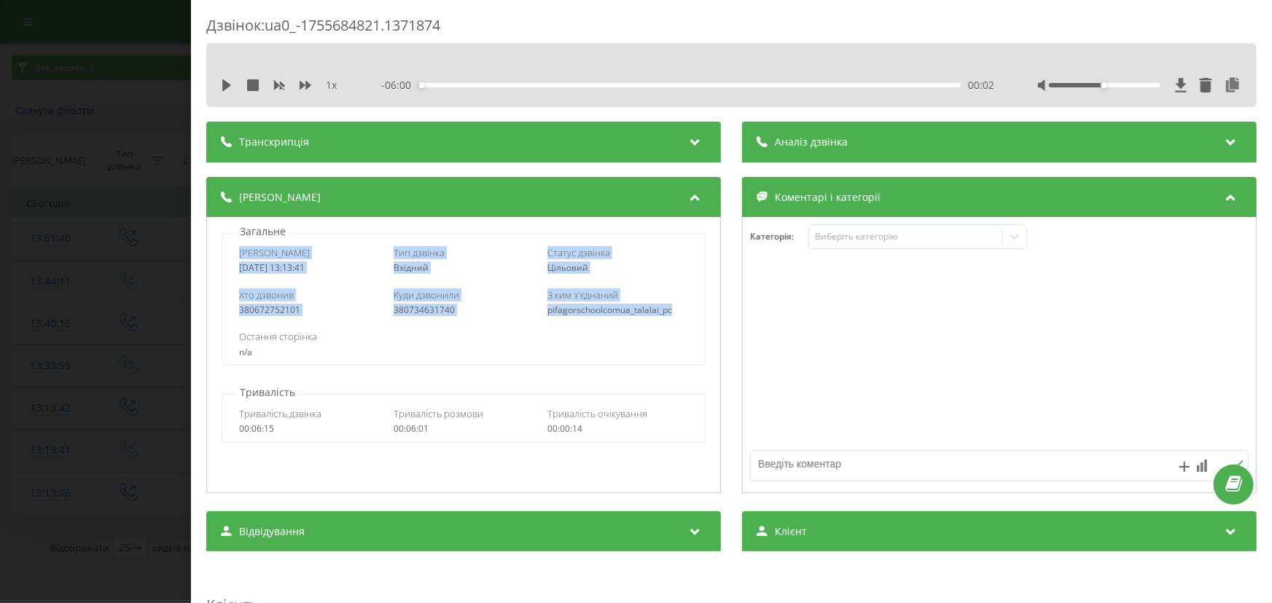
drag, startPoint x: 239, startPoint y: 251, endPoint x: 681, endPoint y: 322, distance: 448.0
click at [681, 322] on div "Дата дзвінка [DATE] 13:13:41 Тип дзвінка Вхідний Статус дзвінка Цільовий Хто дз…" at bounding box center [464, 299] width 484 height 133
copy div "Дата дзвінка [DATE] 13:13:41 Тип дзвінка Вхідний Статус дзвінка Цільовий Хто дз…"
click at [74, 278] on div "Дзвінок : ua0_-1755684821.1371874 1 x - 06:00 00:02 00:02 Транскрипція Для AI-а…" at bounding box center [636, 301] width 1272 height 603
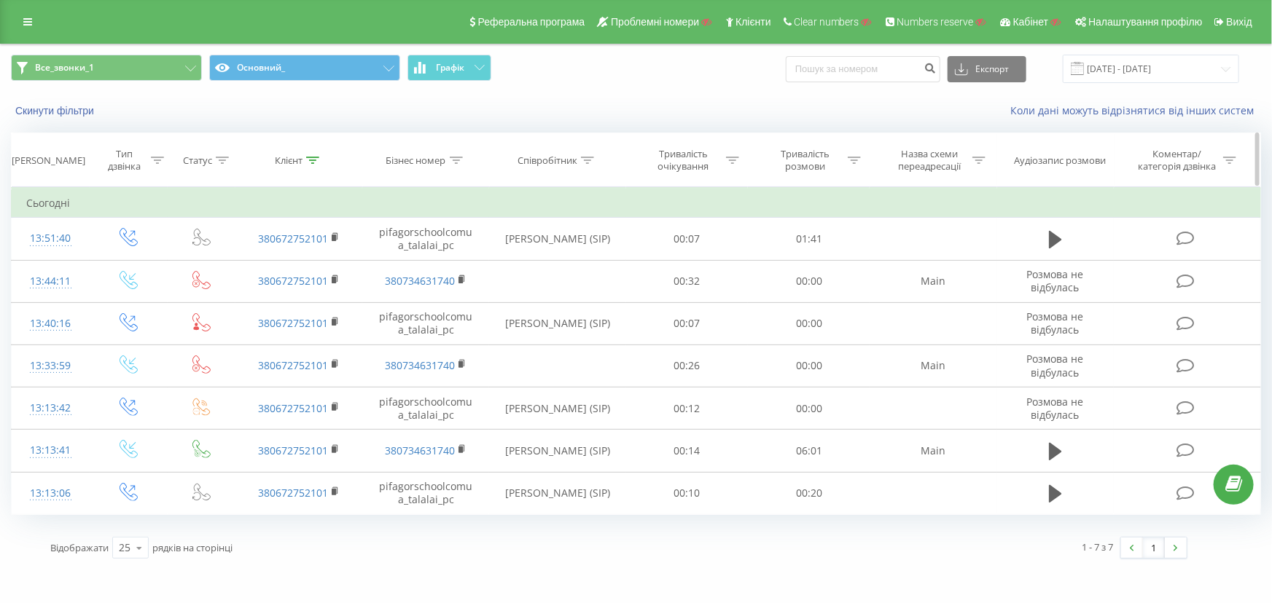
click at [310, 157] on icon at bounding box center [313, 160] width 13 height 7
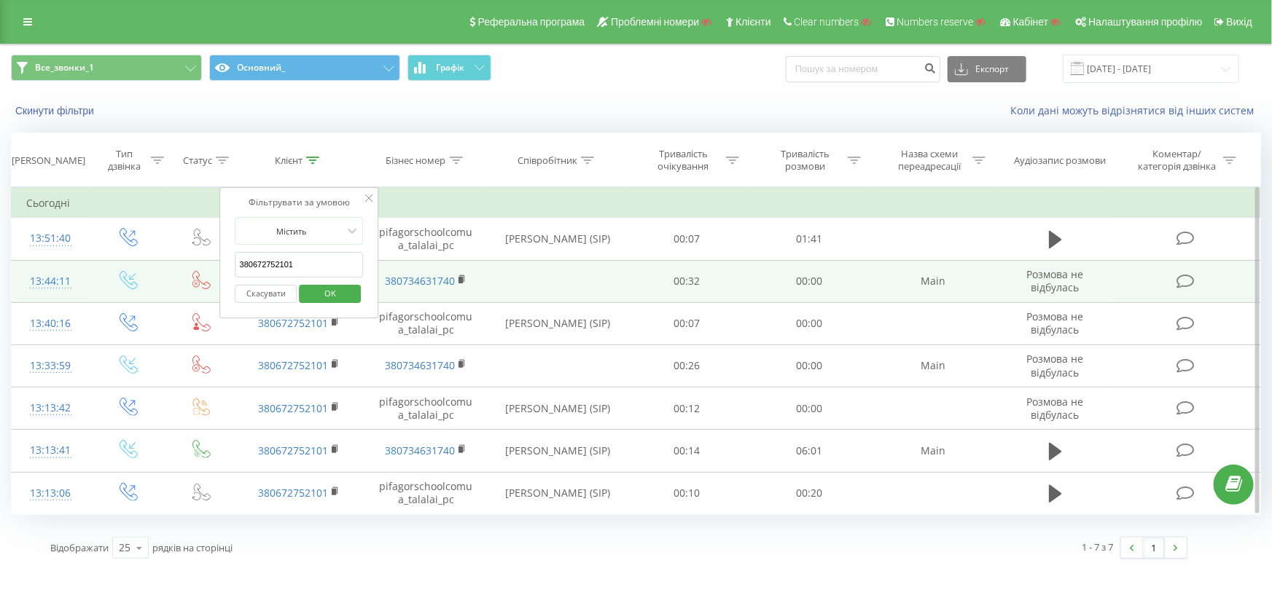
drag, startPoint x: 301, startPoint y: 261, endPoint x: 141, endPoint y: 259, distance: 160.3
click at [141, 259] on table "Фільтрувати за умовою Дорівнює Введіть значення Скасувати OK Фільтрувати за умо…" at bounding box center [636, 351] width 1250 height 328
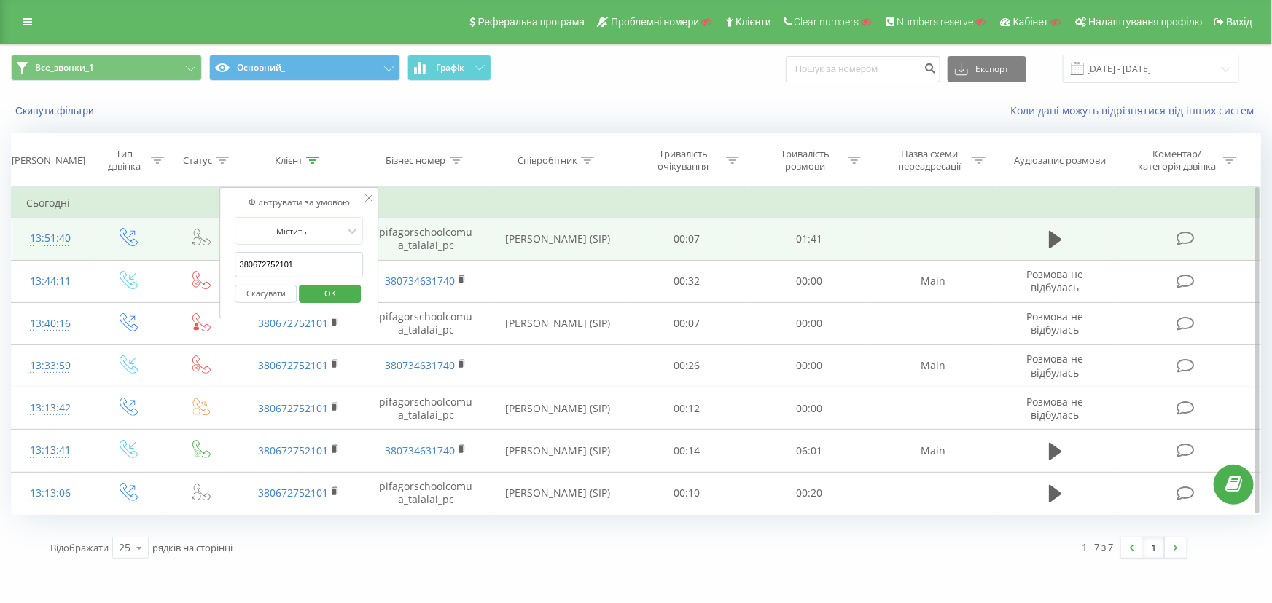
paste input "973368272"
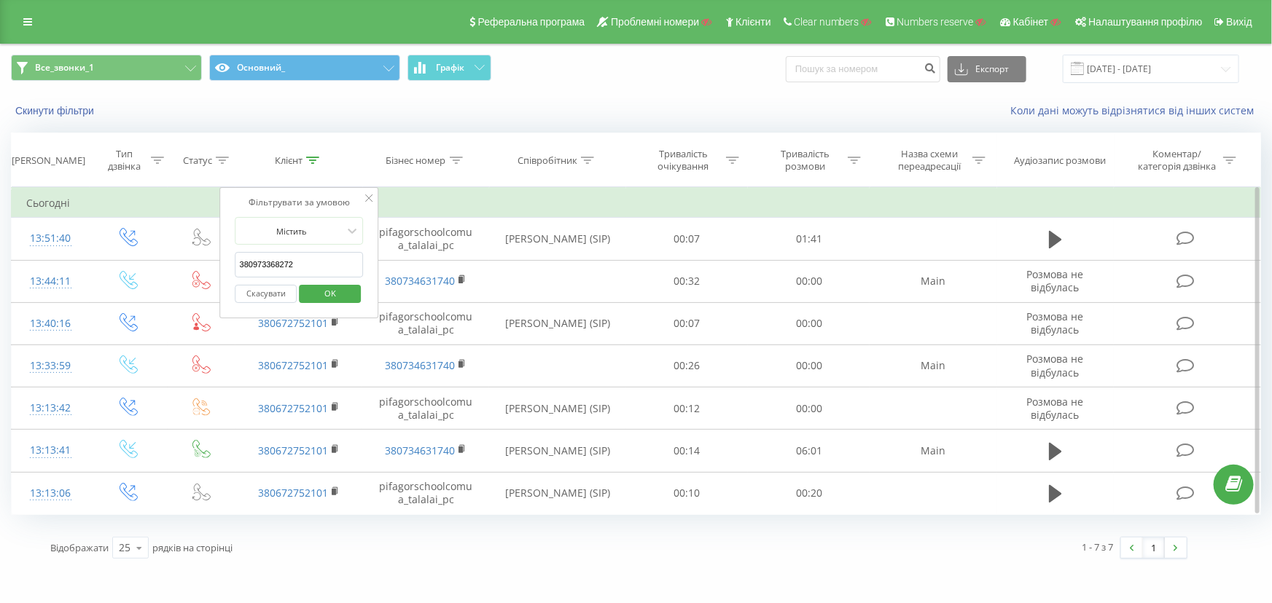
click at [338, 293] on span "OK" at bounding box center [330, 293] width 41 height 23
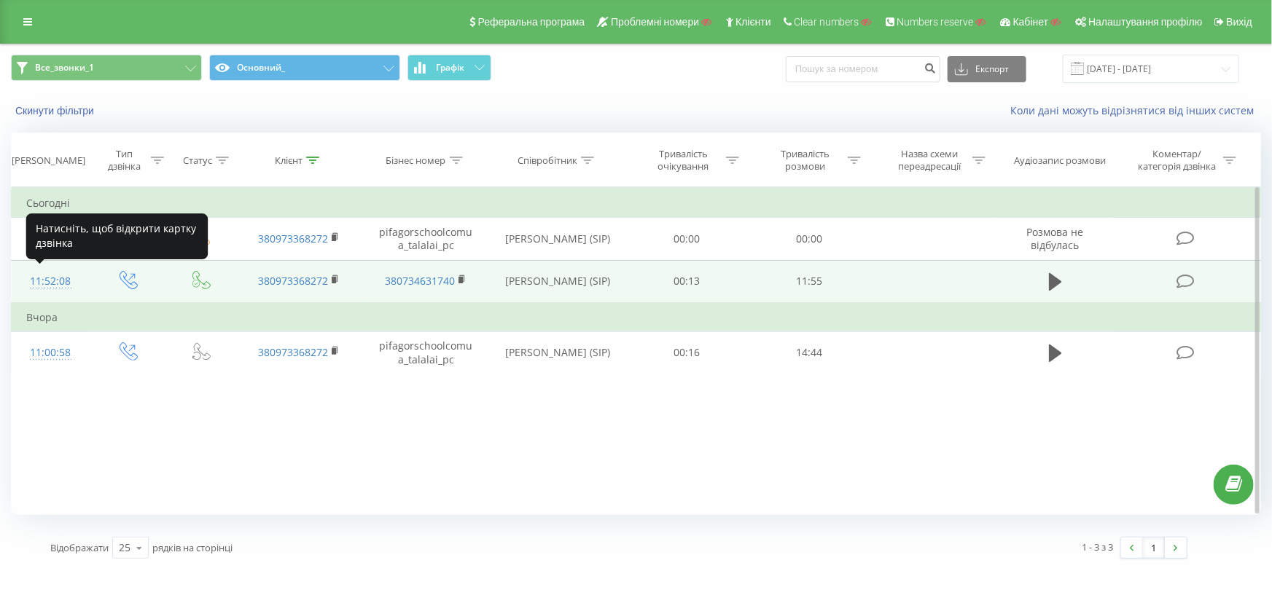
click at [52, 281] on div "11:52:08" at bounding box center [50, 281] width 49 height 28
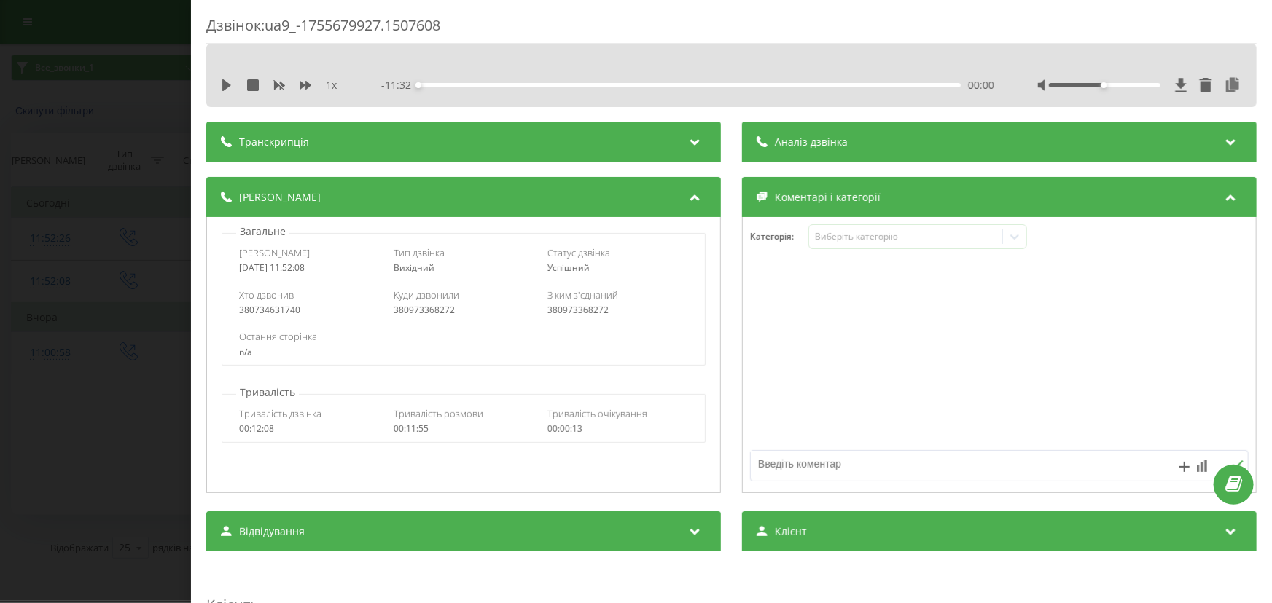
click at [47, 265] on div "Дзвінок : ua9_-1755679927.1507608 1 x - 11:32 00:00 00:00 Транскрипція Для AI-а…" at bounding box center [636, 301] width 1272 height 603
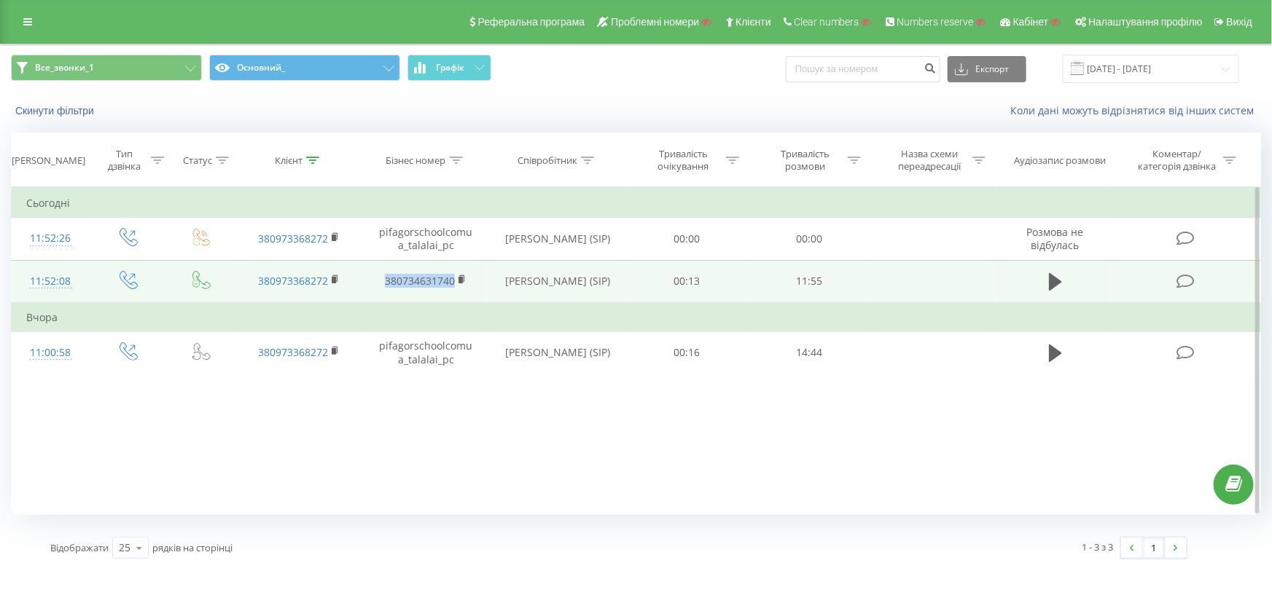
drag, startPoint x: 380, startPoint y: 278, endPoint x: 463, endPoint y: 299, distance: 86.6
click at [463, 299] on td "380734631740" at bounding box center [425, 281] width 127 height 43
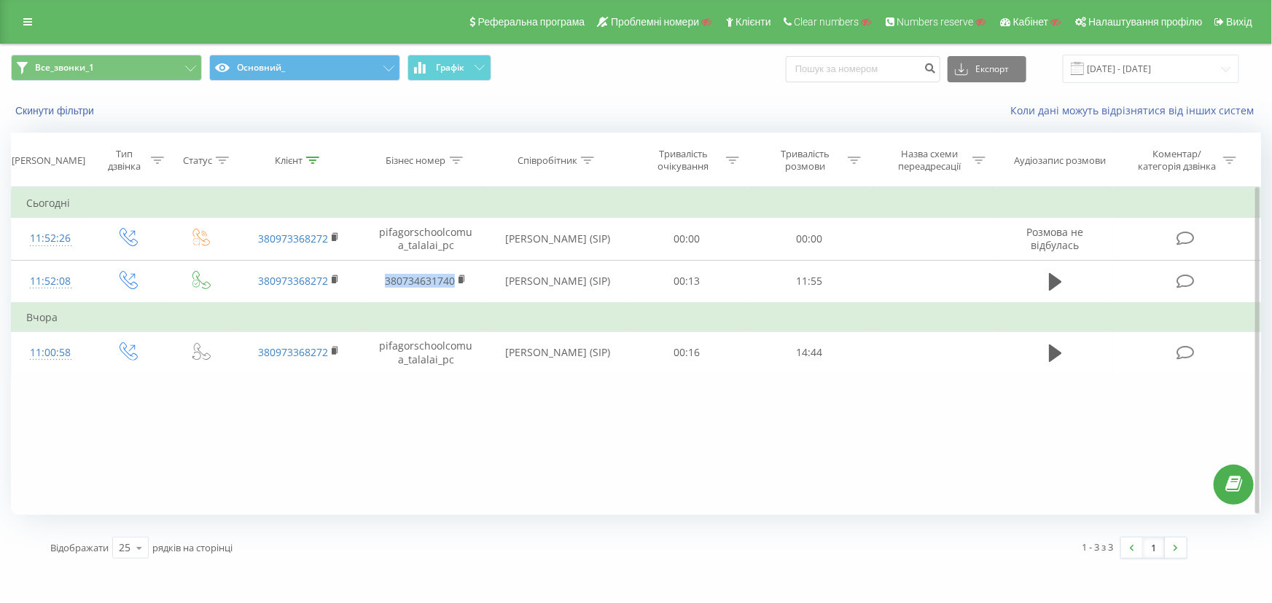
copy link "380734631740"
click at [314, 160] on icon at bounding box center [312, 160] width 13 height 7
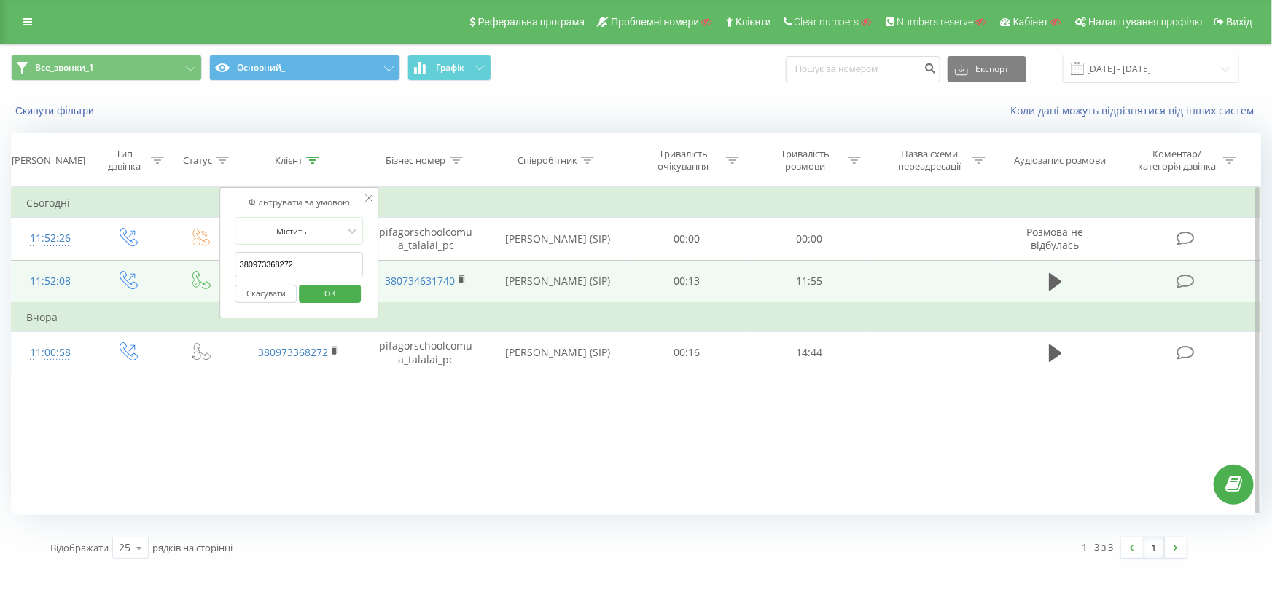
drag, startPoint x: 305, startPoint y: 258, endPoint x: 162, endPoint y: 262, distance: 142.2
click at [162, 262] on table "Фільтрувати за умовою Дорівнює Введіть значення Скасувати OK Фільтрувати за умо…" at bounding box center [636, 280] width 1250 height 187
type input "3638"
click button "OK" at bounding box center [330, 294] width 62 height 18
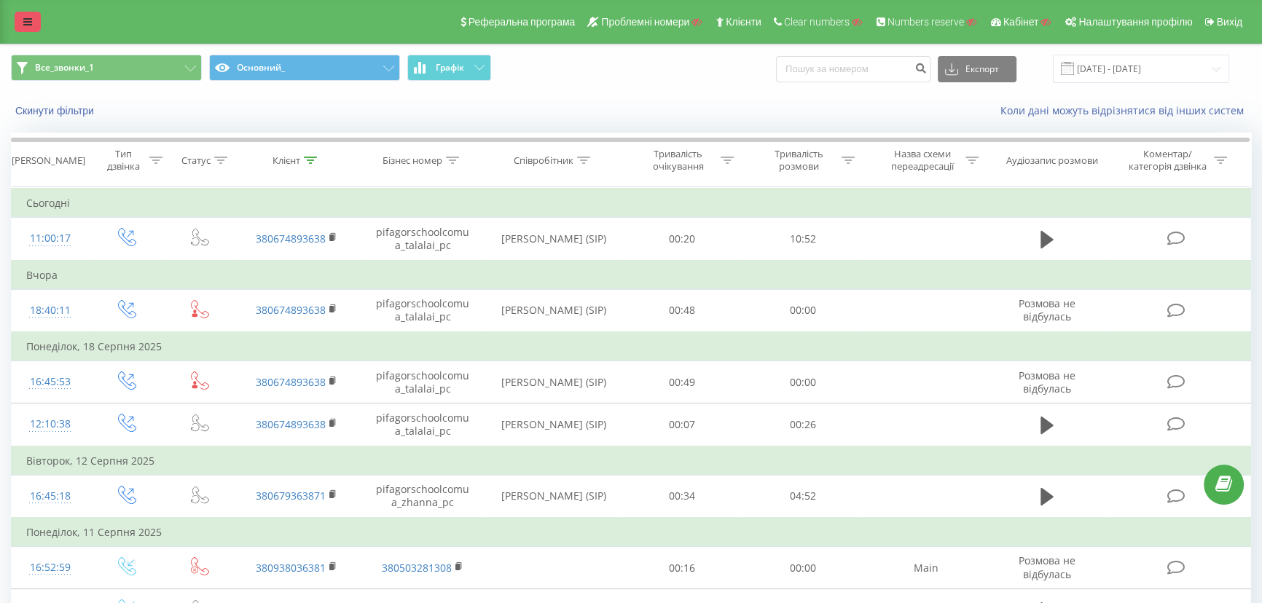
click at [24, 15] on link at bounding box center [28, 22] width 26 height 20
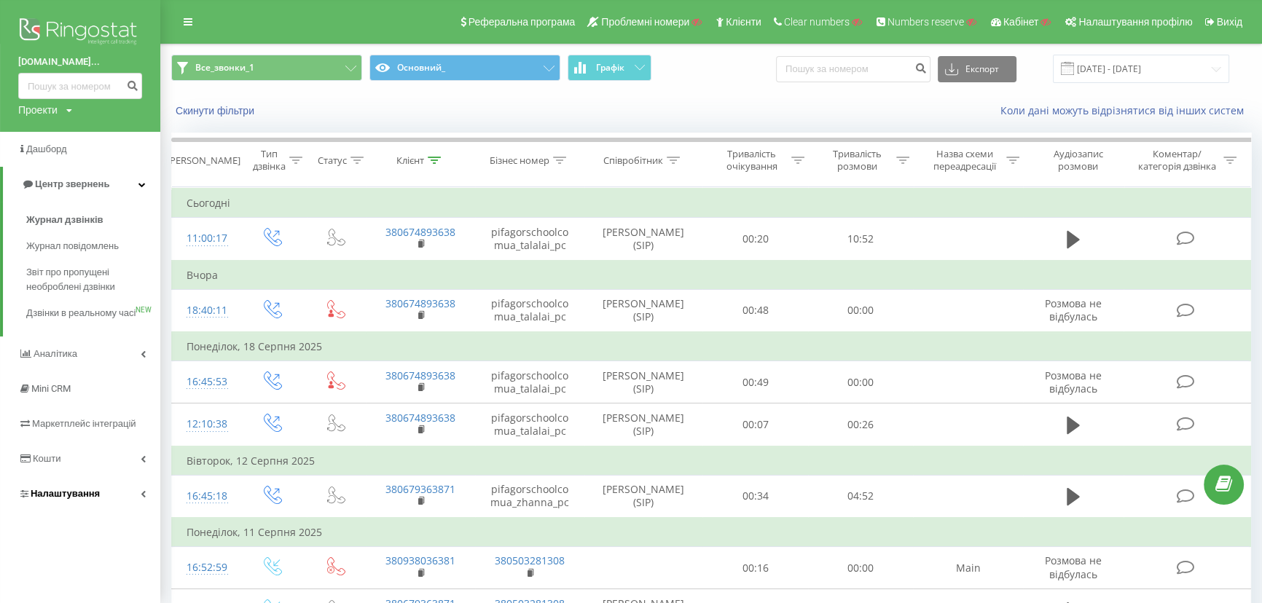
click at [66, 501] on span "Налаштування" at bounding box center [59, 494] width 82 height 15
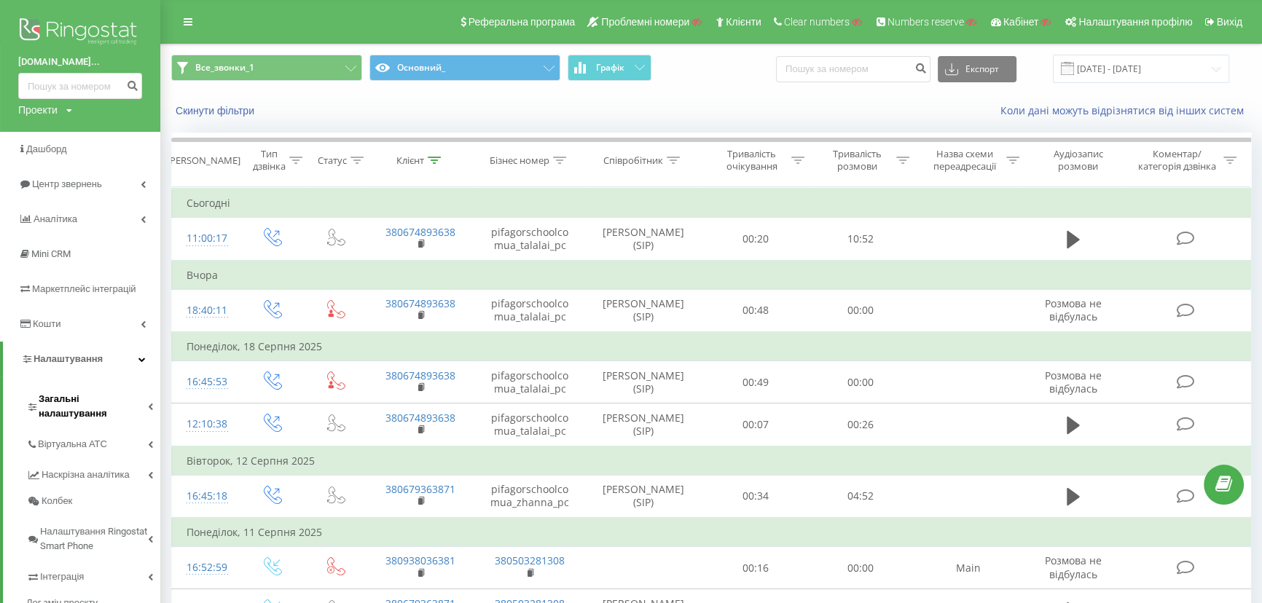
click at [63, 407] on link "Загальні налаштування" at bounding box center [93, 404] width 134 height 45
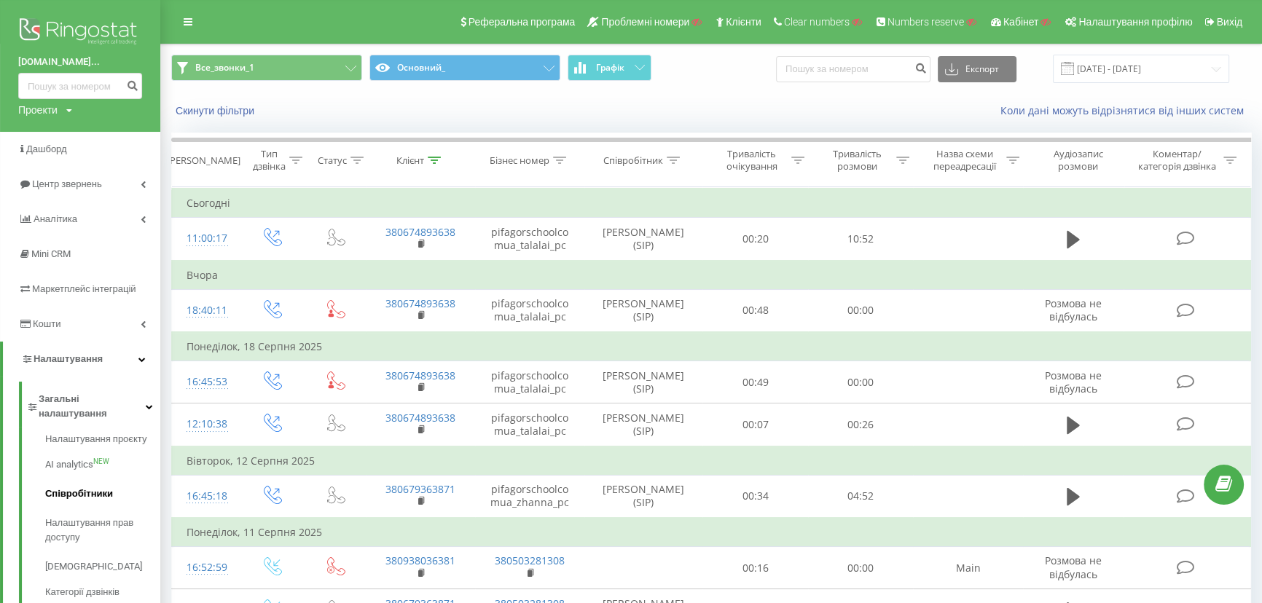
click at [66, 487] on span "Співробітники" at bounding box center [79, 494] width 68 height 15
